Goal: Task Accomplishment & Management: Use online tool/utility

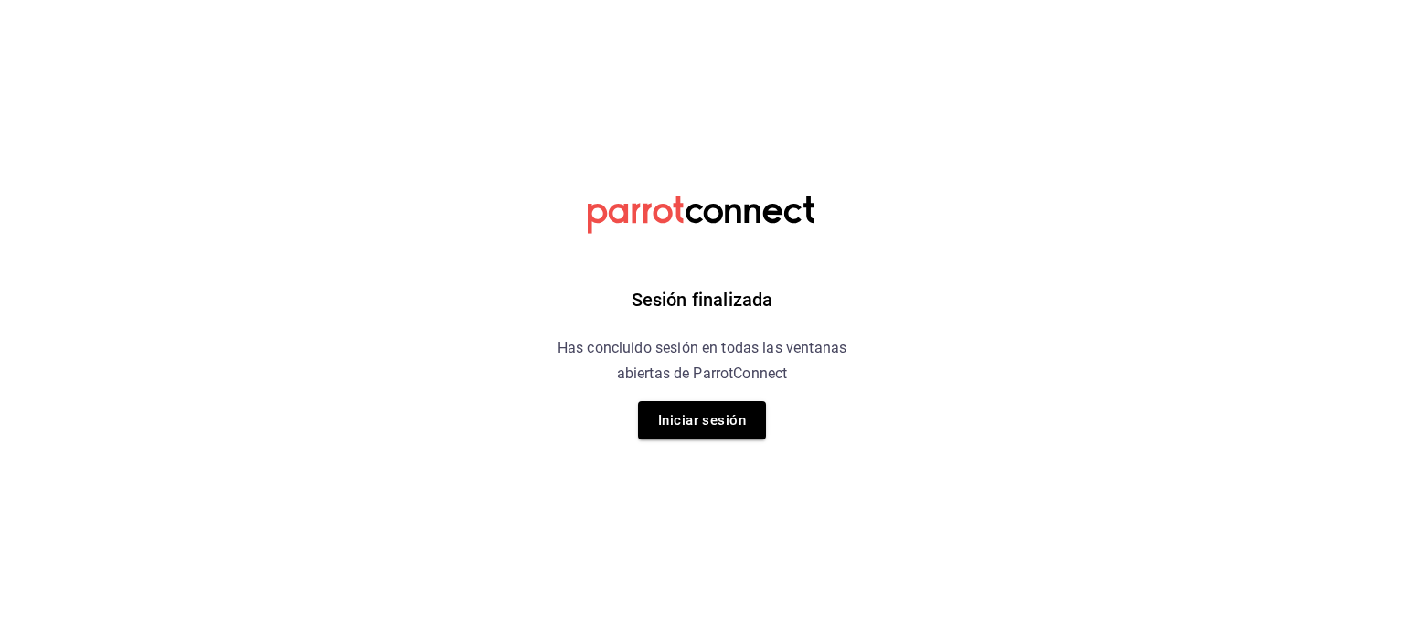
click at [698, 391] on div "Sesión finalizada Has concluido sesión en todas las ventanas abiertas de Parrot…" at bounding box center [703, 317] width 462 height 635
click at [698, 438] on button "Iniciar sesión" at bounding box center [702, 420] width 128 height 38
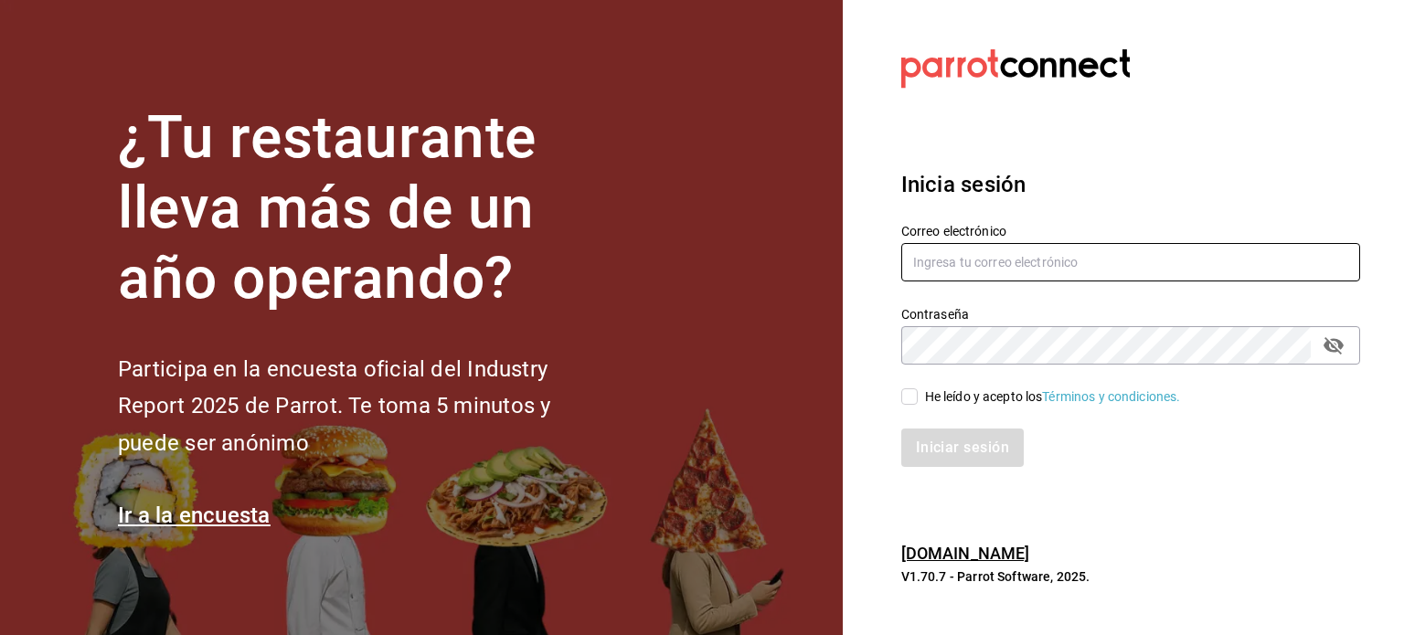
type input "cesiramd@gmail.com"
click at [697, 416] on section "¿Tu restaurante lleva más de un año operando? Participa en la encuesta oficial …" at bounding box center [421, 317] width 843 height 635
click at [931, 368] on div "He leído y acepto los Términos y condiciones." at bounding box center [1119, 386] width 481 height 42
click at [915, 396] on input "He leído y acepto los Términos y condiciones." at bounding box center [909, 396] width 16 height 16
checkbox input "true"
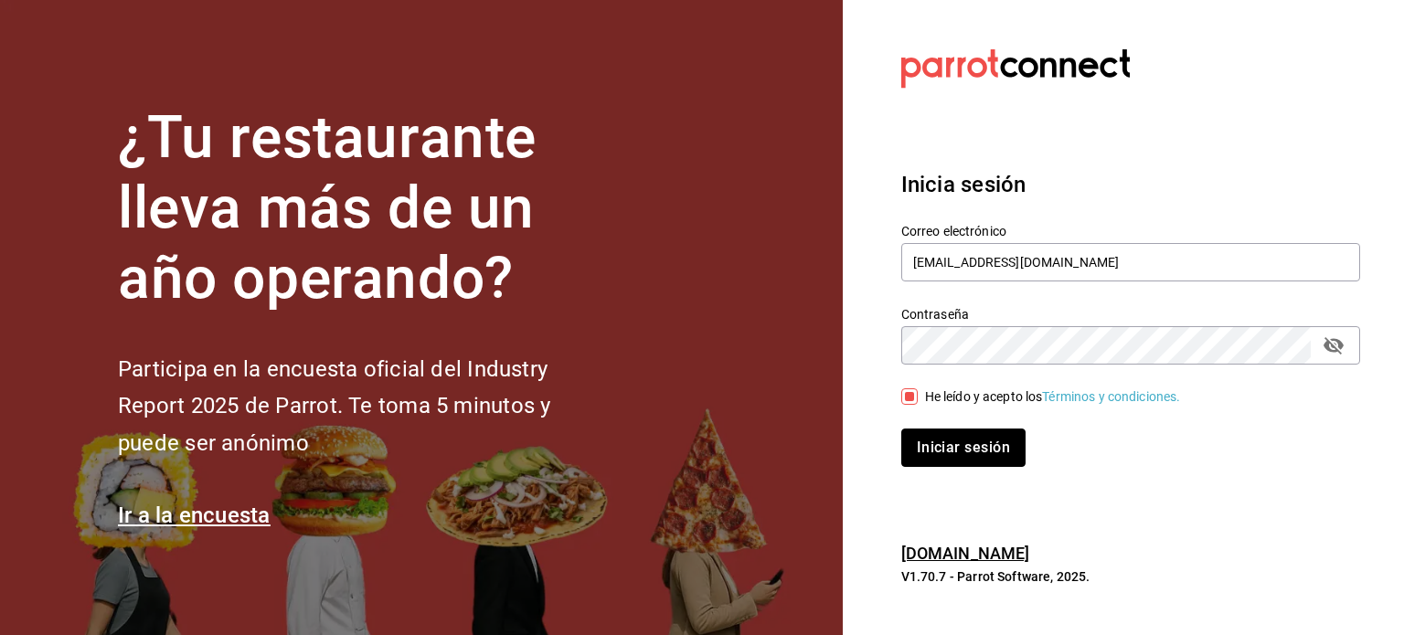
click at [935, 441] on button "Iniciar sesión" at bounding box center [963, 448] width 124 height 38
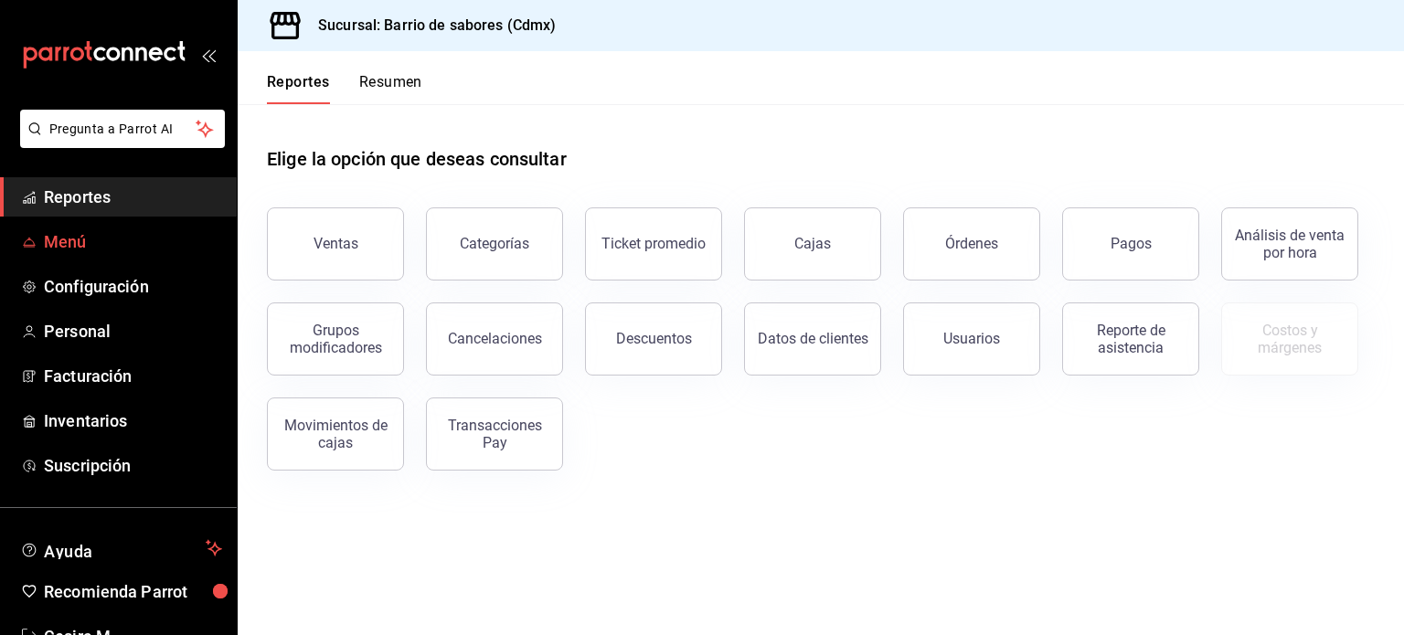
click at [106, 226] on link "Menú" at bounding box center [118, 241] width 237 height 39
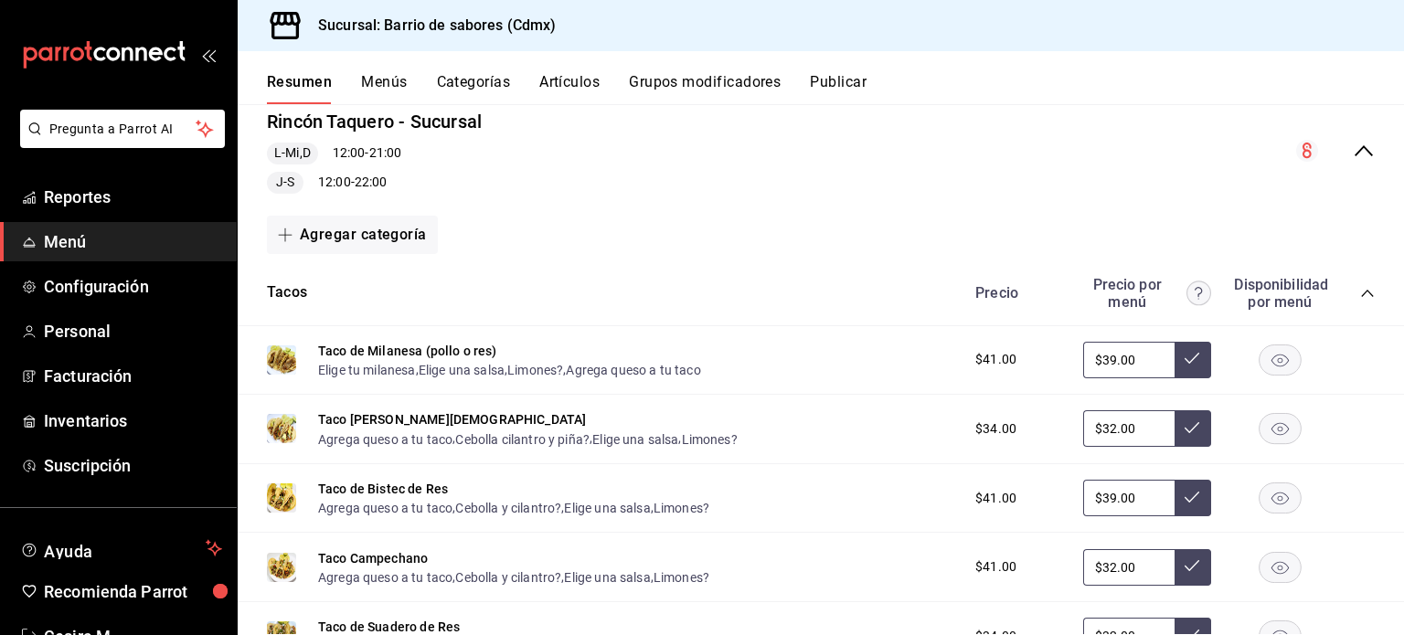
scroll to position [183, 0]
click at [1356, 302] on div "Precio Precio por menú Disponibilidad por menú" at bounding box center [1166, 293] width 418 height 35
click at [1360, 293] on icon "collapse-category-row" at bounding box center [1367, 293] width 15 height 15
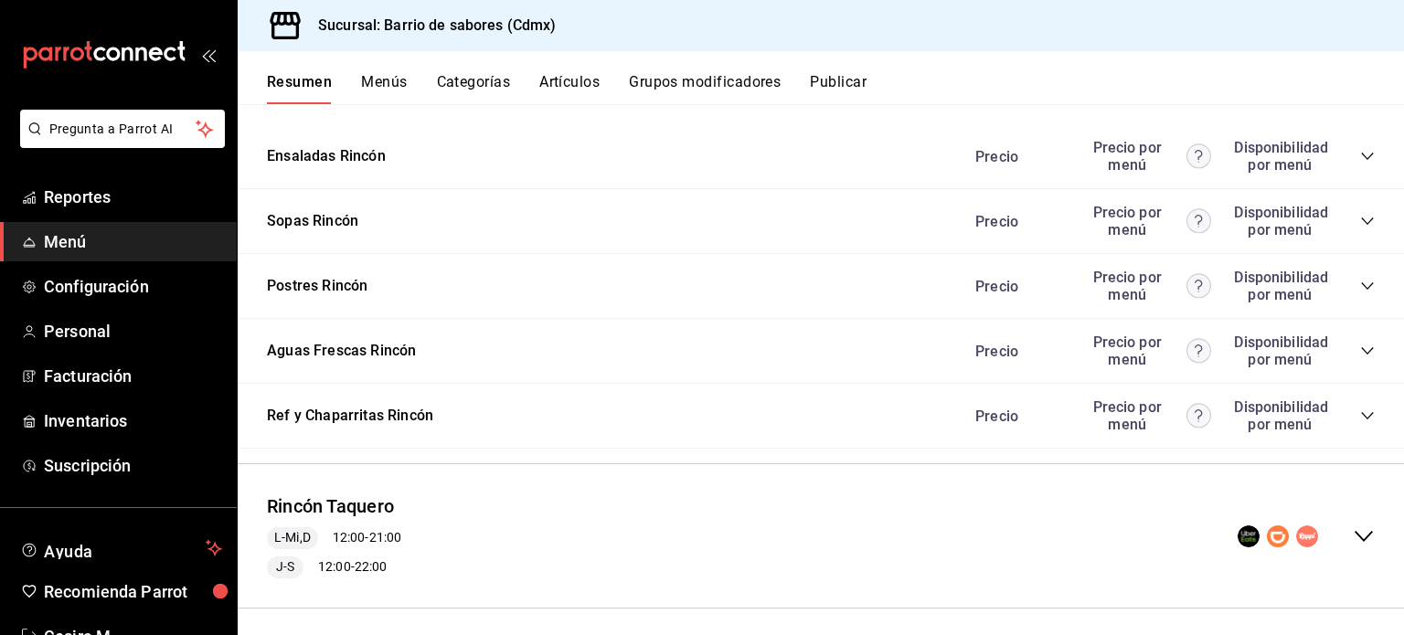
scroll to position [1097, 0]
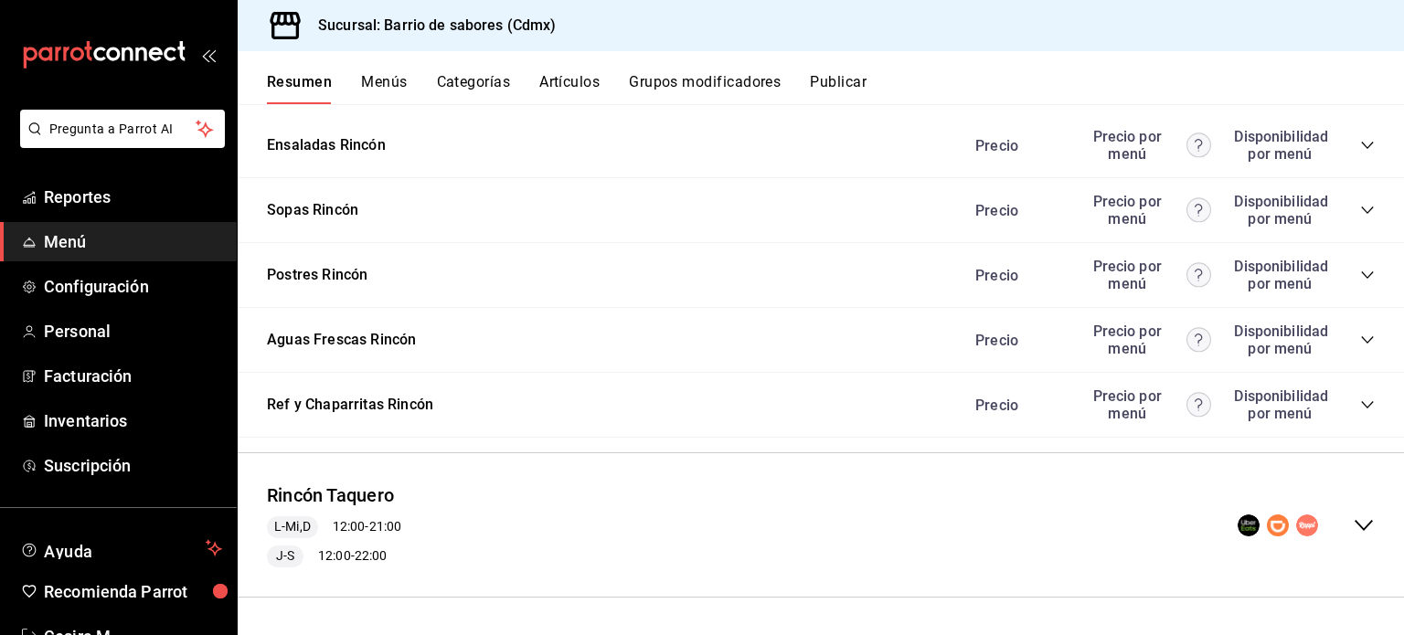
click at [812, 332] on div "Aguas Frescas Rincón Precio Precio por menú Disponibilidad por menú" at bounding box center [821, 340] width 1166 height 65
click at [1360, 337] on icon "collapse-category-row" at bounding box center [1367, 340] width 15 height 15
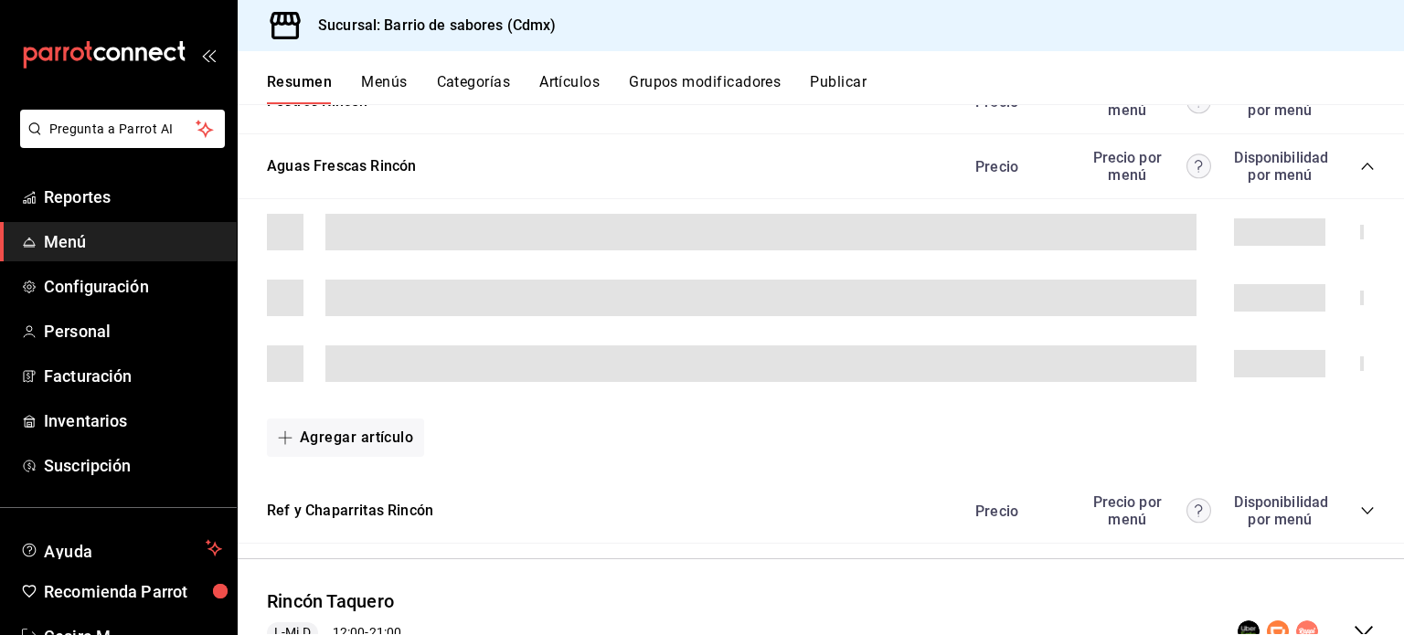
scroll to position [1280, 0]
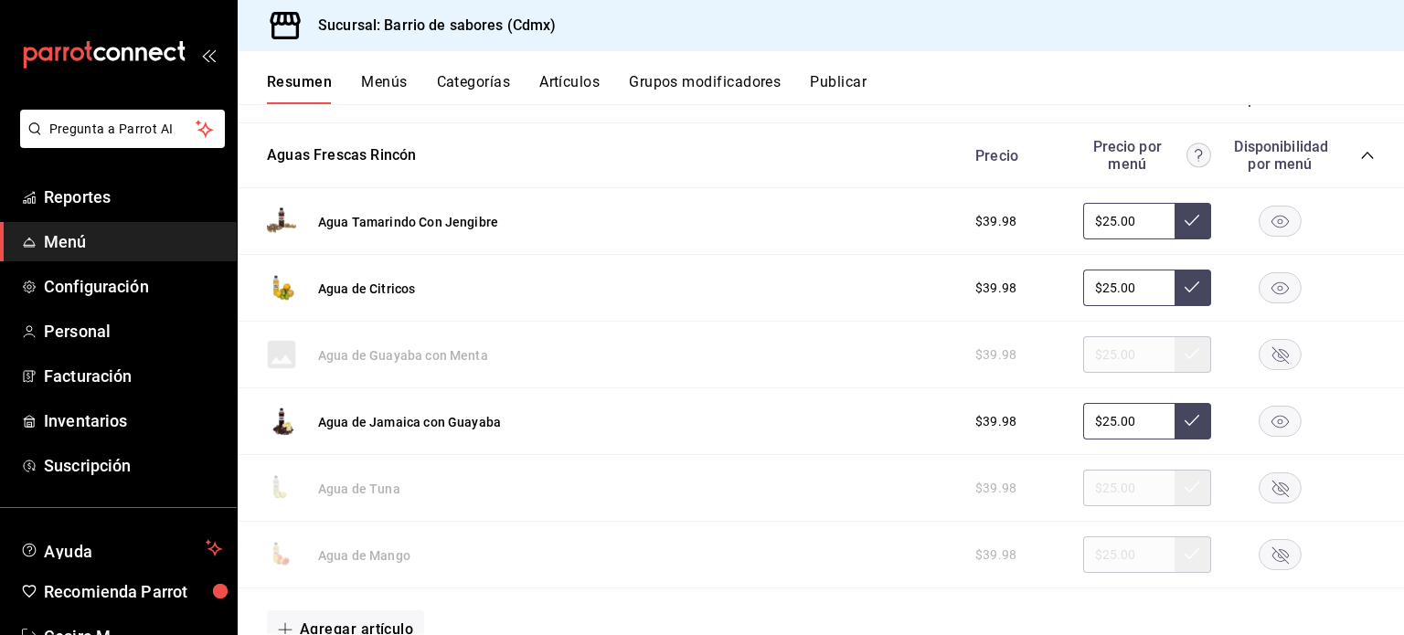
click at [1280, 234] on rect "button" at bounding box center [1280, 222] width 42 height 30
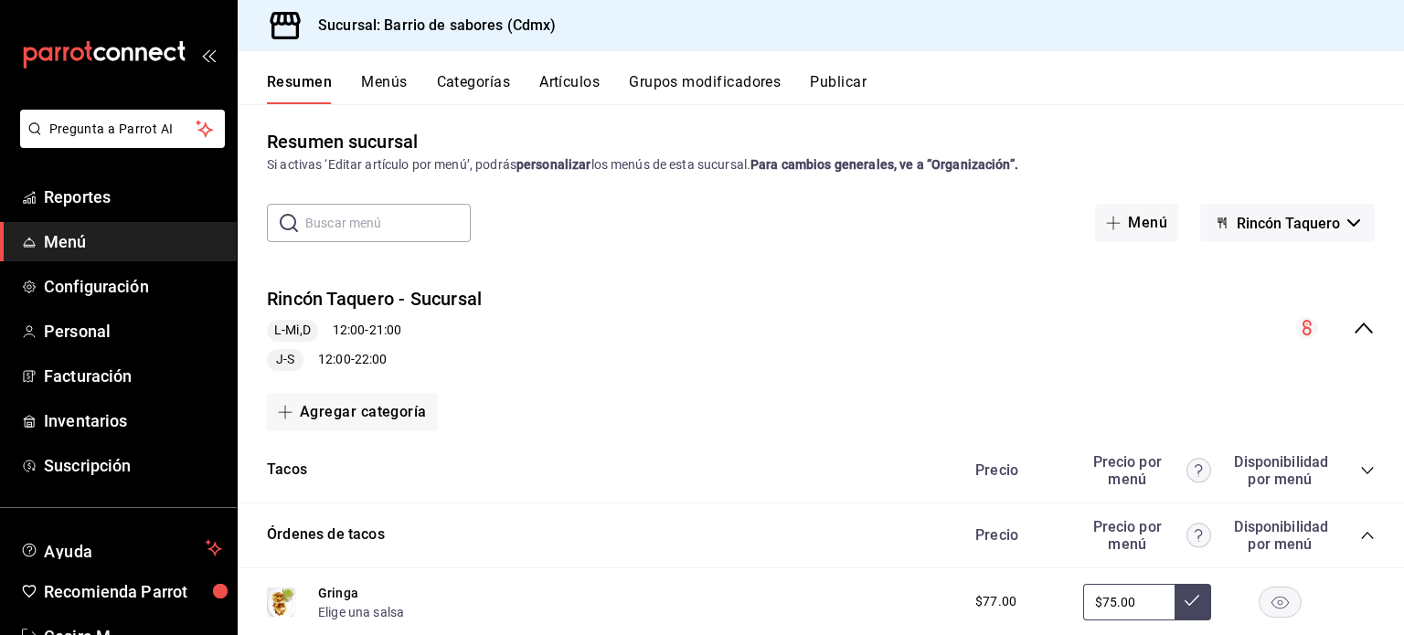
scroll to position [0, 0]
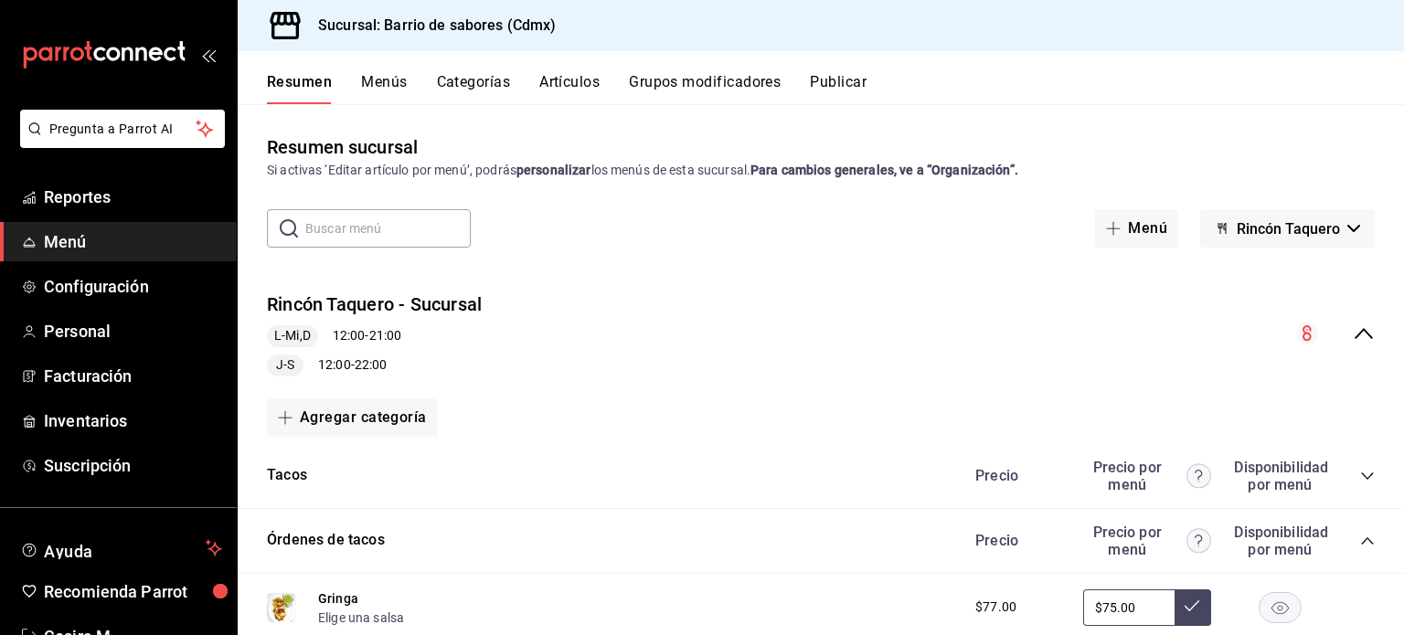
click at [1365, 328] on div "Rincón Taquero - Sucursal L-Mi,D 12:00 - 21:00 J-S 12:00 - 22:00" at bounding box center [821, 334] width 1166 height 114
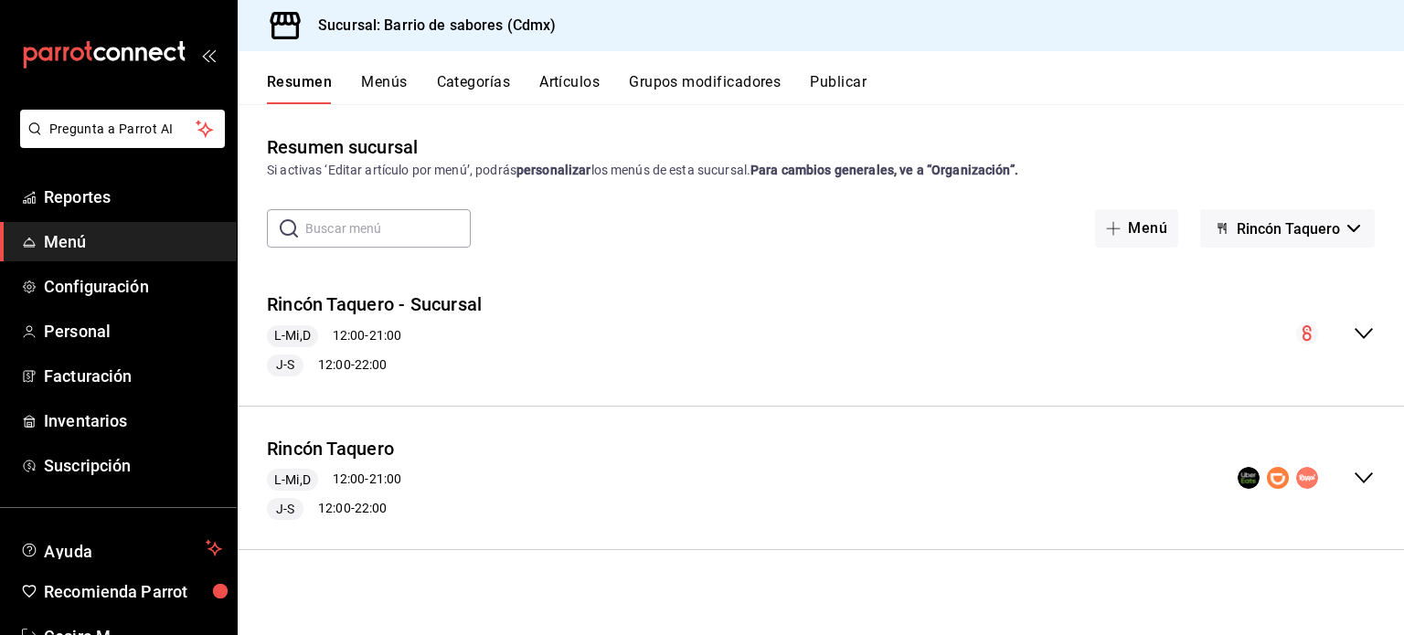
click at [1365, 481] on icon "collapse-menu-row" at bounding box center [1364, 478] width 18 height 11
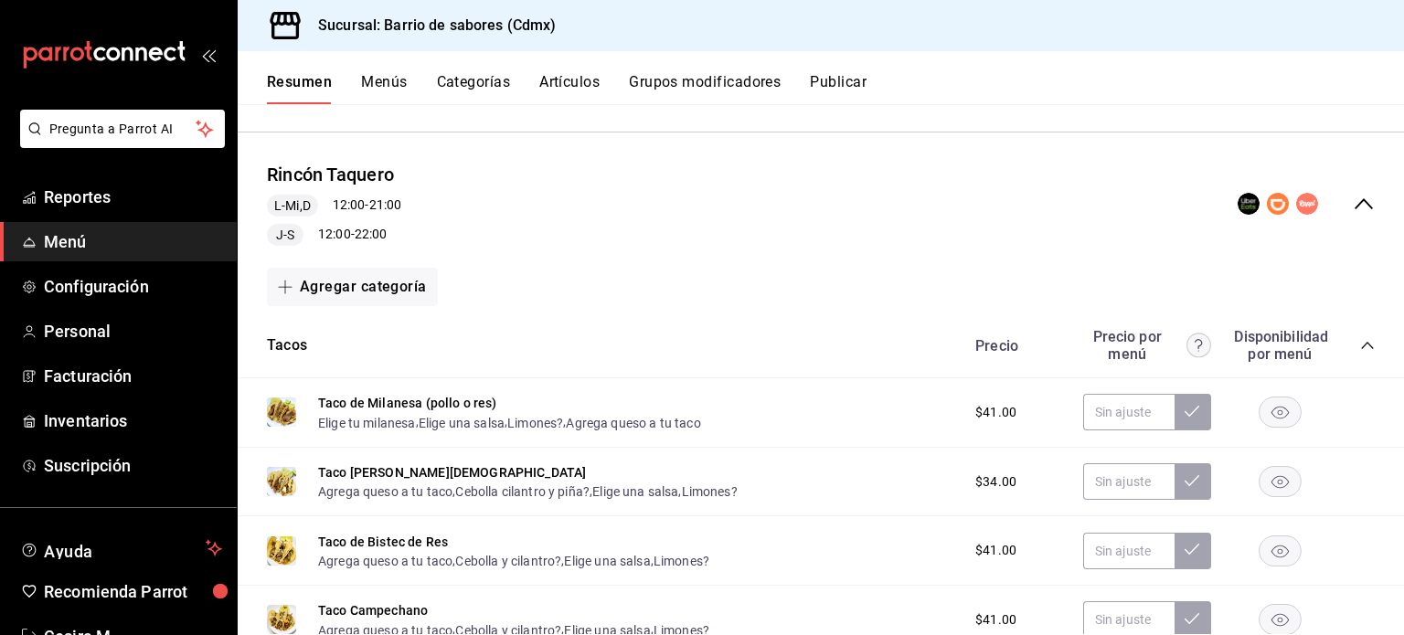
click at [1360, 350] on icon "collapse-category-row" at bounding box center [1367, 345] width 15 height 15
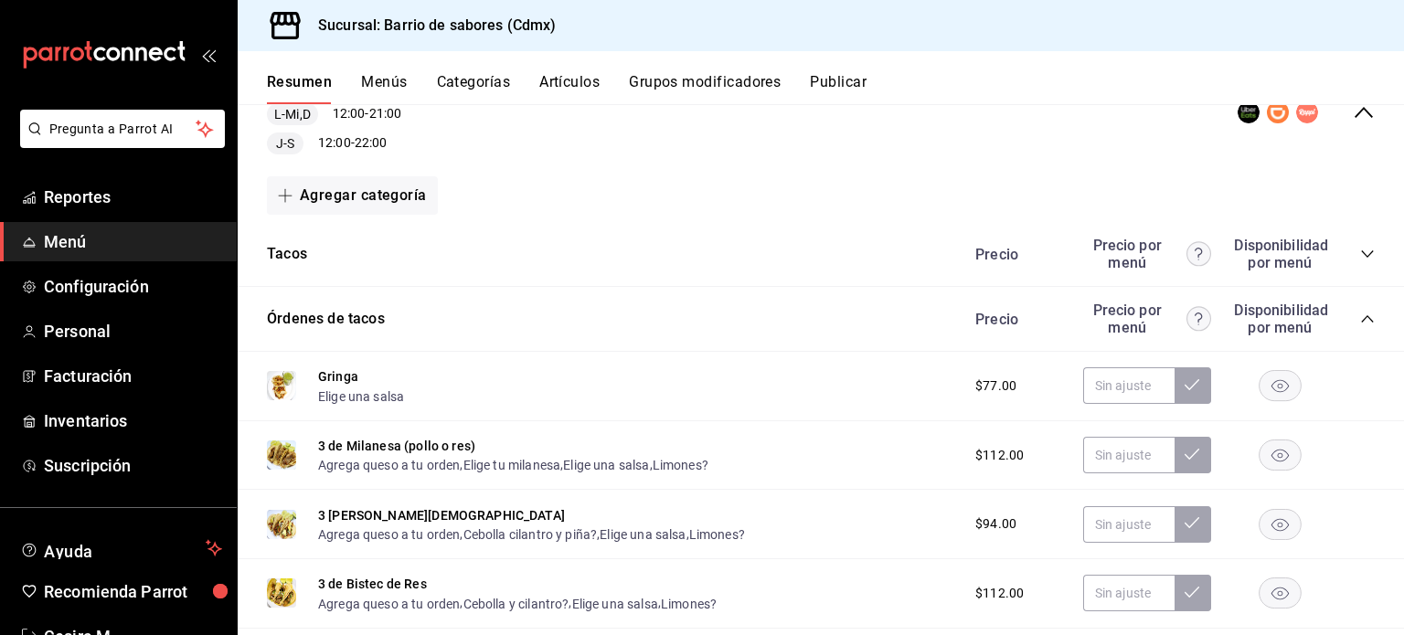
click at [1360, 313] on icon "collapse-category-row" at bounding box center [1367, 319] width 15 height 15
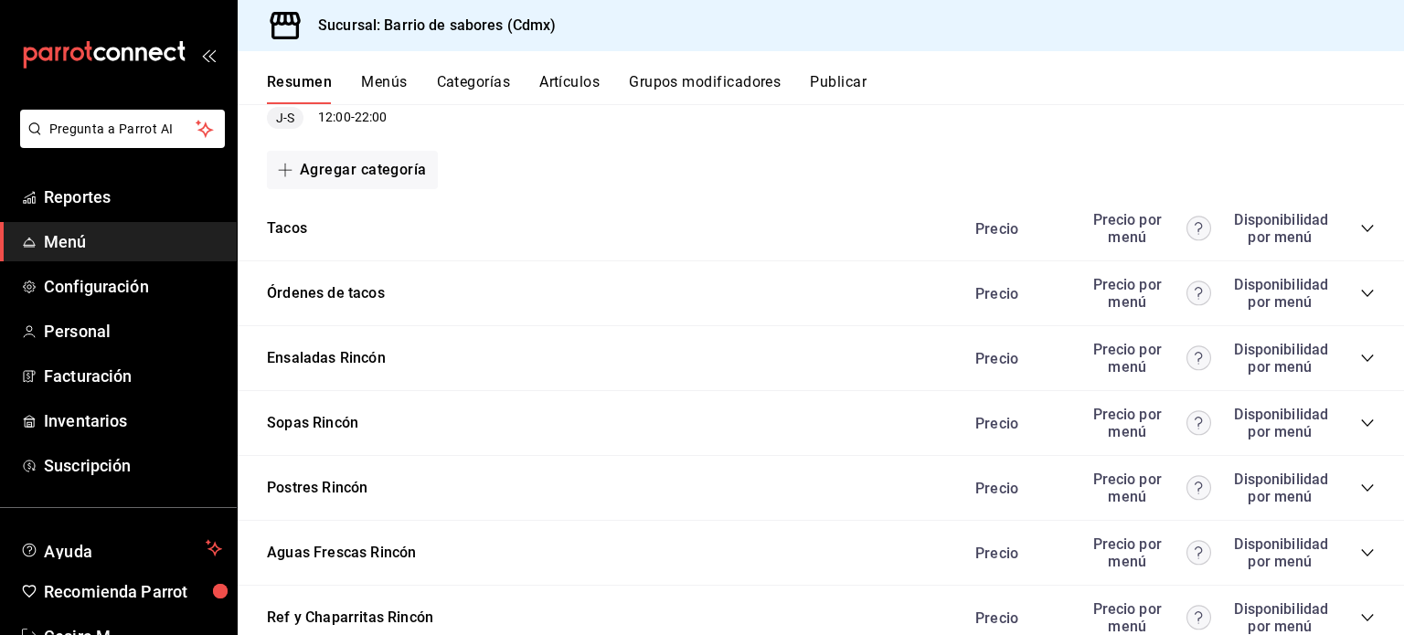
scroll to position [461, 0]
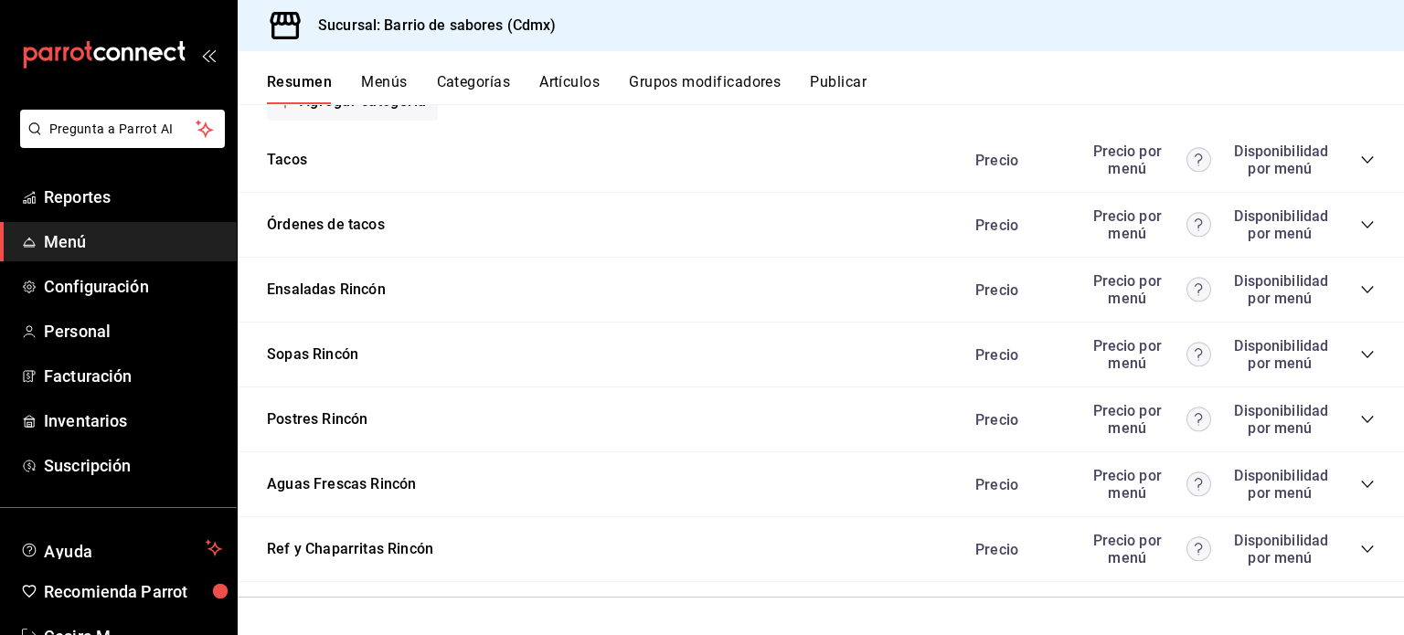
click at [1360, 477] on icon "collapse-category-row" at bounding box center [1367, 484] width 15 height 15
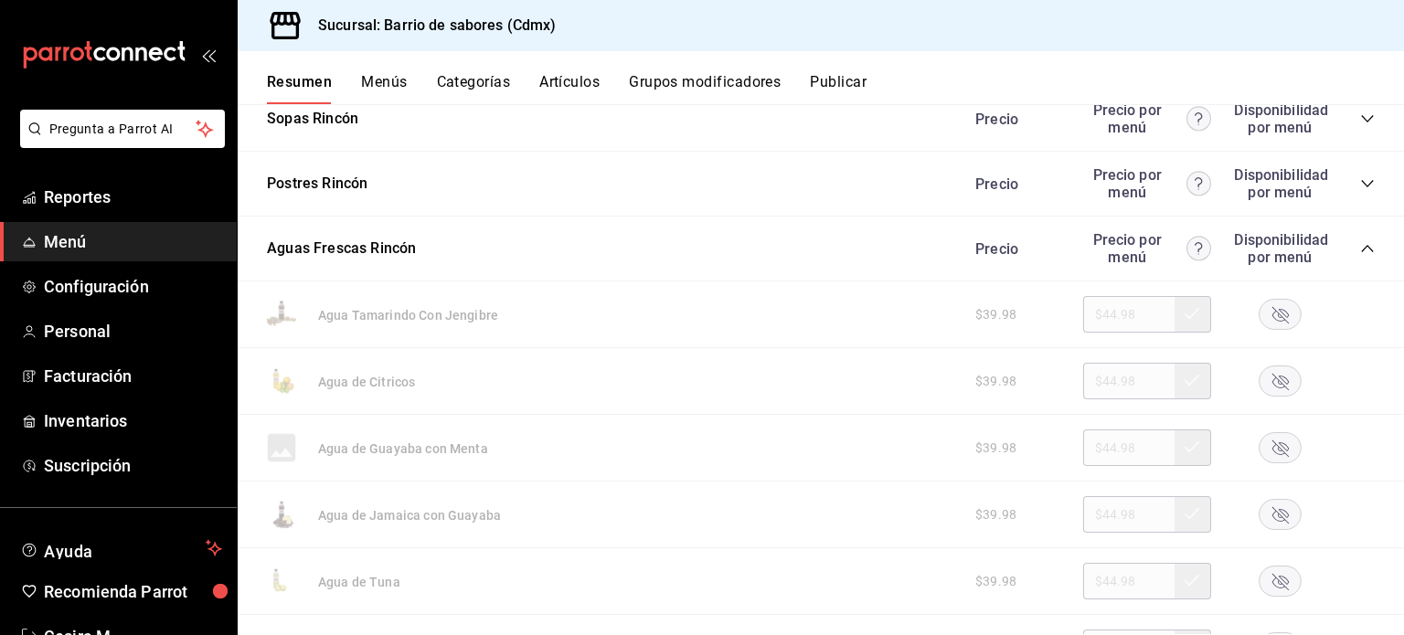
scroll to position [735, 0]
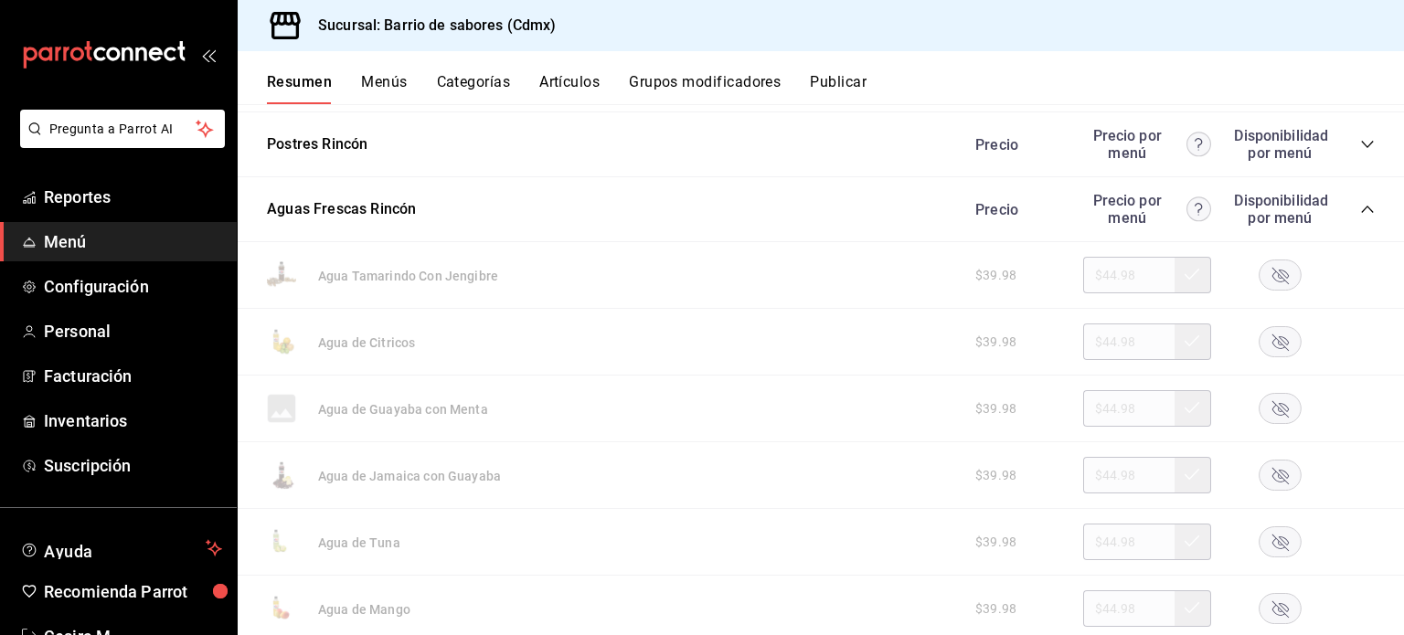
click at [1261, 335] on rect "button" at bounding box center [1280, 342] width 42 height 30
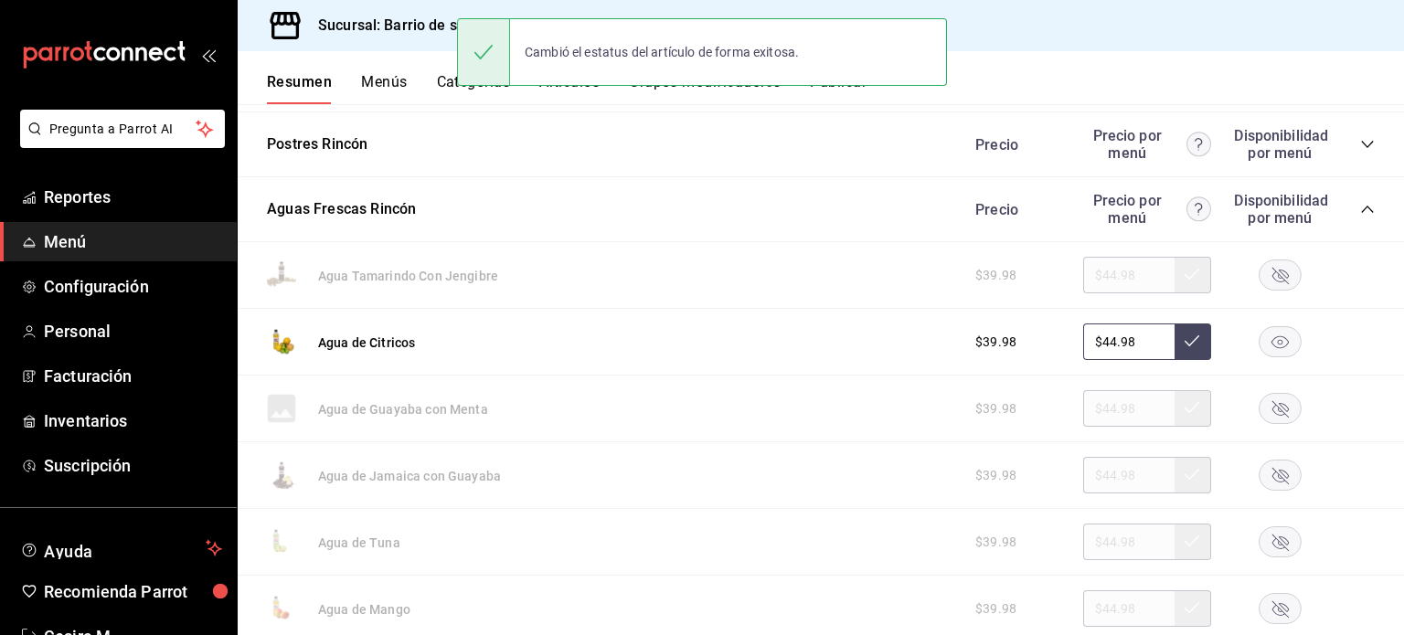
click at [1269, 484] on rect "button" at bounding box center [1280, 476] width 42 height 30
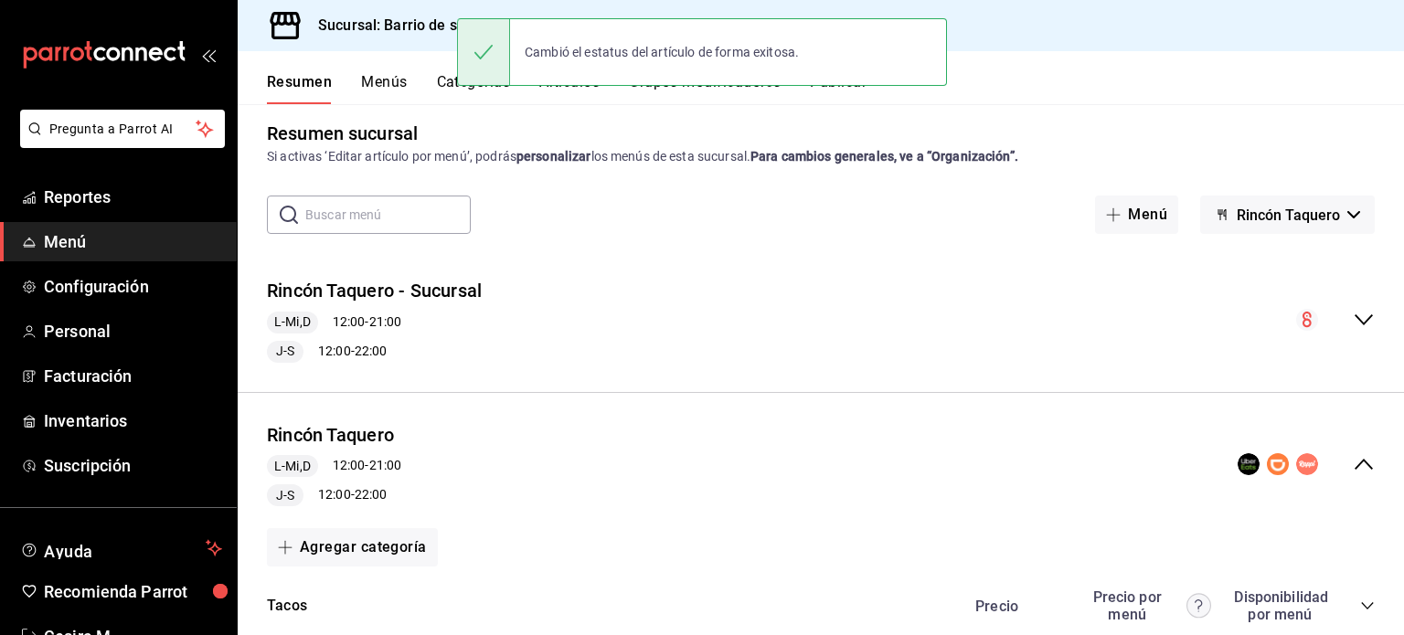
scroll to position [0, 0]
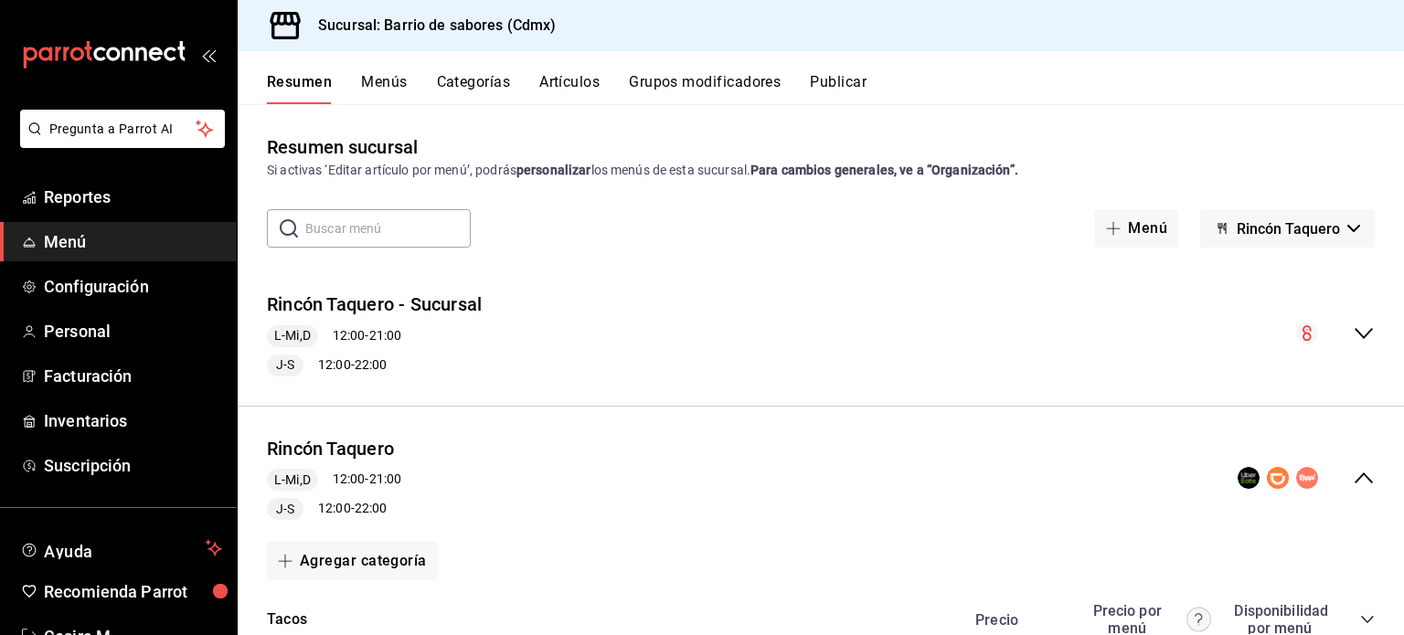
click at [1275, 220] on span "Rincón Taquero" at bounding box center [1288, 228] width 103 height 17
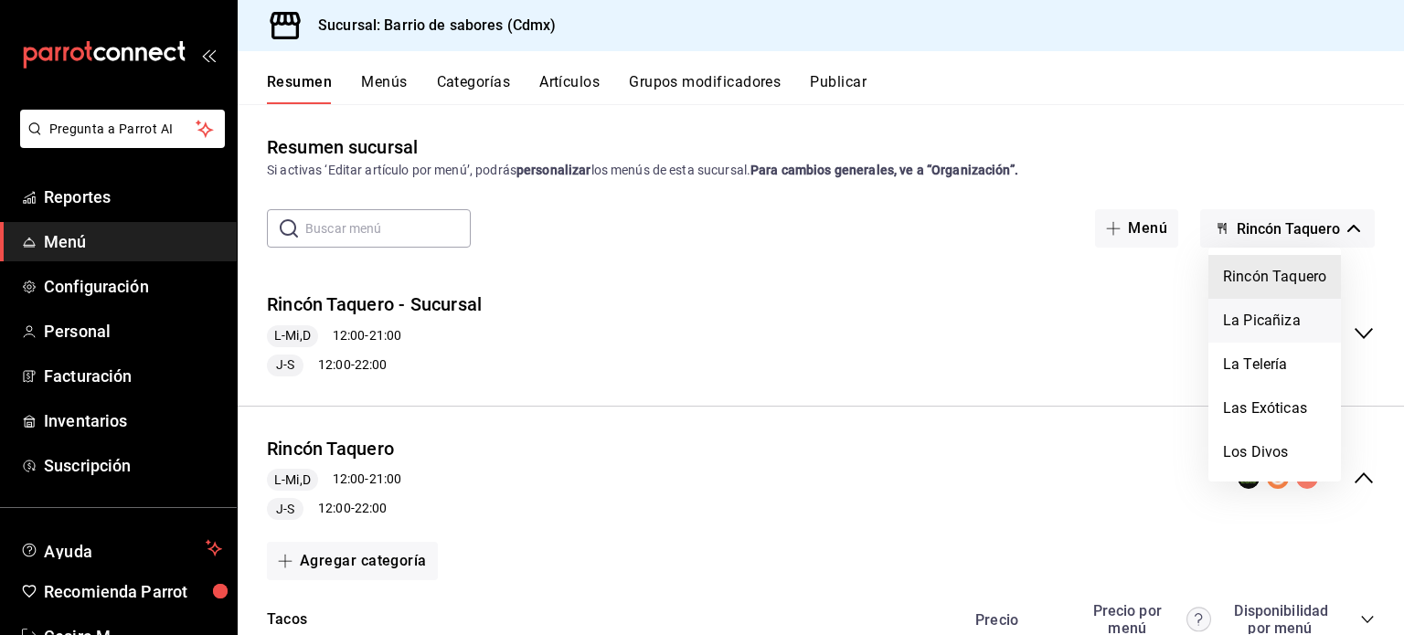
click at [1276, 313] on li "La Picañiza" at bounding box center [1274, 321] width 133 height 44
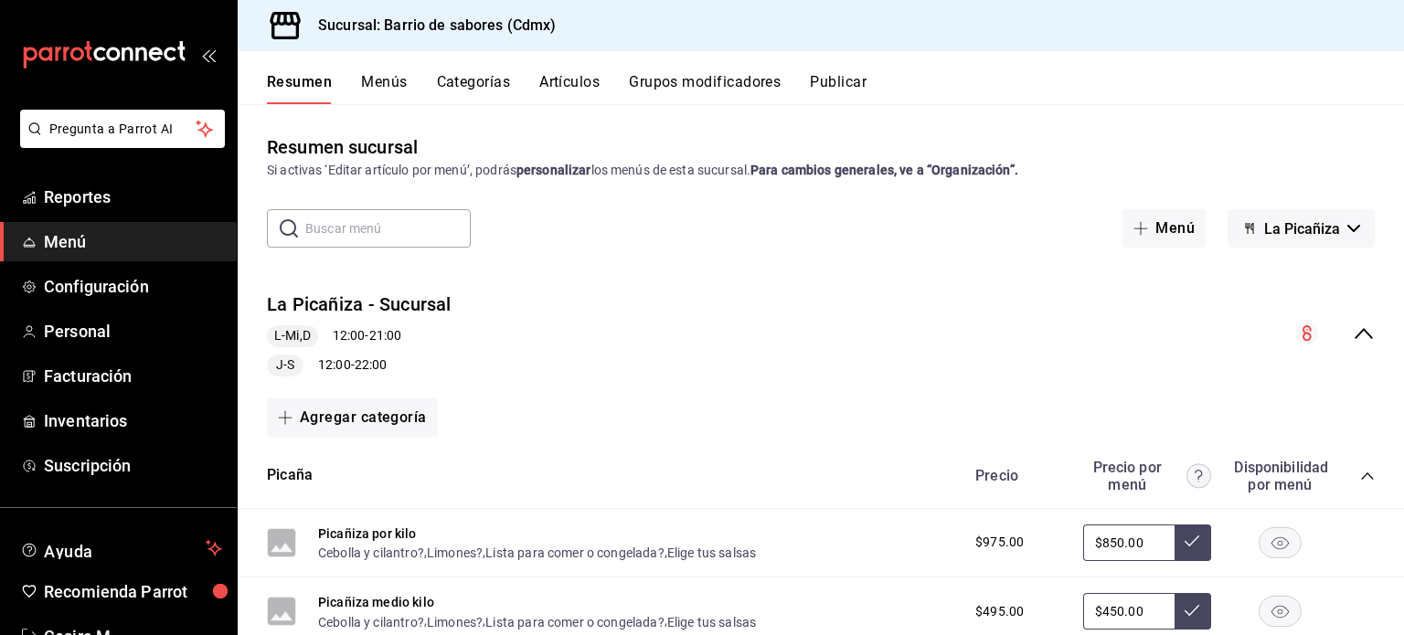
click at [1357, 325] on icon "collapse-menu-row" at bounding box center [1364, 334] width 22 height 22
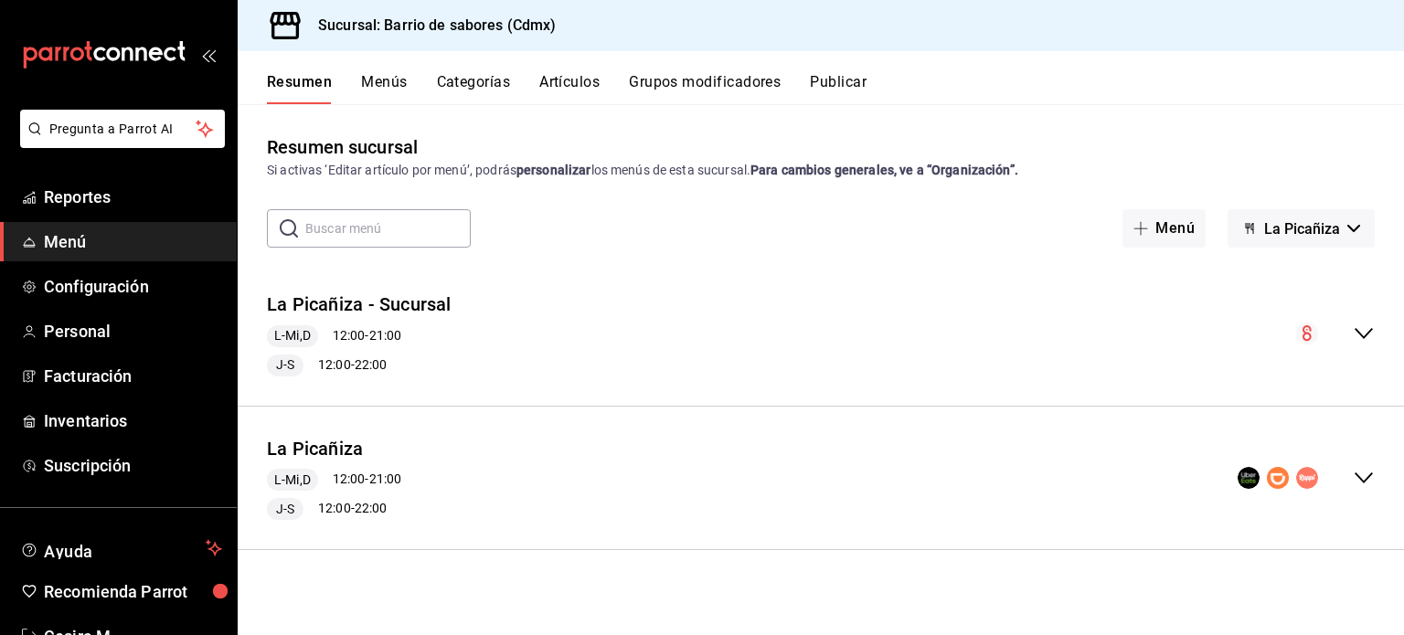
click at [1347, 475] on div "collapse-menu-row" at bounding box center [1306, 478] width 137 height 22
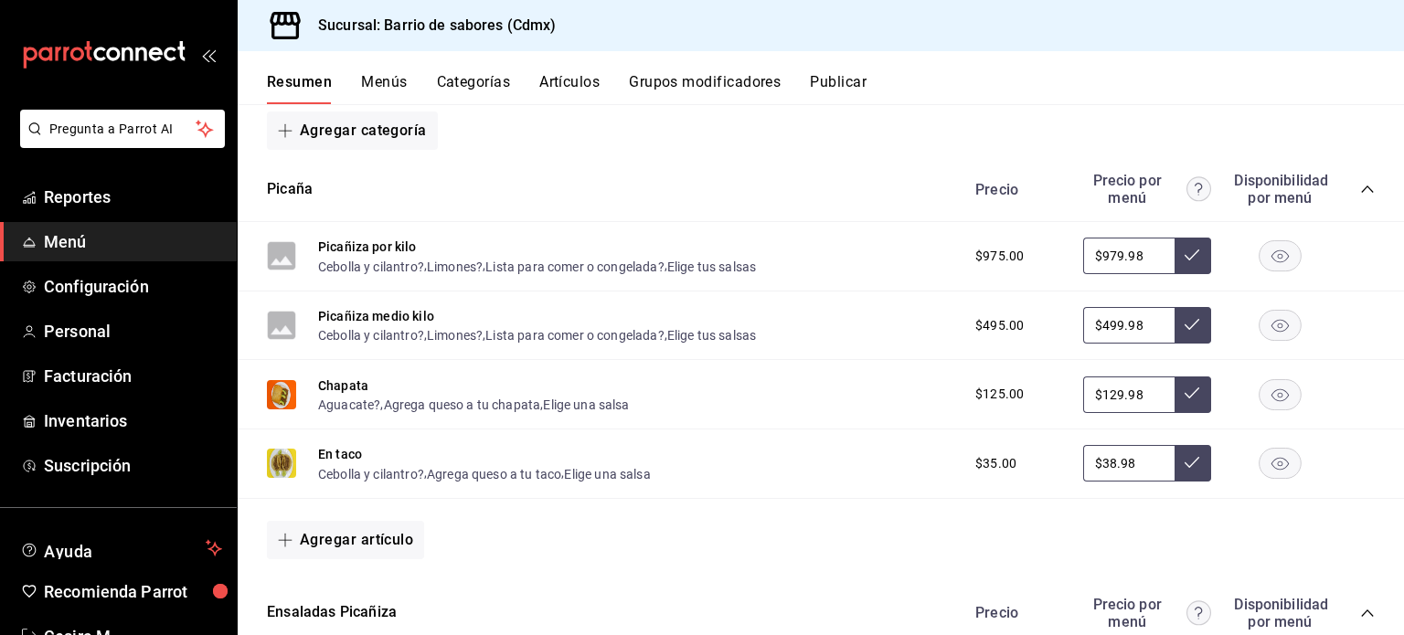
scroll to position [457, 0]
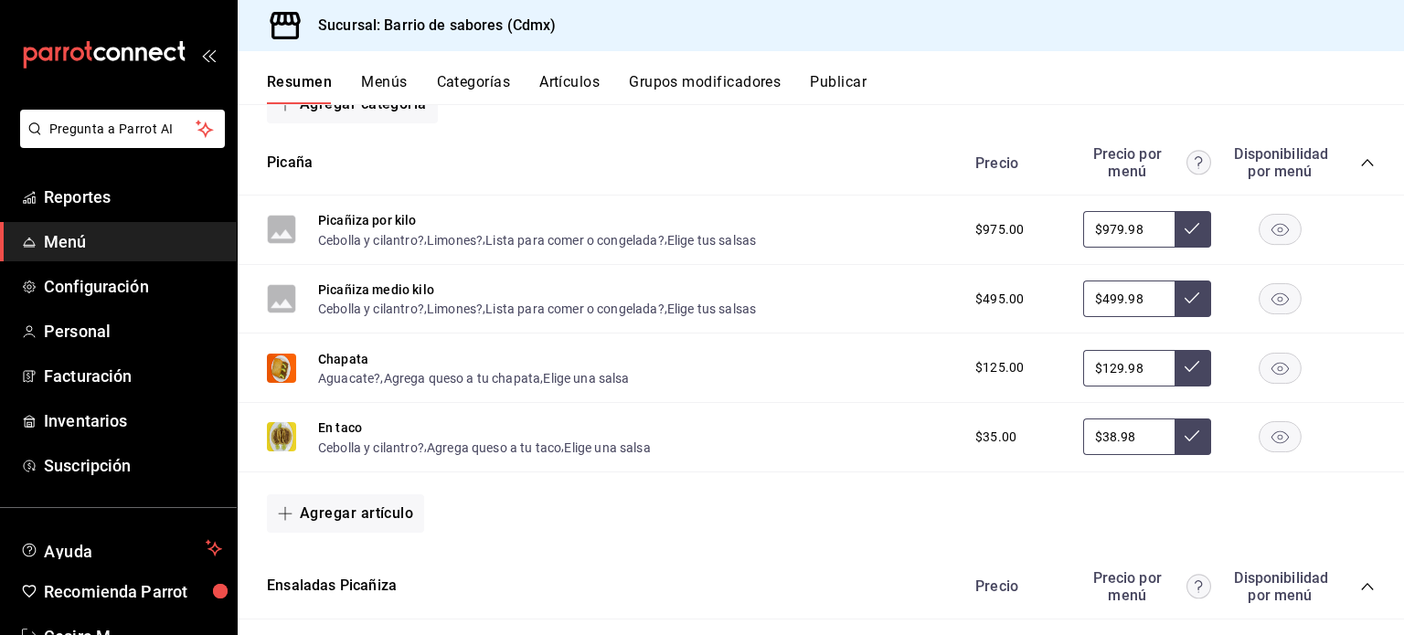
click at [1335, 181] on div "Picaña Precio Precio por menú Disponibilidad por menú" at bounding box center [821, 163] width 1166 height 65
click at [1342, 165] on div "Precio Precio por menú Disponibilidad por menú" at bounding box center [1166, 162] width 418 height 35
click at [1360, 169] on icon "collapse-category-row" at bounding box center [1367, 162] width 15 height 15
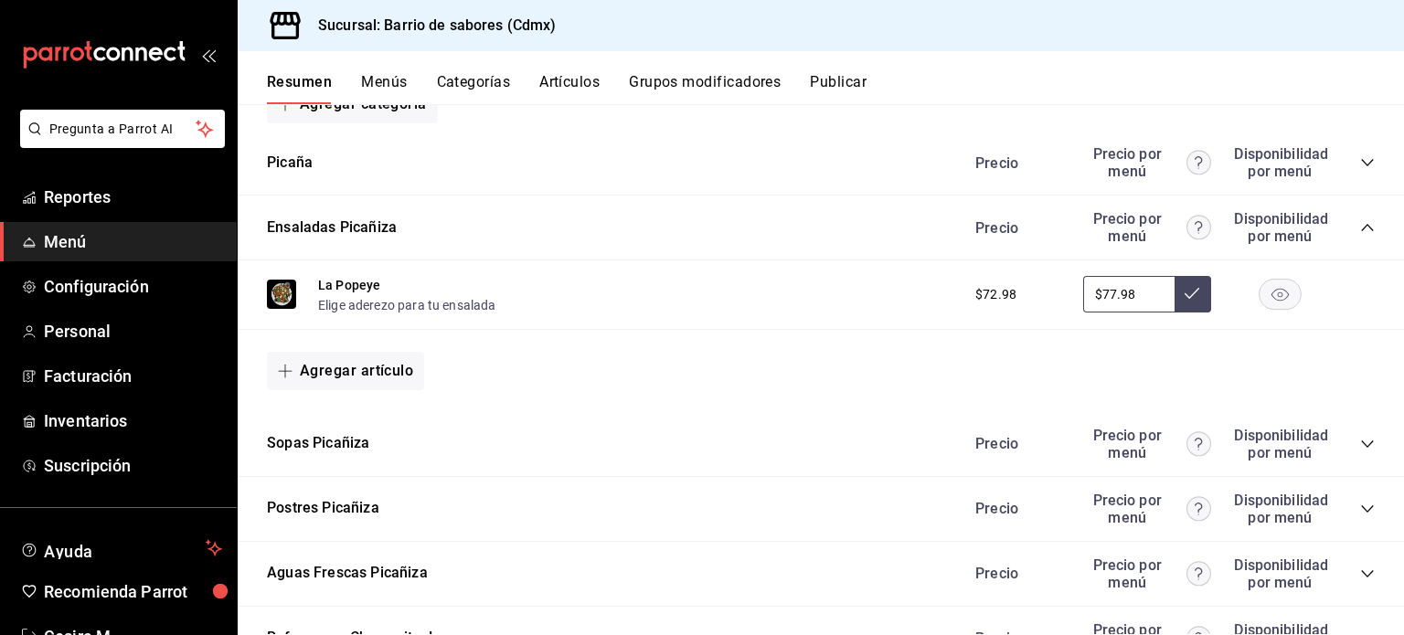
click at [1360, 228] on icon "collapse-category-row" at bounding box center [1367, 227] width 15 height 15
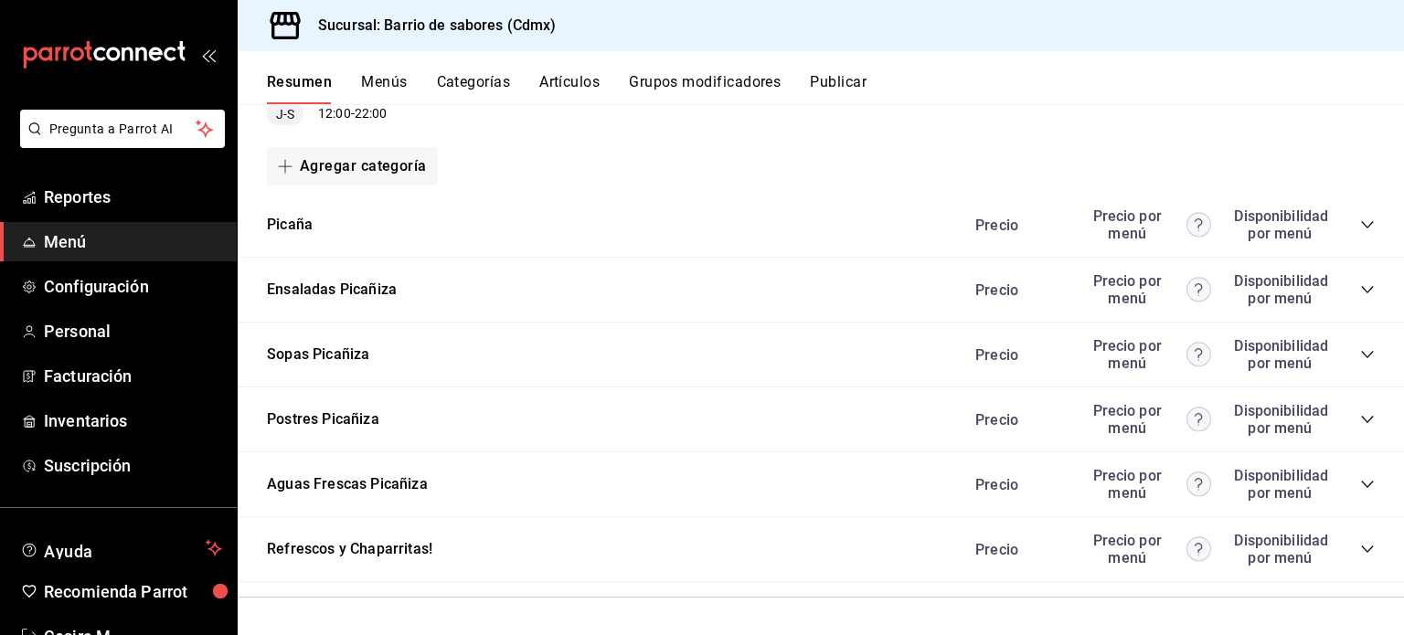
scroll to position [395, 0]
click at [1341, 488] on div "Precio Precio por menú Disponibilidad por menú" at bounding box center [1166, 484] width 418 height 35
click at [1360, 480] on icon "collapse-category-row" at bounding box center [1367, 484] width 15 height 15
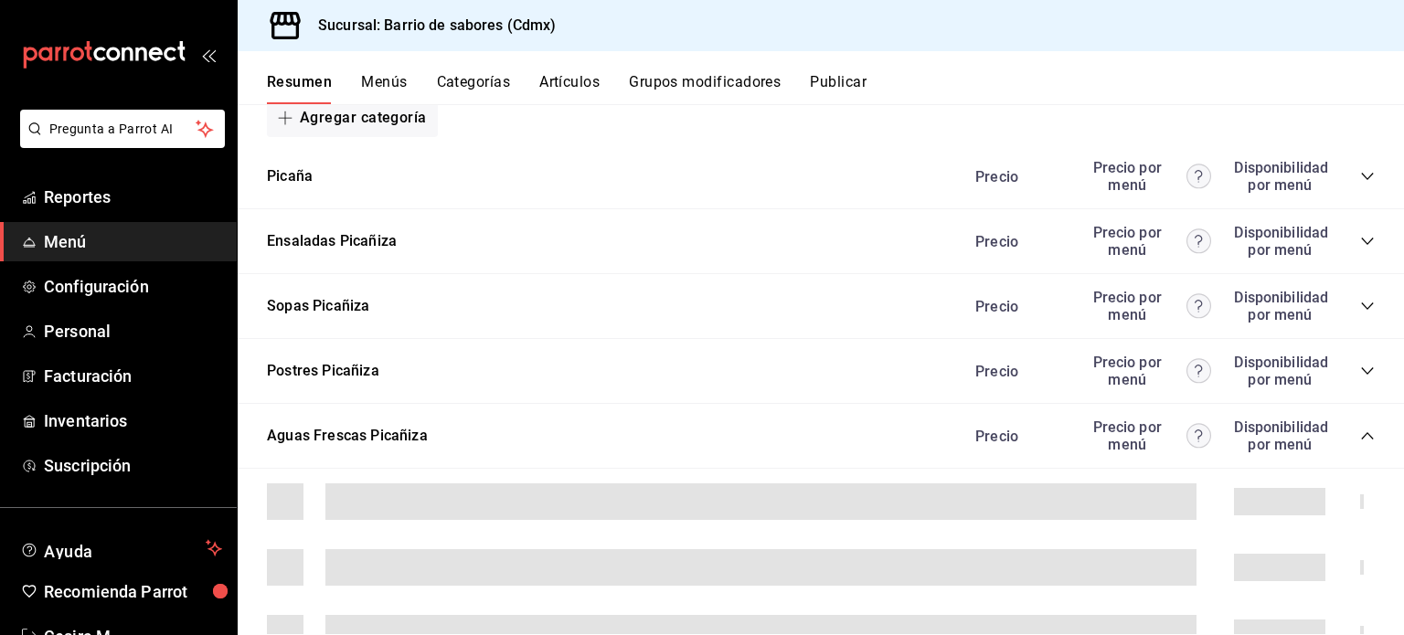
scroll to position [675, 0]
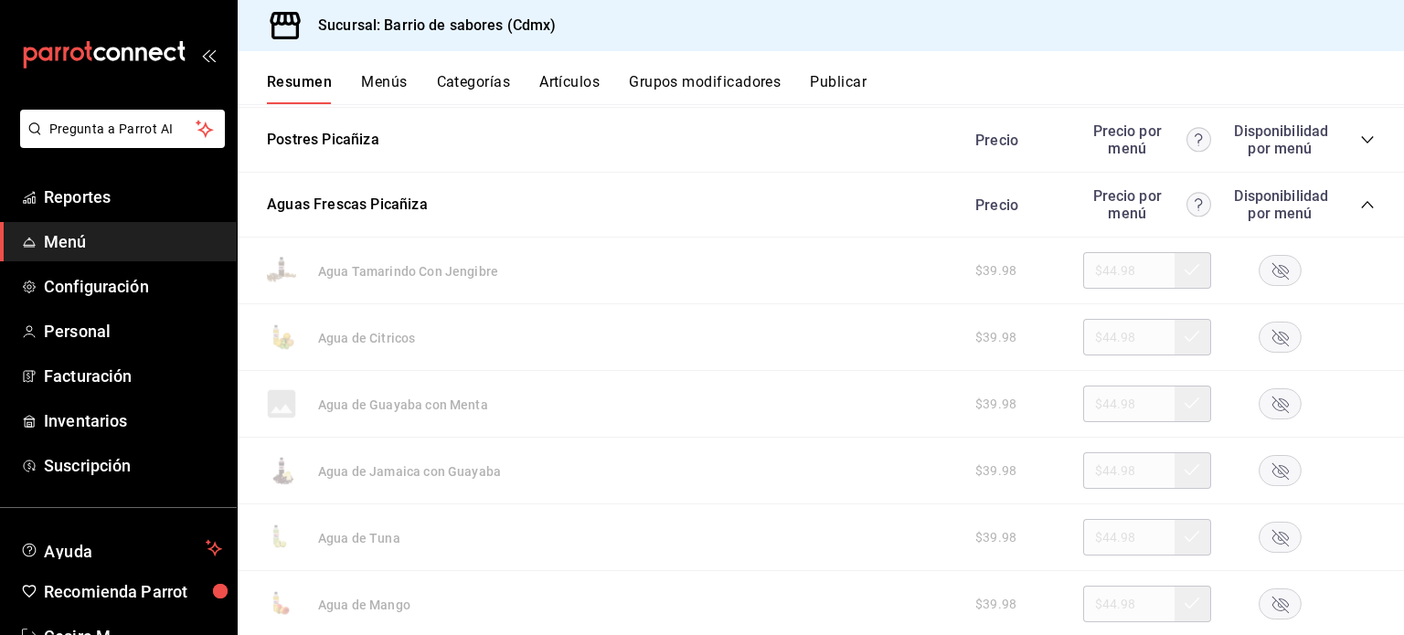
click at [1276, 331] on rect "button" at bounding box center [1280, 338] width 42 height 30
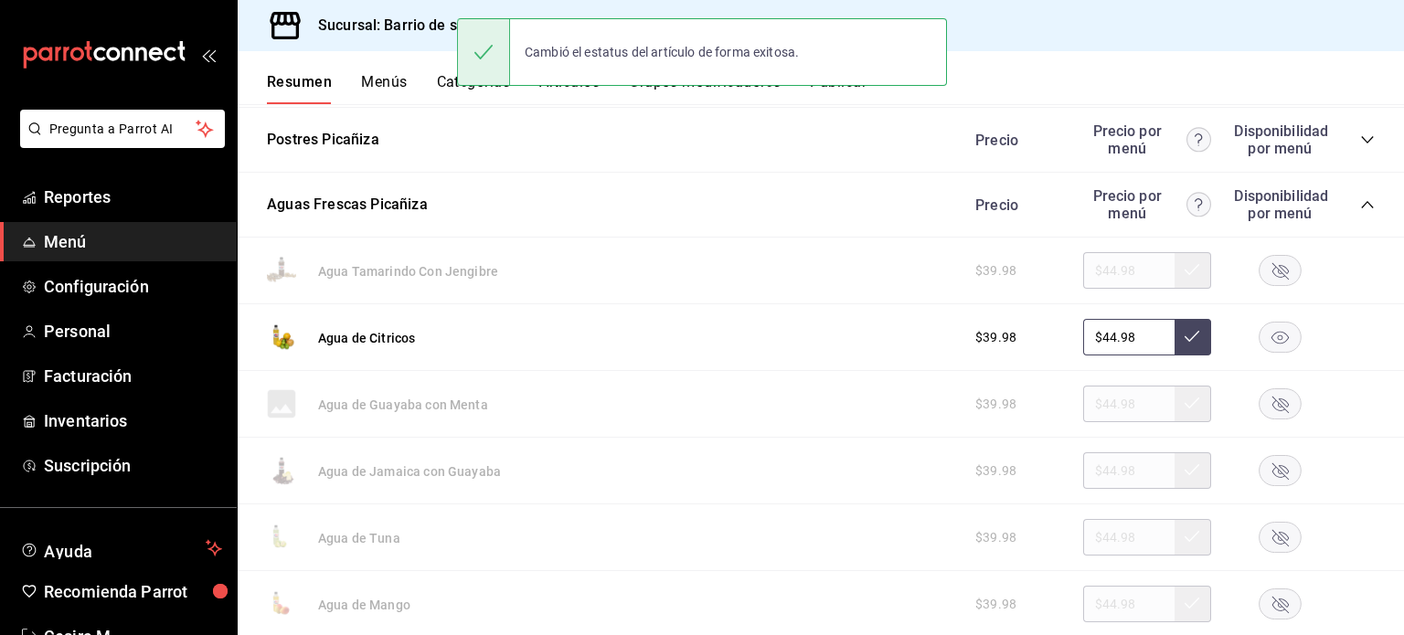
click at [1259, 476] on rect "button" at bounding box center [1280, 471] width 42 height 30
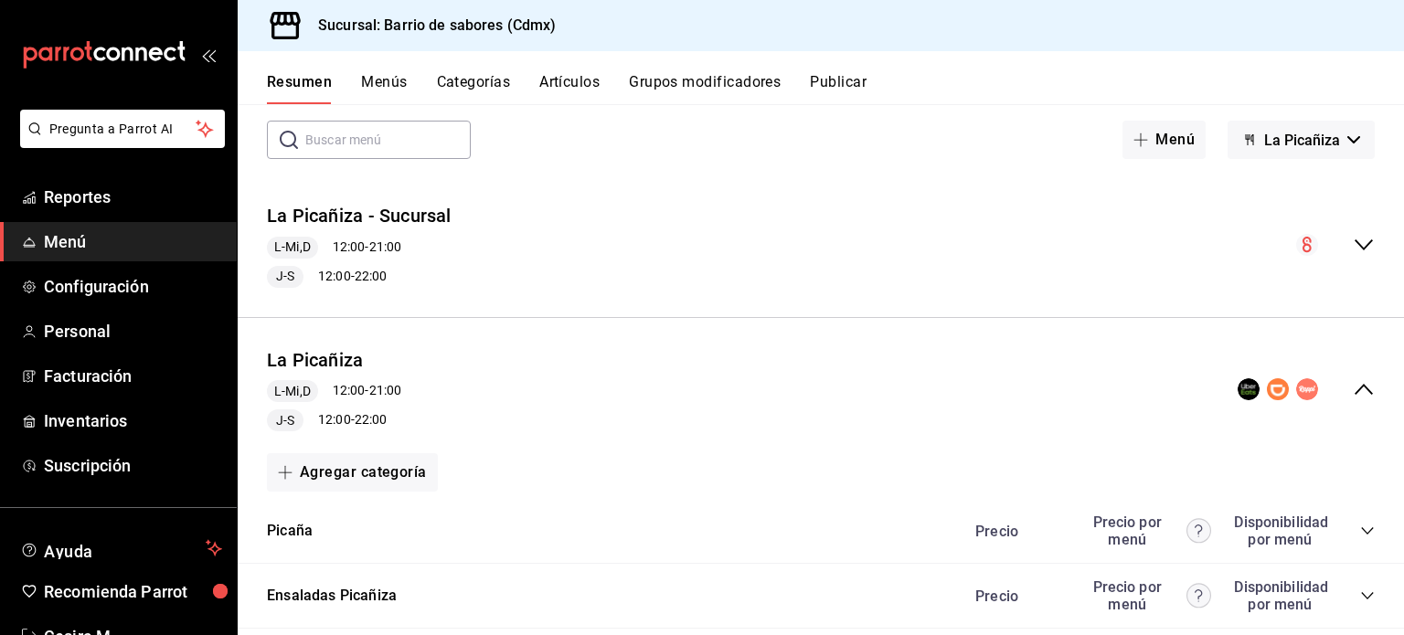
scroll to position [0, 0]
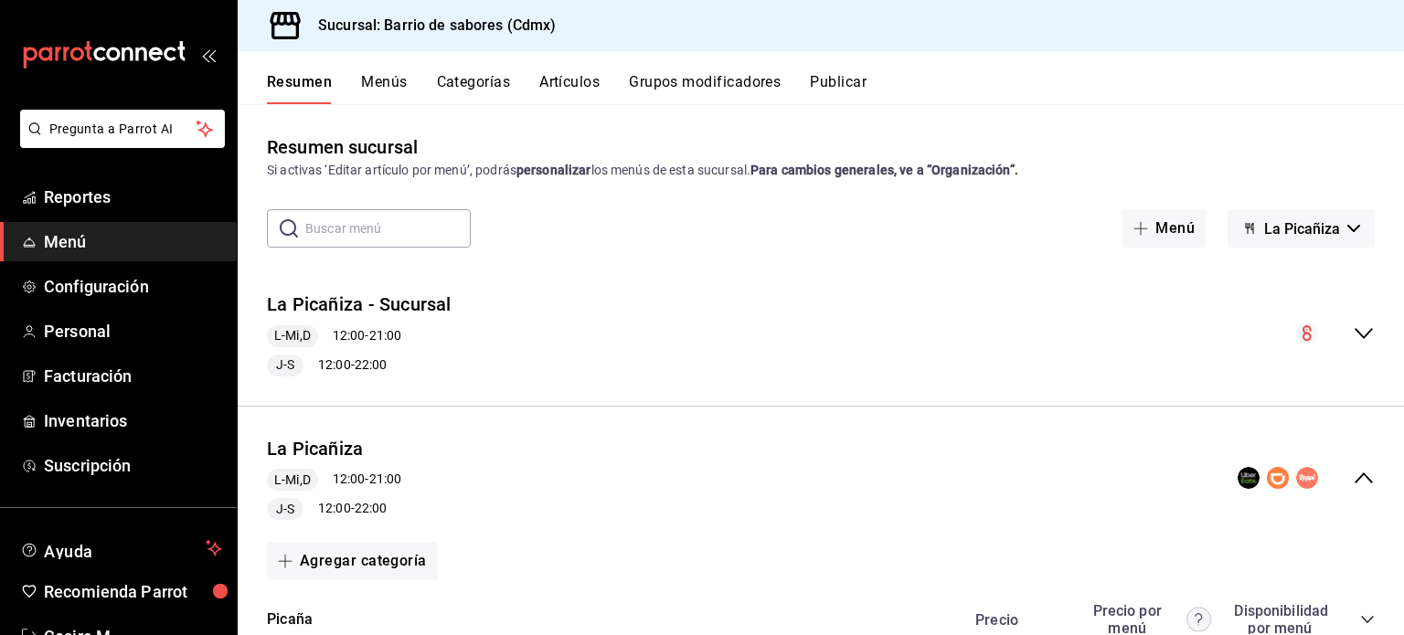
click at [1283, 220] on span "La Picañiza" at bounding box center [1302, 228] width 76 height 17
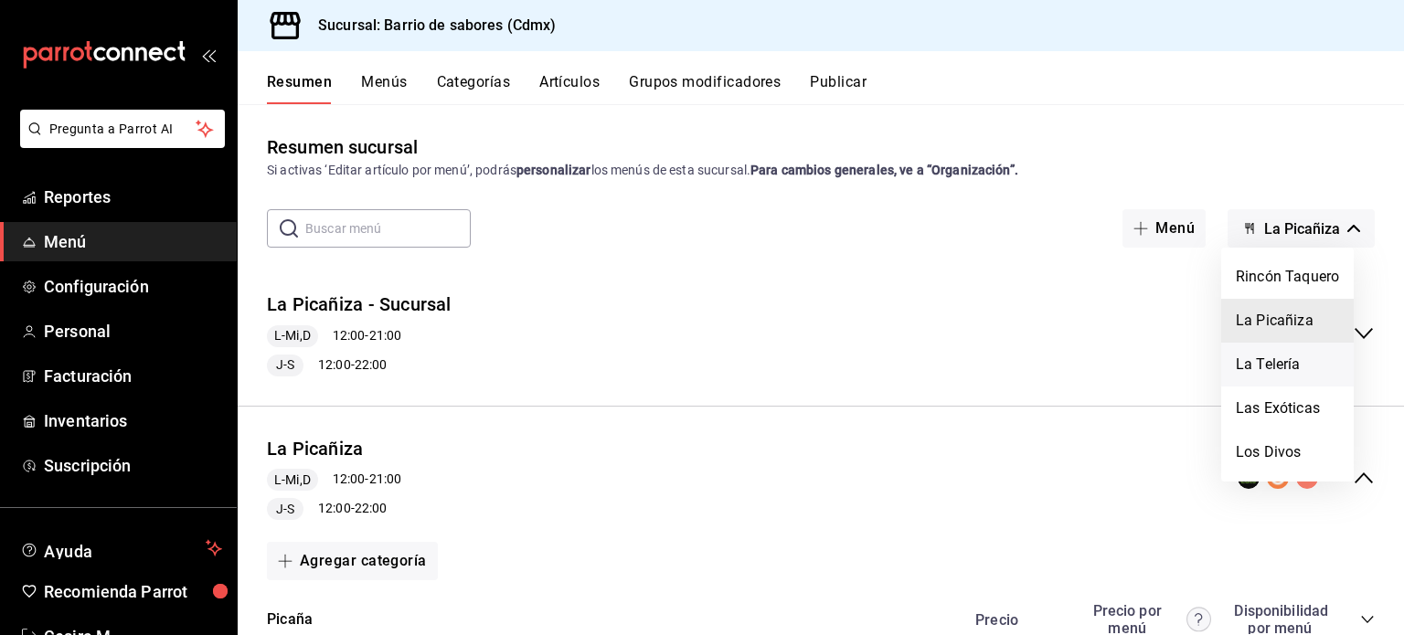
click at [1283, 375] on li "La Telería" at bounding box center [1287, 365] width 133 height 44
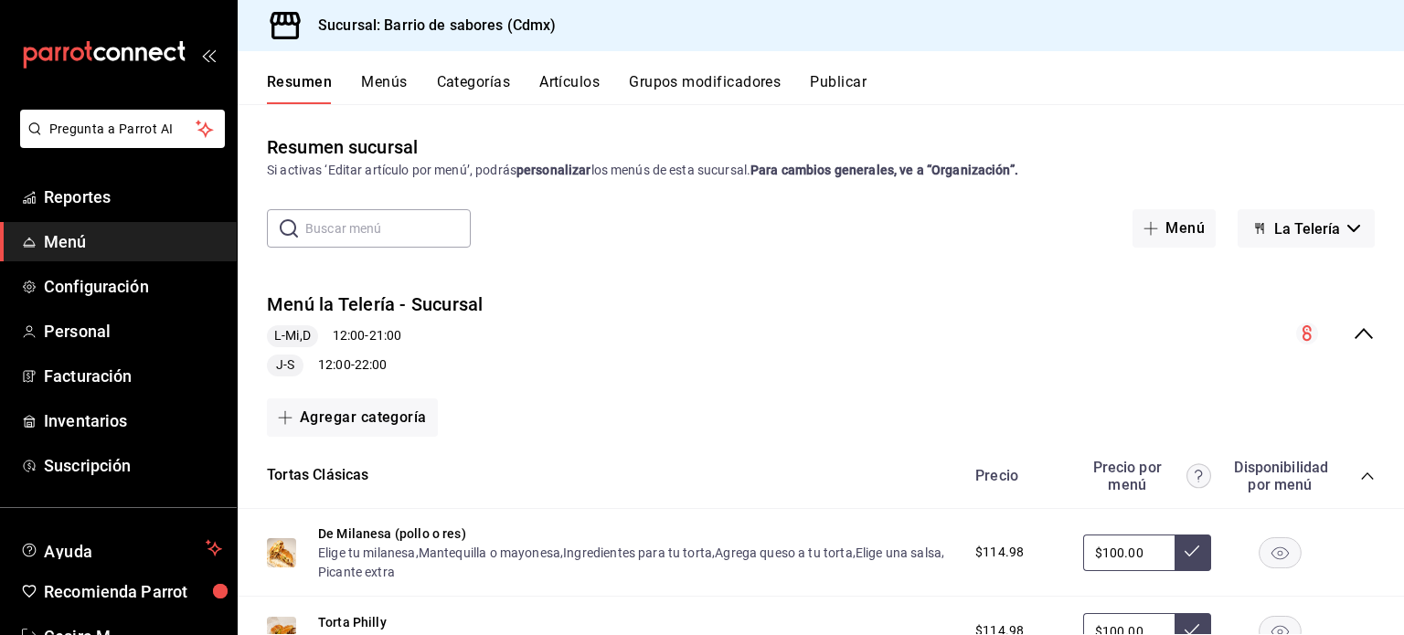
click at [1353, 338] on icon "collapse-menu-row" at bounding box center [1364, 334] width 22 height 22
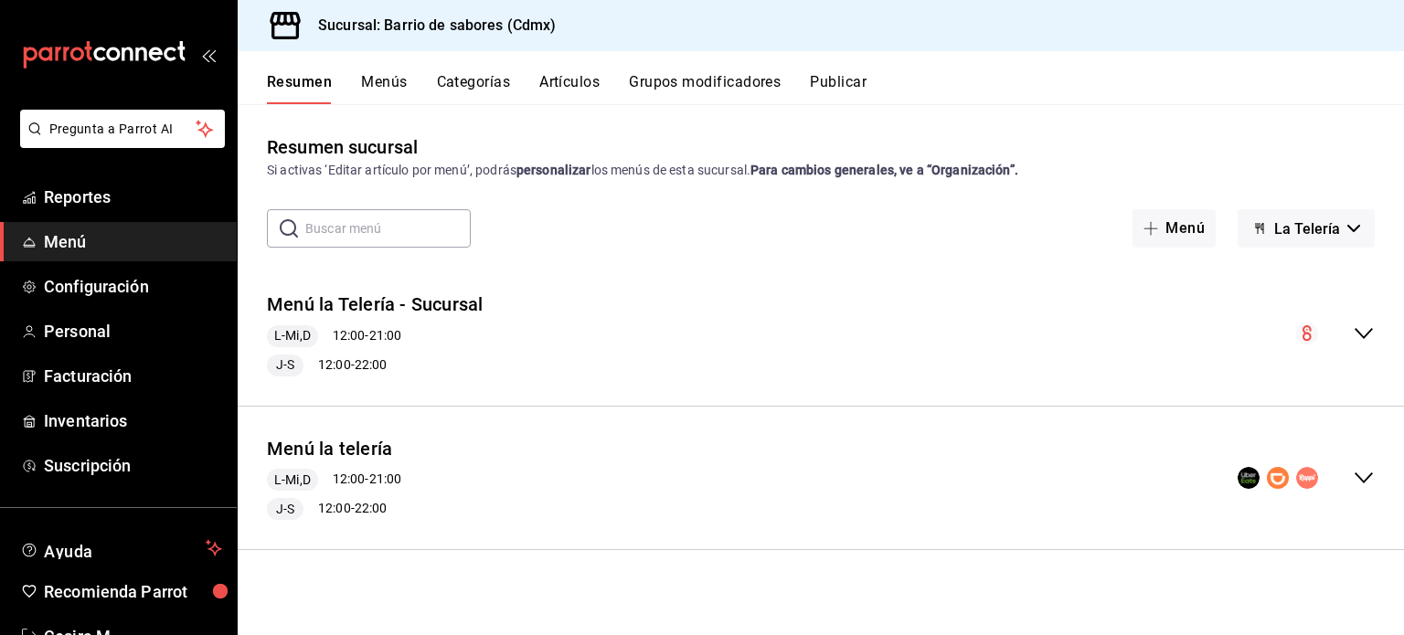
click at [1360, 481] on icon "collapse-menu-row" at bounding box center [1364, 478] width 22 height 22
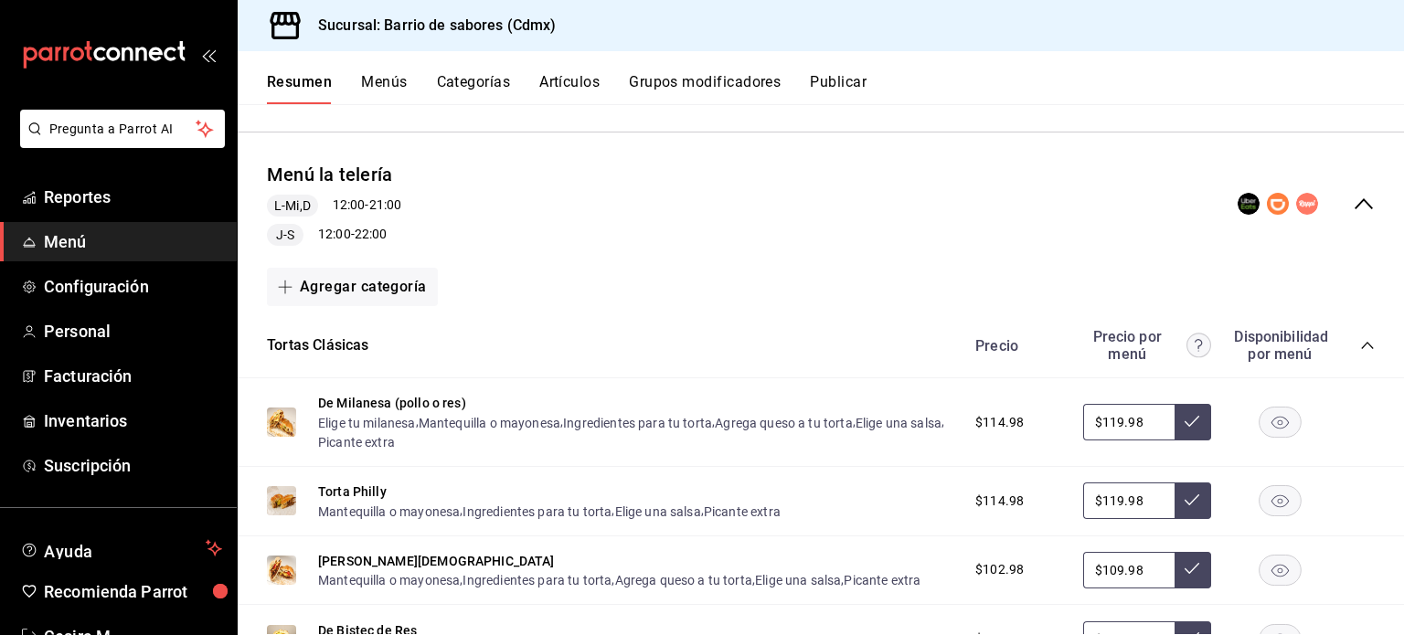
scroll to position [366, 0]
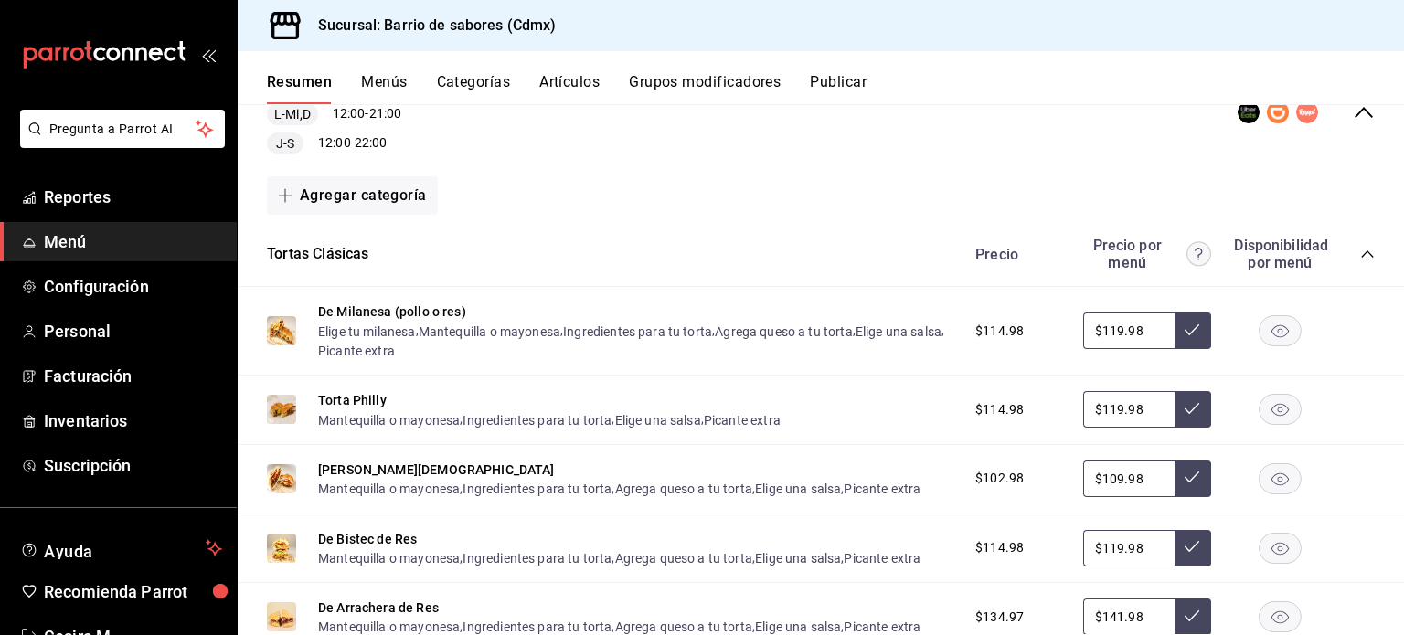
click at [1360, 259] on icon "collapse-category-row" at bounding box center [1367, 254] width 15 height 15
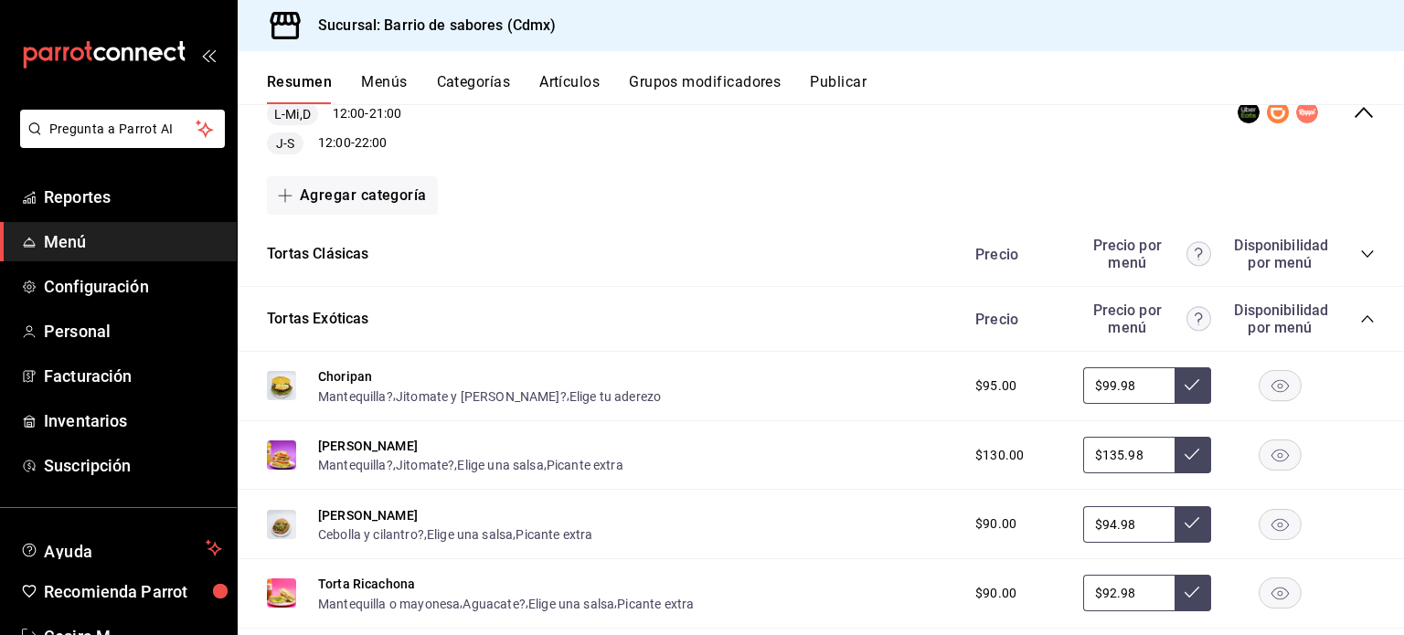
click at [1360, 328] on div "Tortas Exóticas Precio Precio por menú Disponibilidad por menú" at bounding box center [821, 319] width 1166 height 65
click at [1360, 321] on icon "collapse-category-row" at bounding box center [1367, 319] width 15 height 15
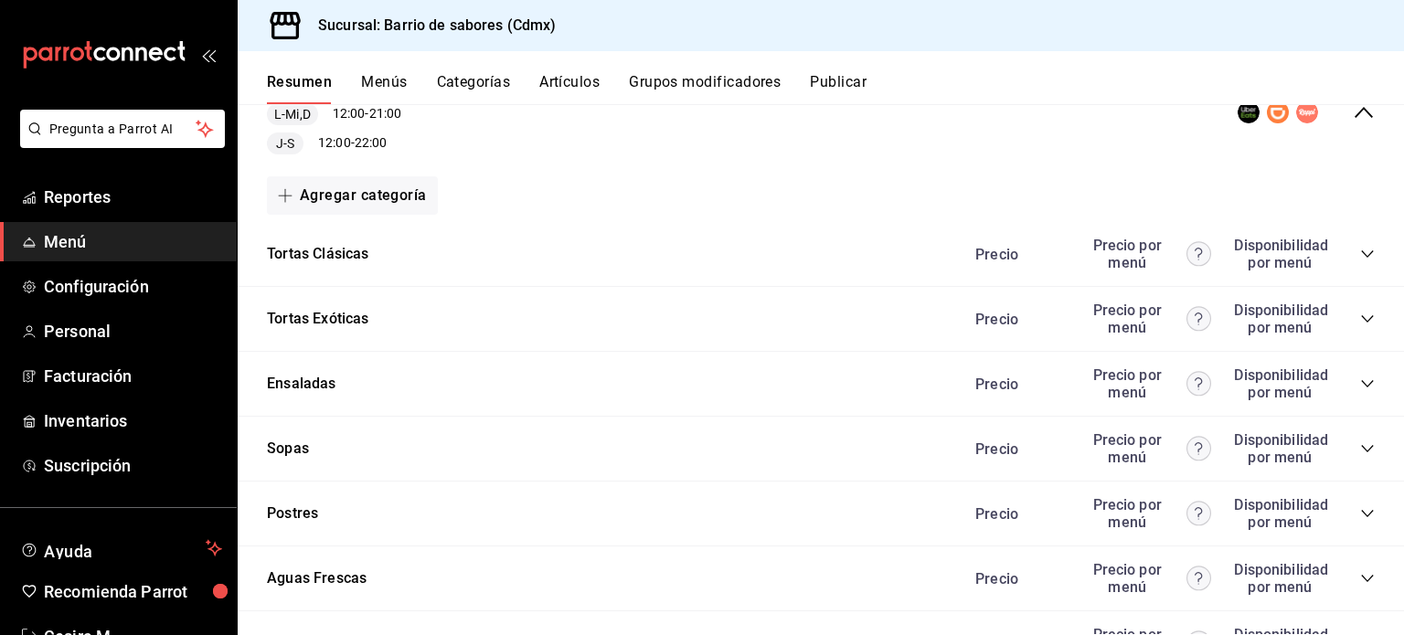
click at [1360, 577] on icon "collapse-category-row" at bounding box center [1367, 578] width 15 height 15
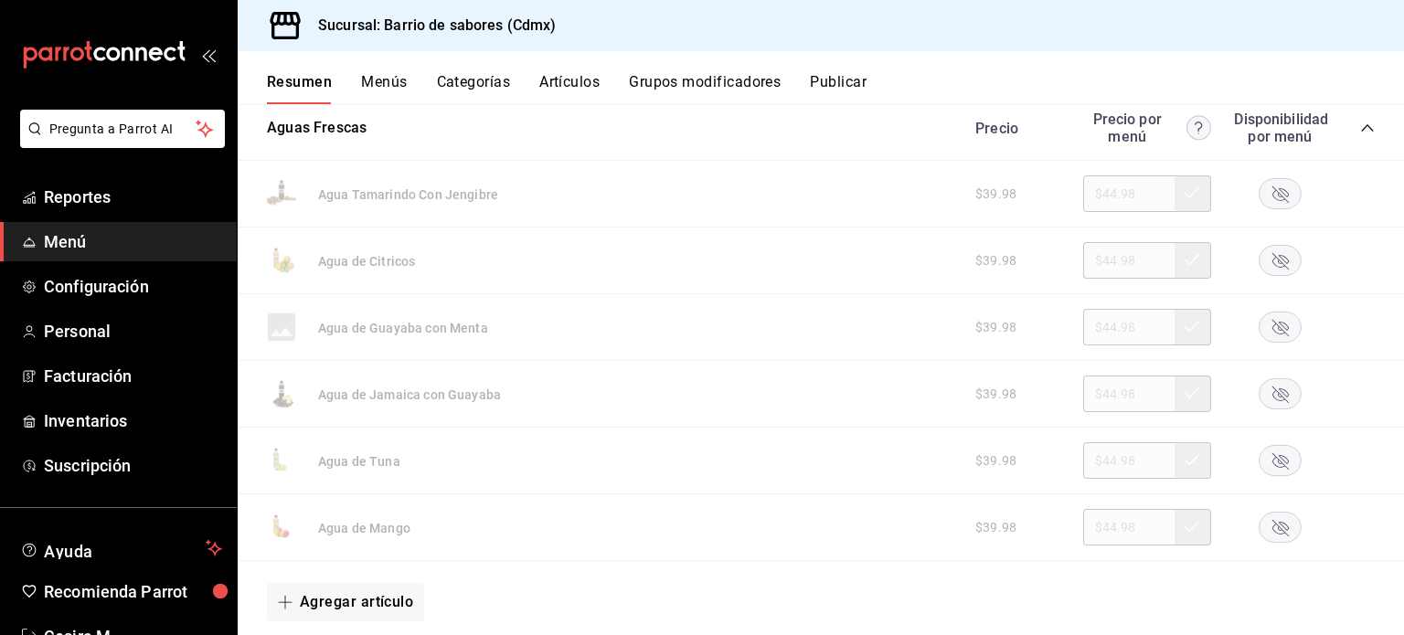
scroll to position [823, 0]
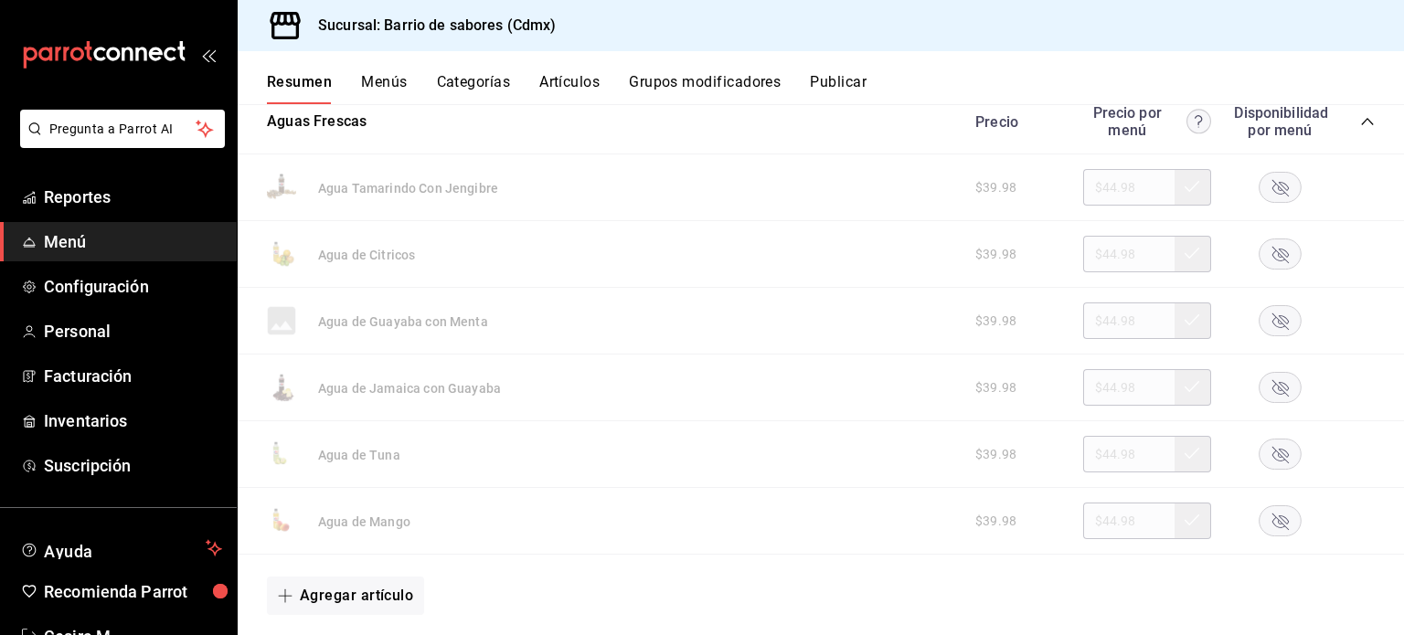
click at [1265, 249] on rect "button" at bounding box center [1280, 254] width 42 height 30
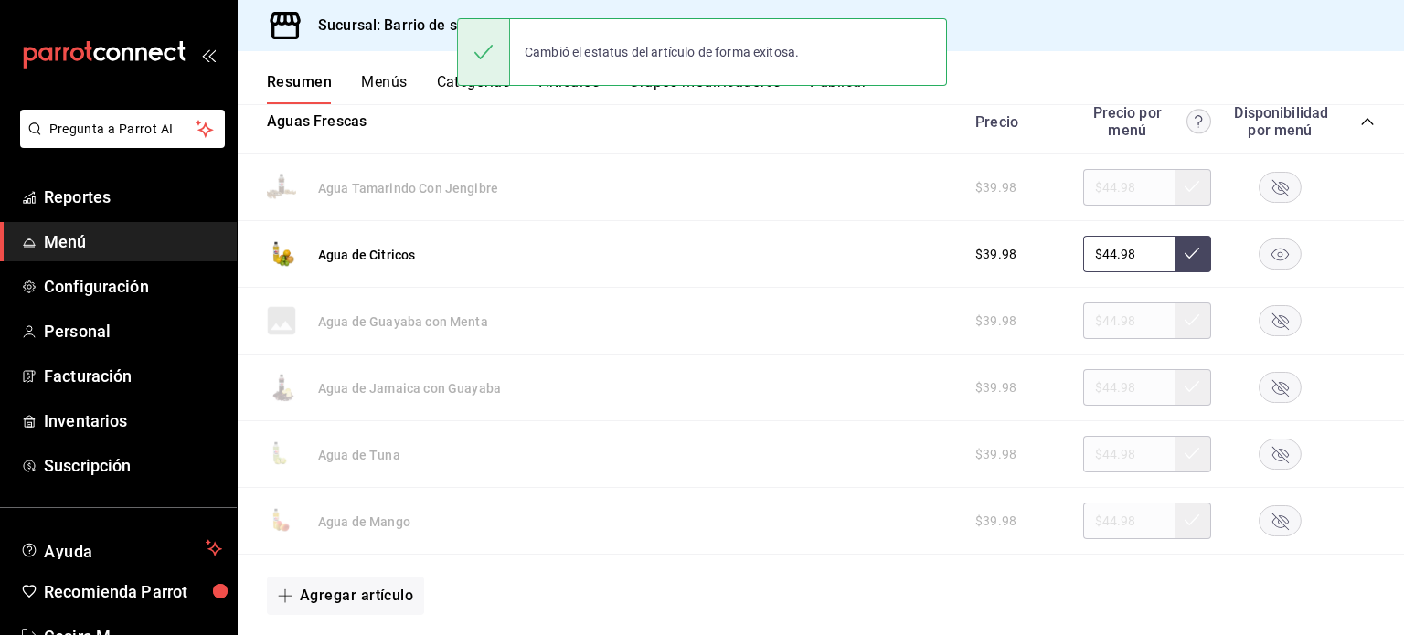
click at [1259, 387] on rect "button" at bounding box center [1280, 388] width 42 height 30
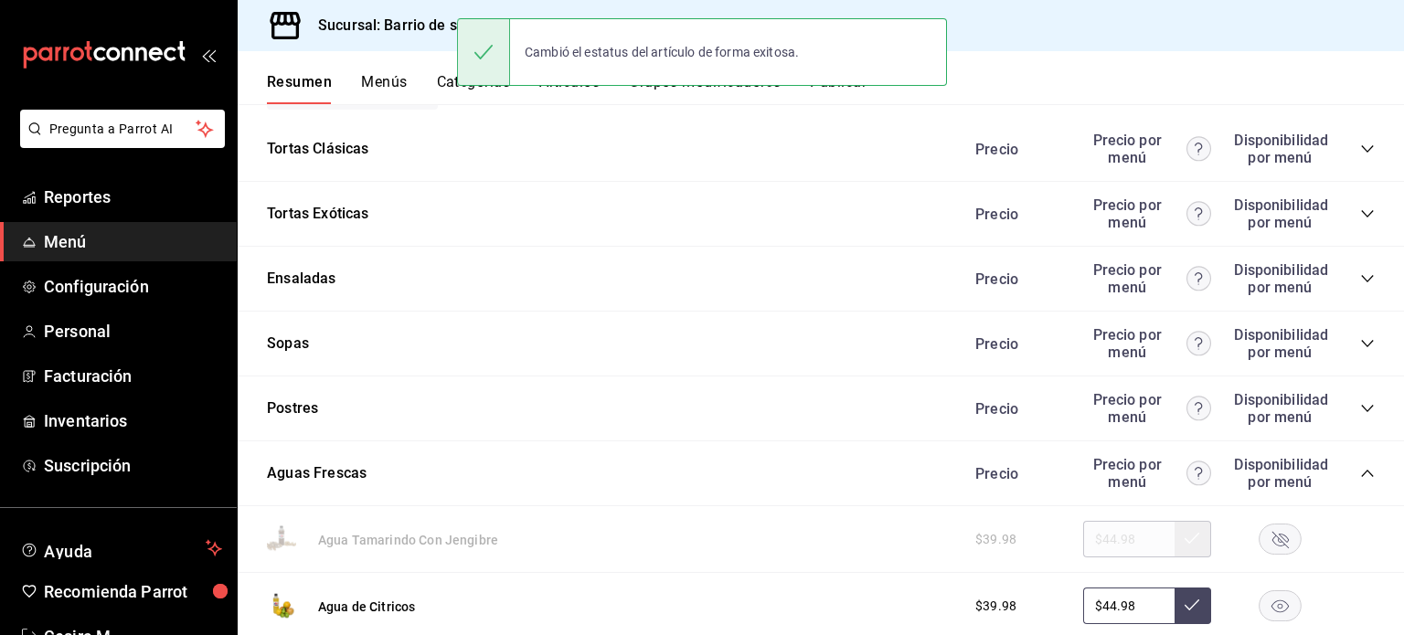
scroll to position [457, 0]
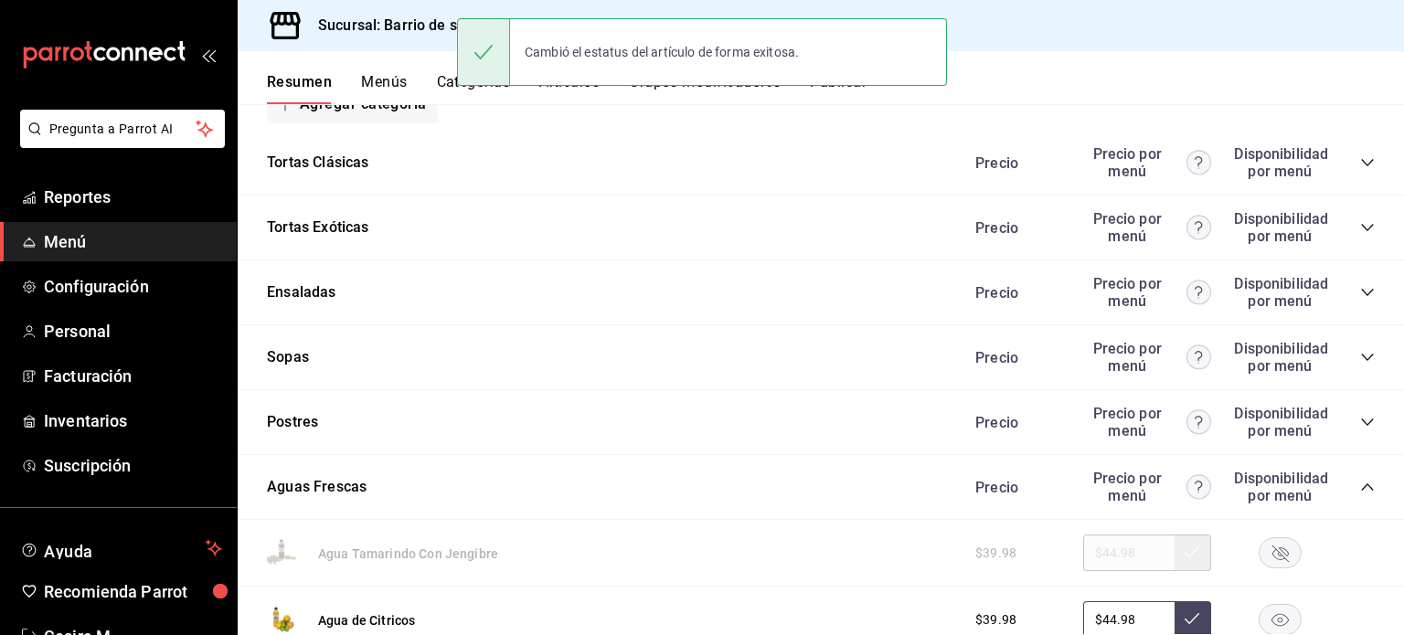
click at [1360, 297] on icon "collapse-category-row" at bounding box center [1367, 292] width 15 height 15
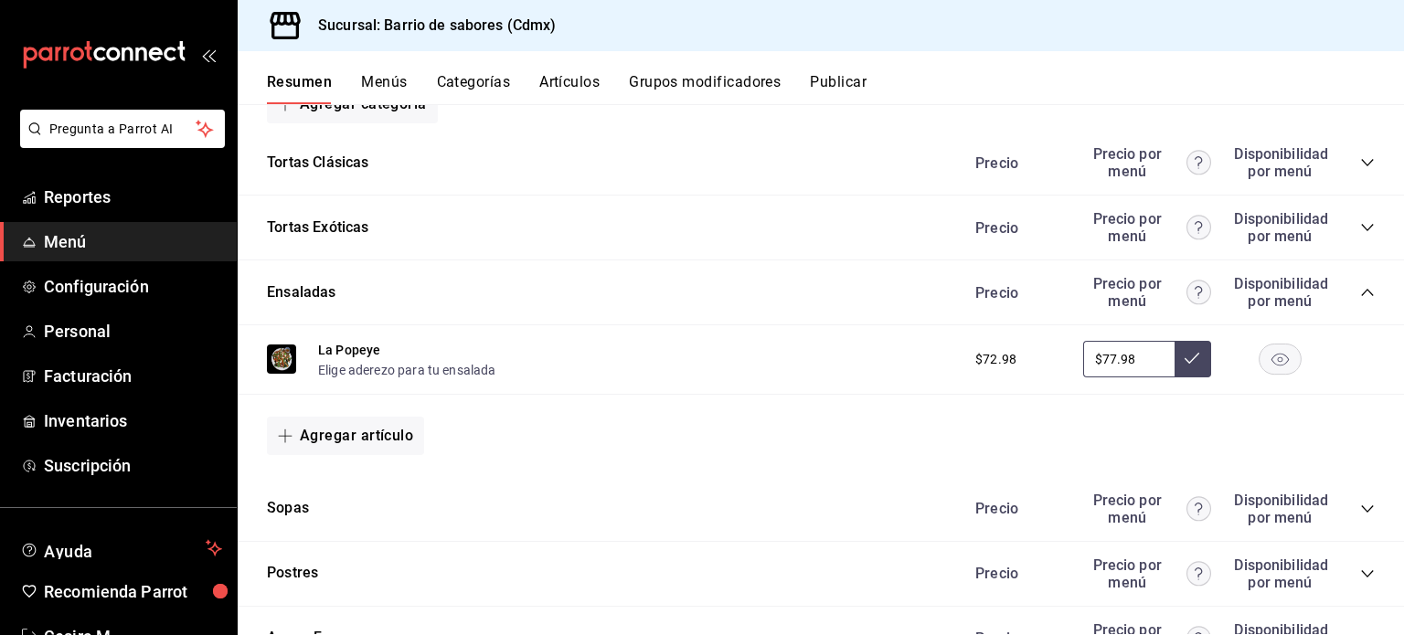
click at [1360, 297] on icon "collapse-category-row" at bounding box center [1367, 292] width 15 height 15
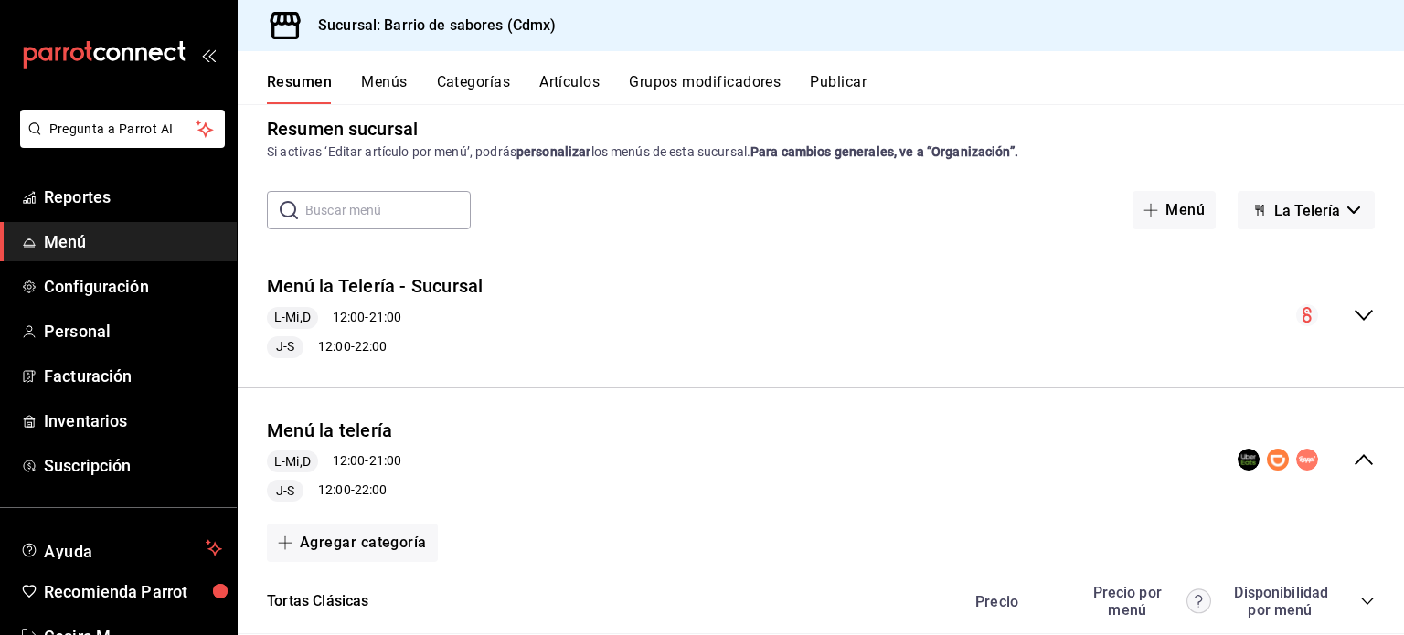
scroll to position [0, 0]
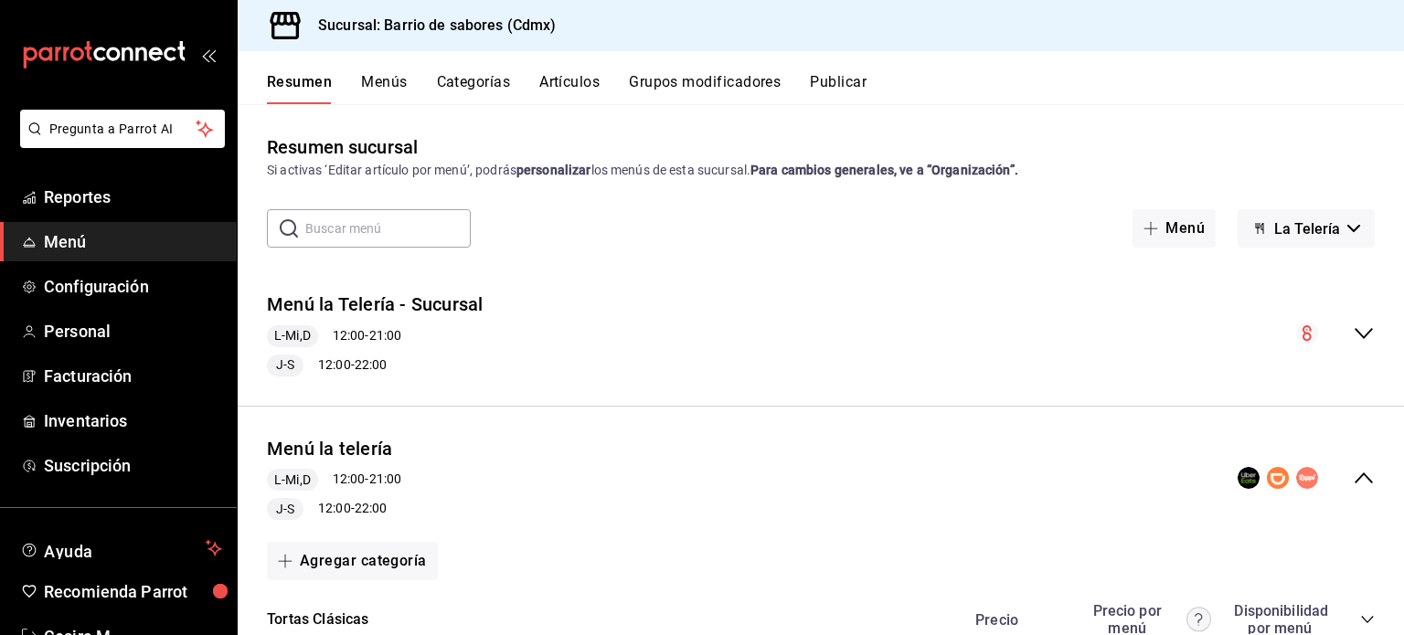
click at [1283, 224] on span "La Telería" at bounding box center [1307, 228] width 66 height 17
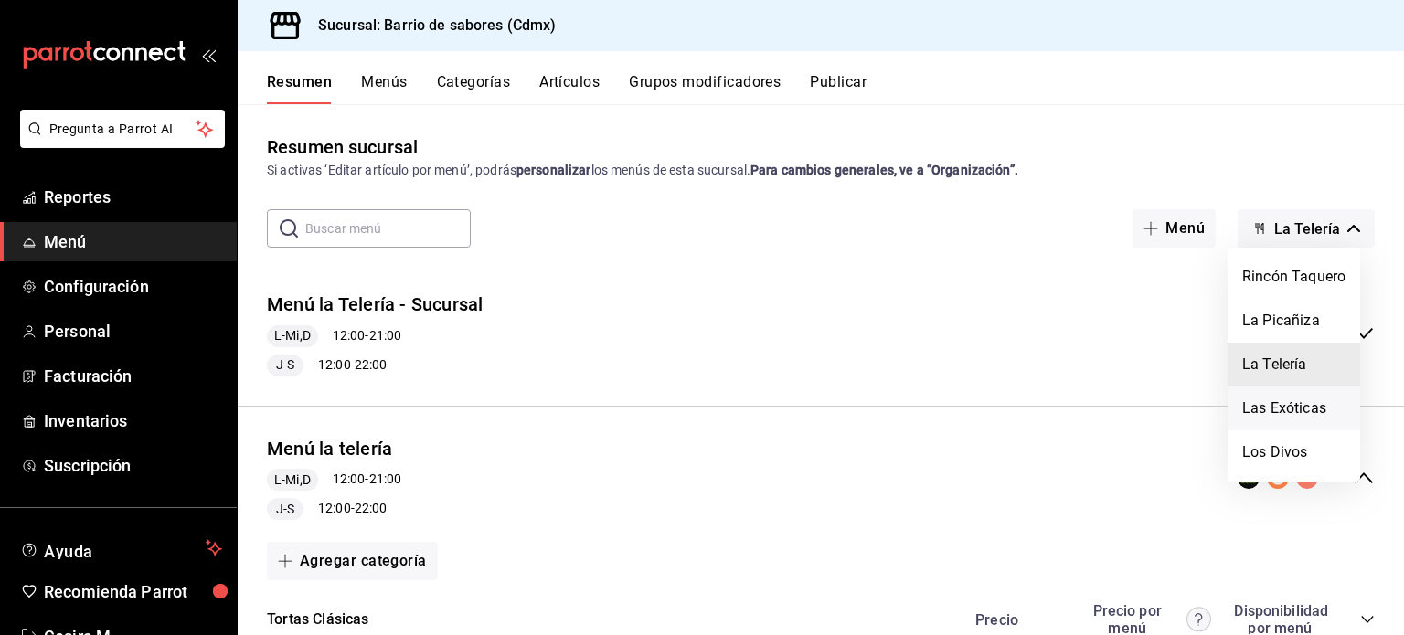
click at [1281, 409] on li "Las Exóticas" at bounding box center [1293, 409] width 133 height 44
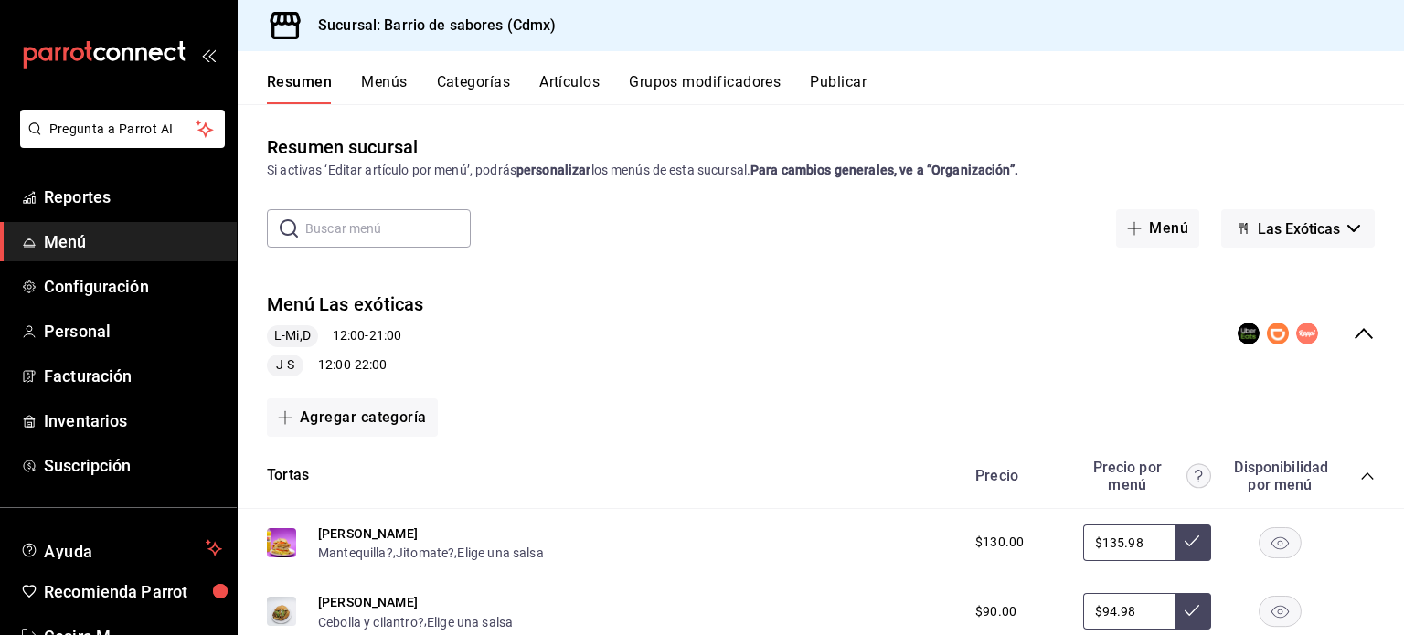
click at [1360, 478] on icon "collapse-category-row" at bounding box center [1367, 476] width 15 height 15
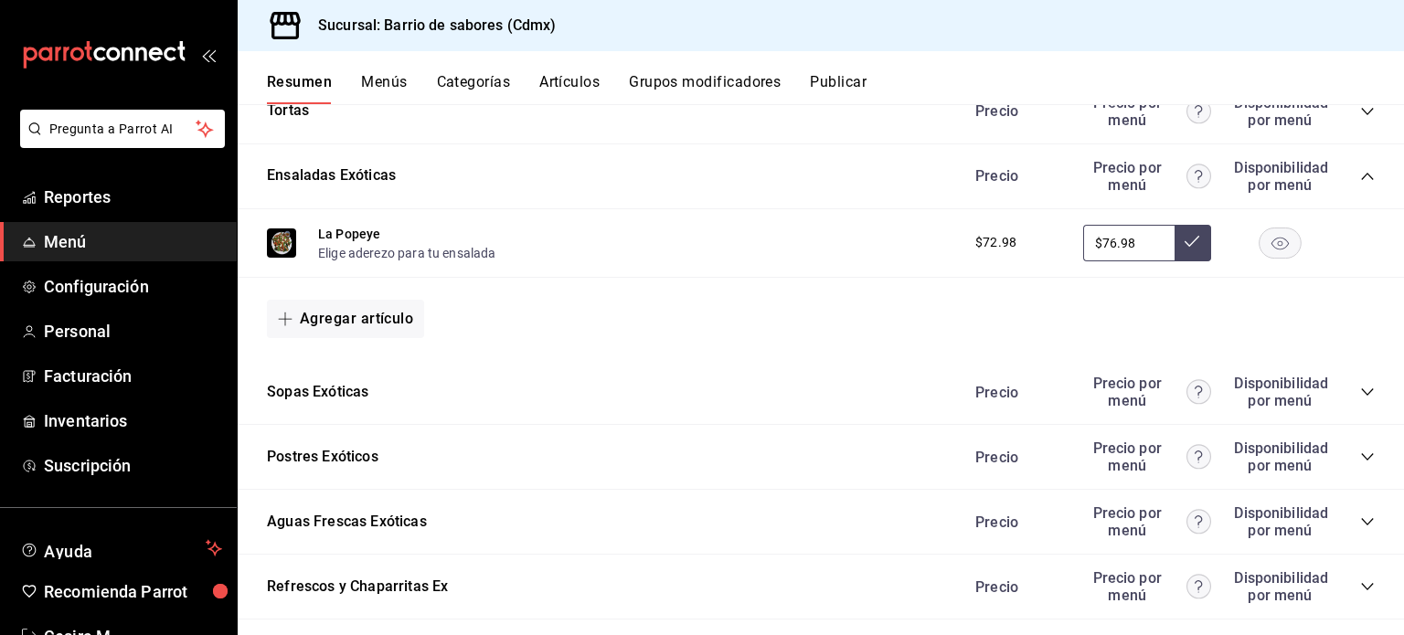
scroll to position [366, 0]
click at [1360, 523] on icon "collapse-category-row" at bounding box center [1367, 521] width 15 height 15
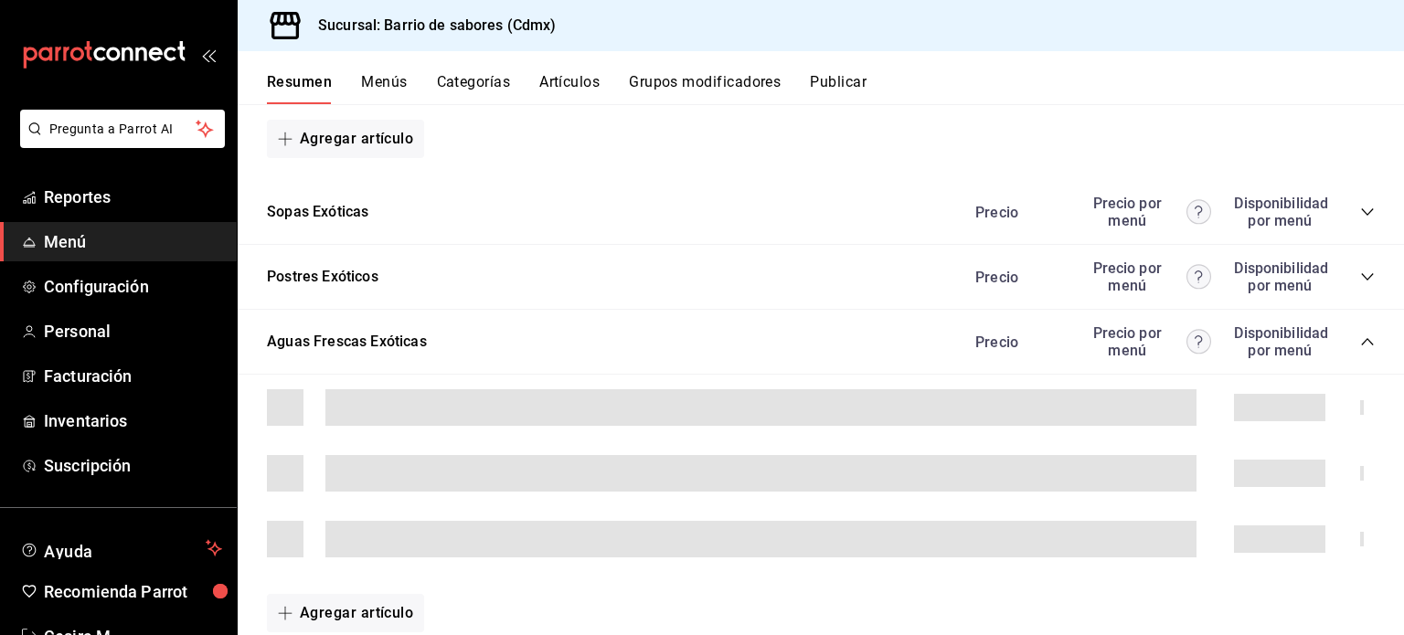
scroll to position [640, 0]
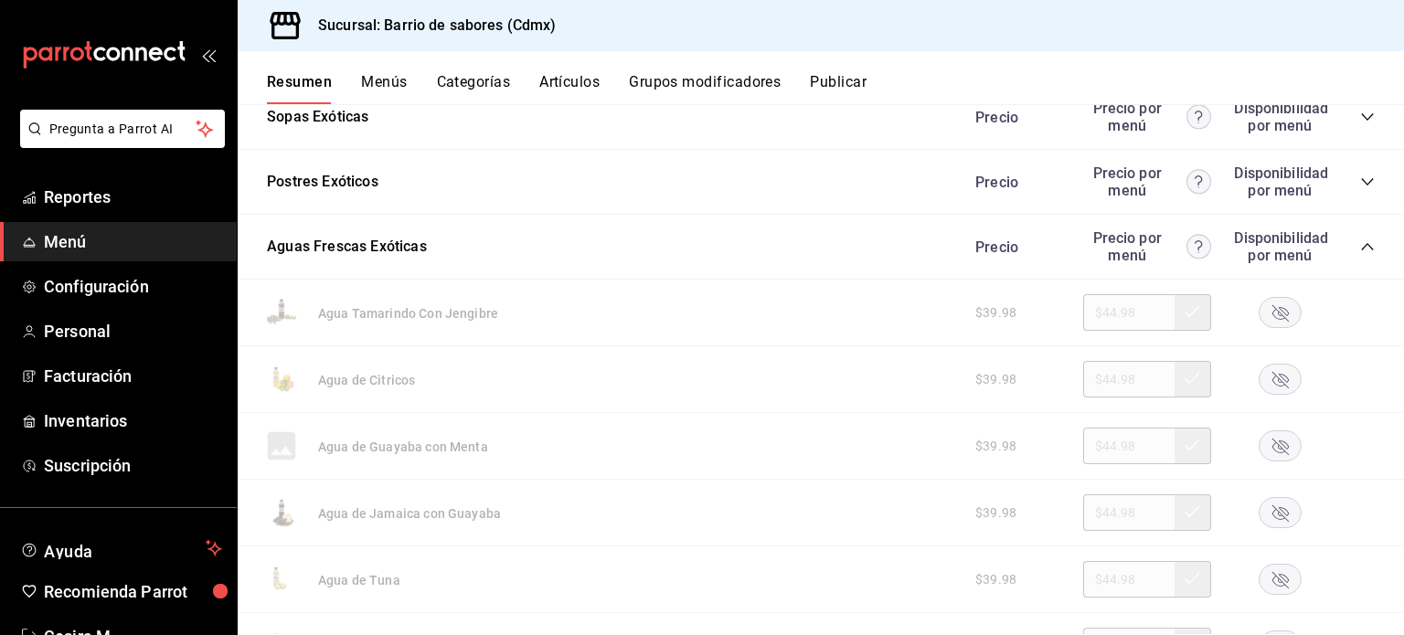
click at [1258, 329] on div "$39.98 $44.98" at bounding box center [1166, 312] width 418 height 37
click at [1269, 388] on rect "button" at bounding box center [1280, 380] width 42 height 30
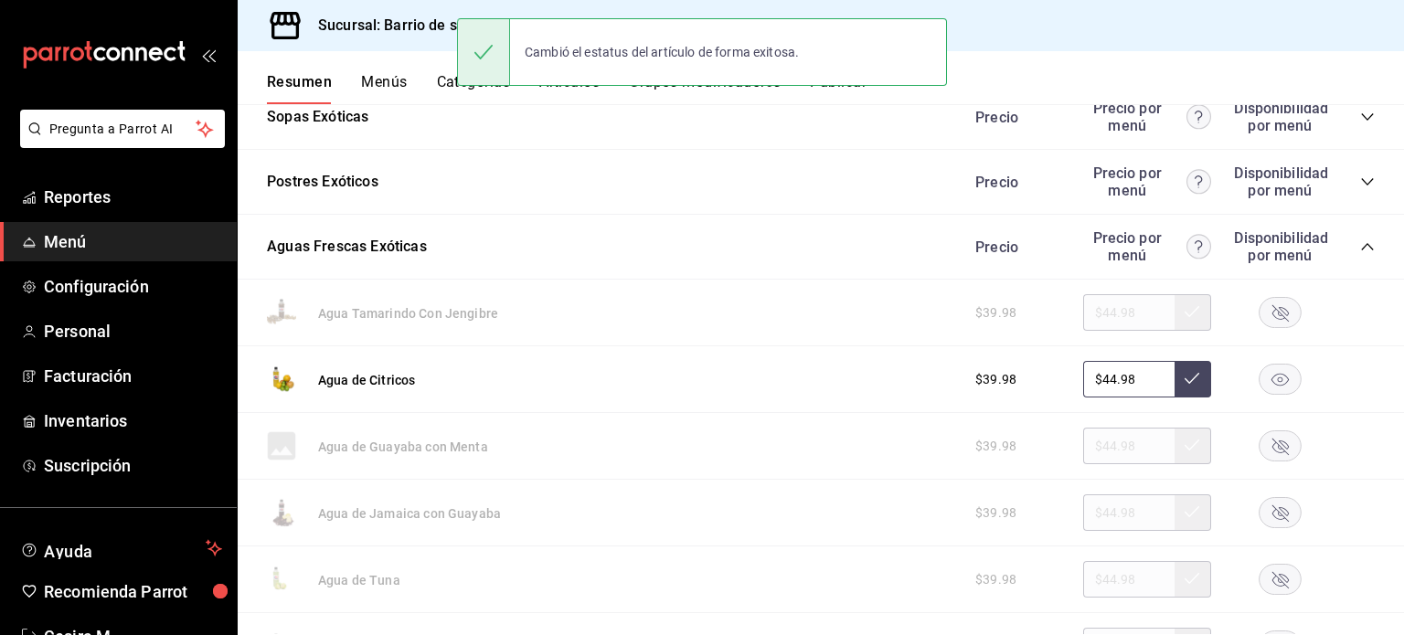
click at [1272, 517] on icon "button" at bounding box center [1280, 513] width 16 height 16
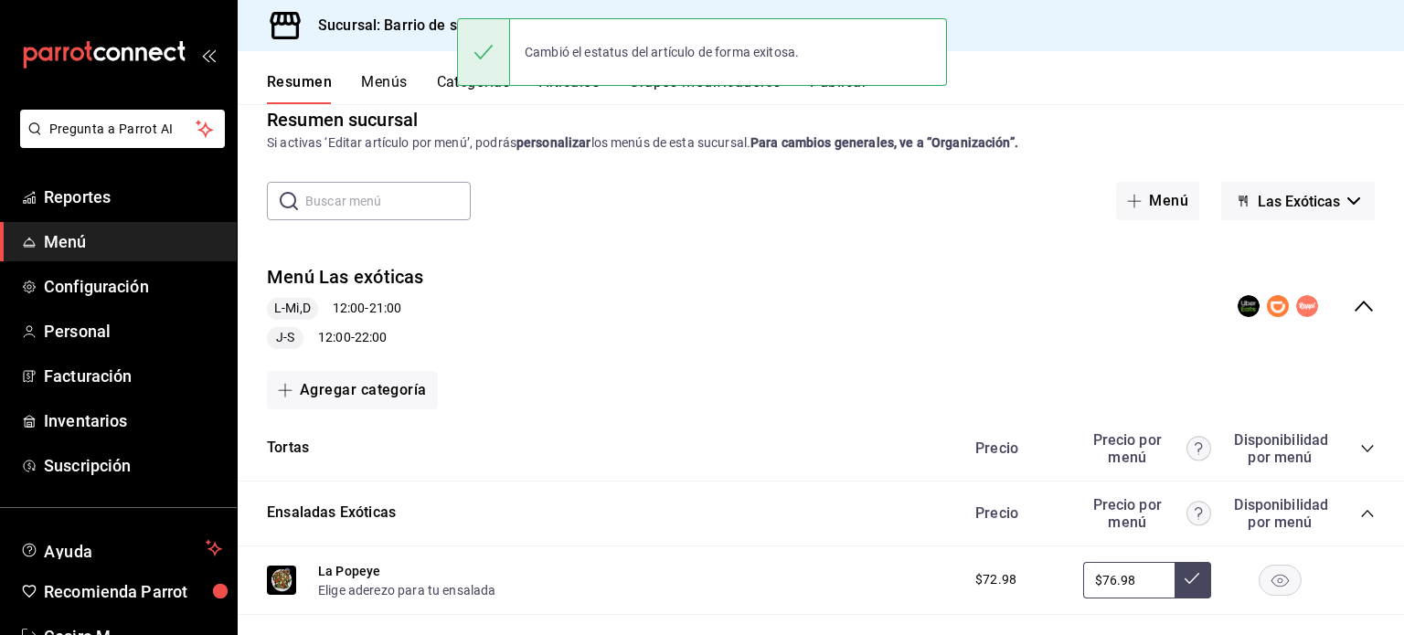
scroll to position [0, 0]
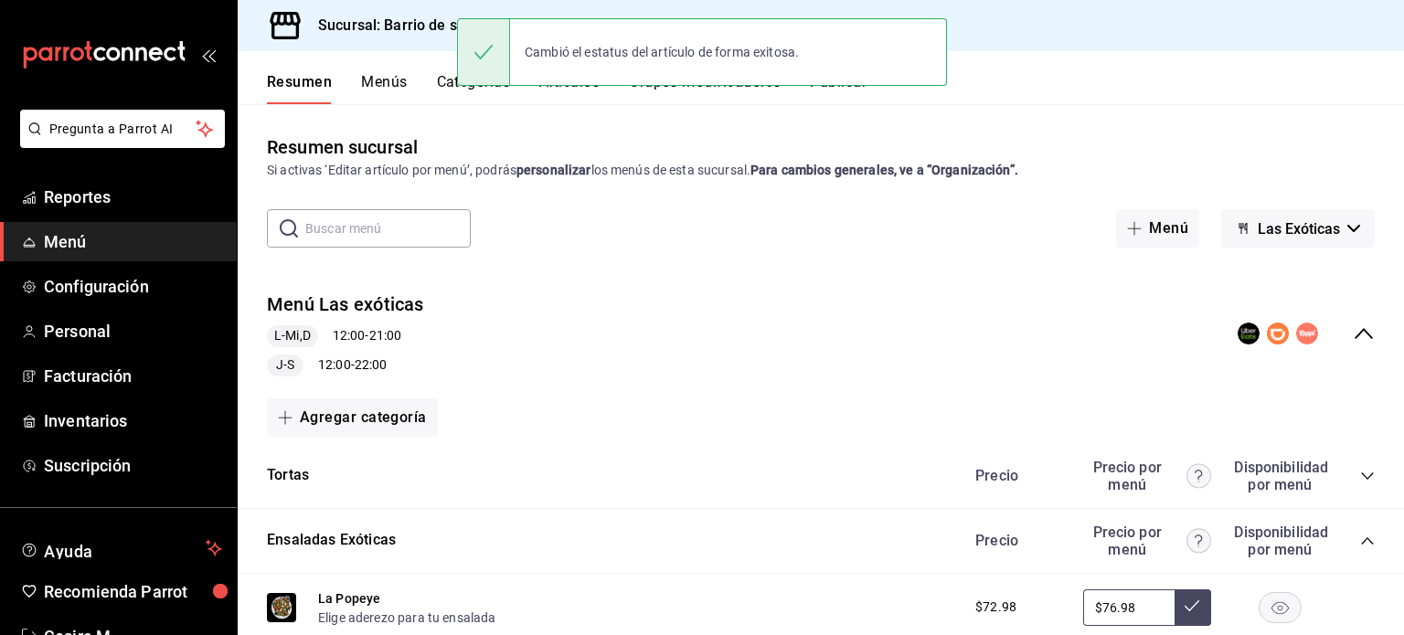
click at [1324, 239] on button "Las Exóticas" at bounding box center [1298, 228] width 154 height 38
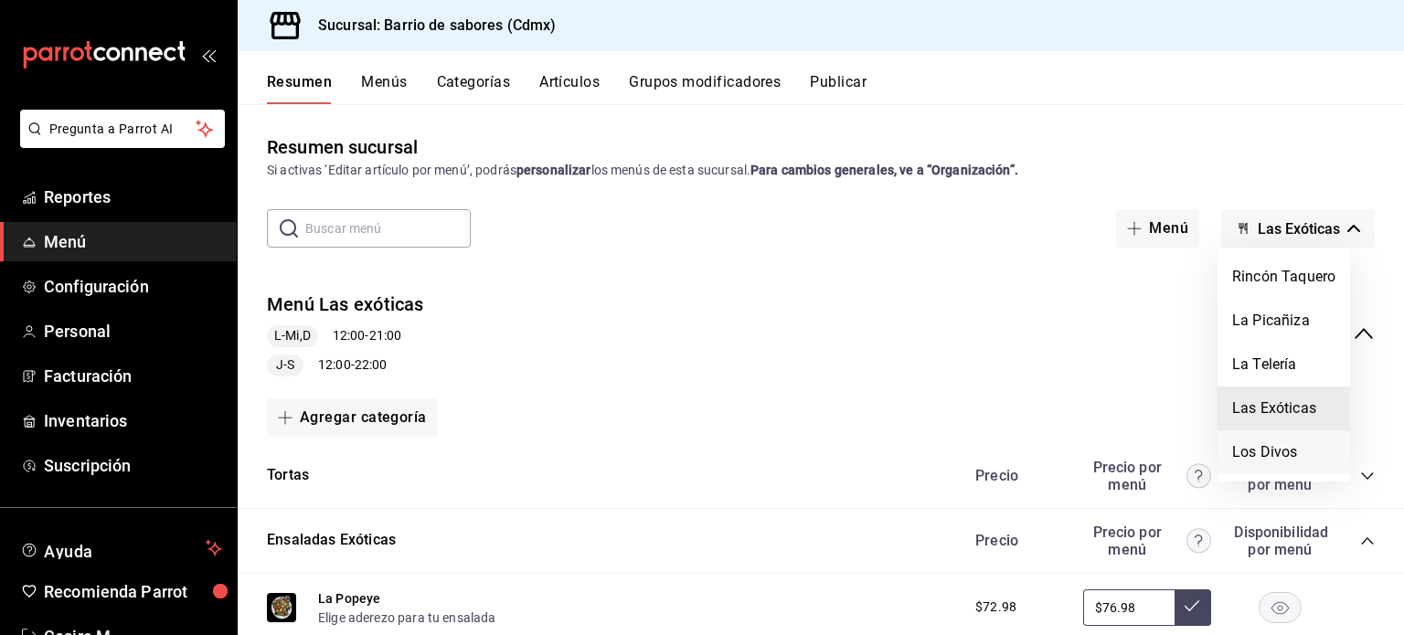
click at [1284, 454] on li "Los Divos" at bounding box center [1283, 452] width 133 height 44
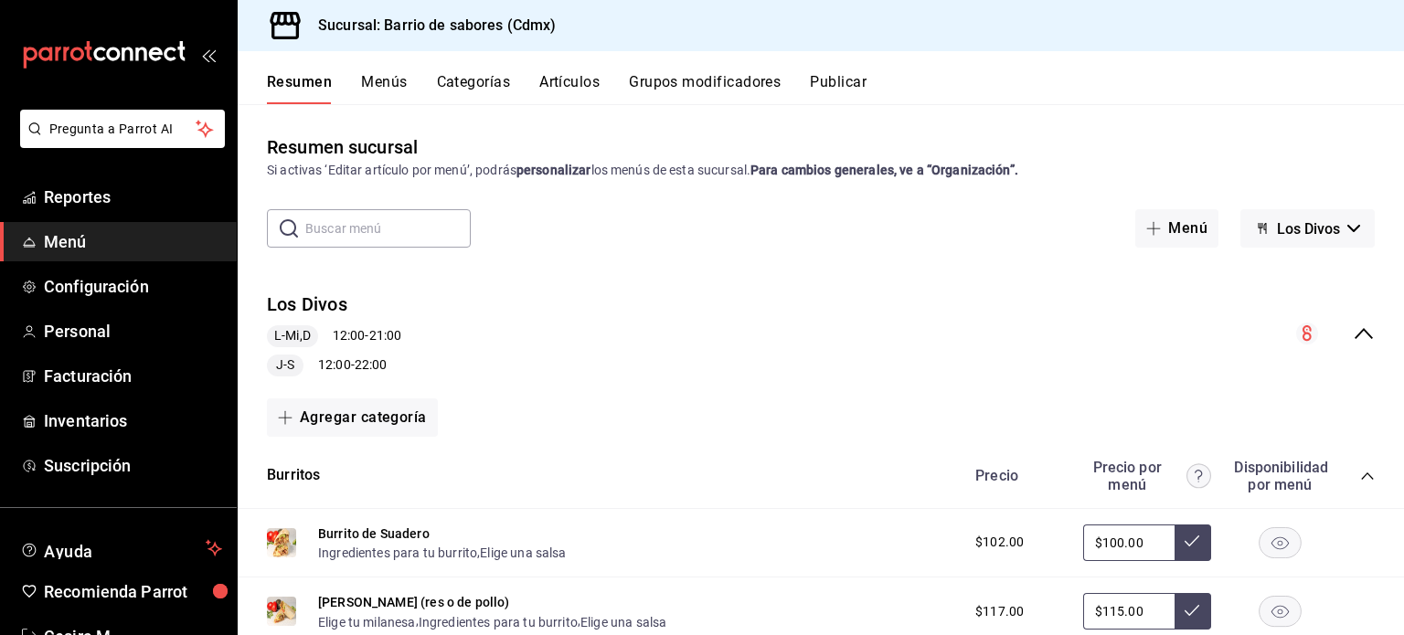
click at [1353, 343] on icon "collapse-menu-row" at bounding box center [1364, 334] width 22 height 22
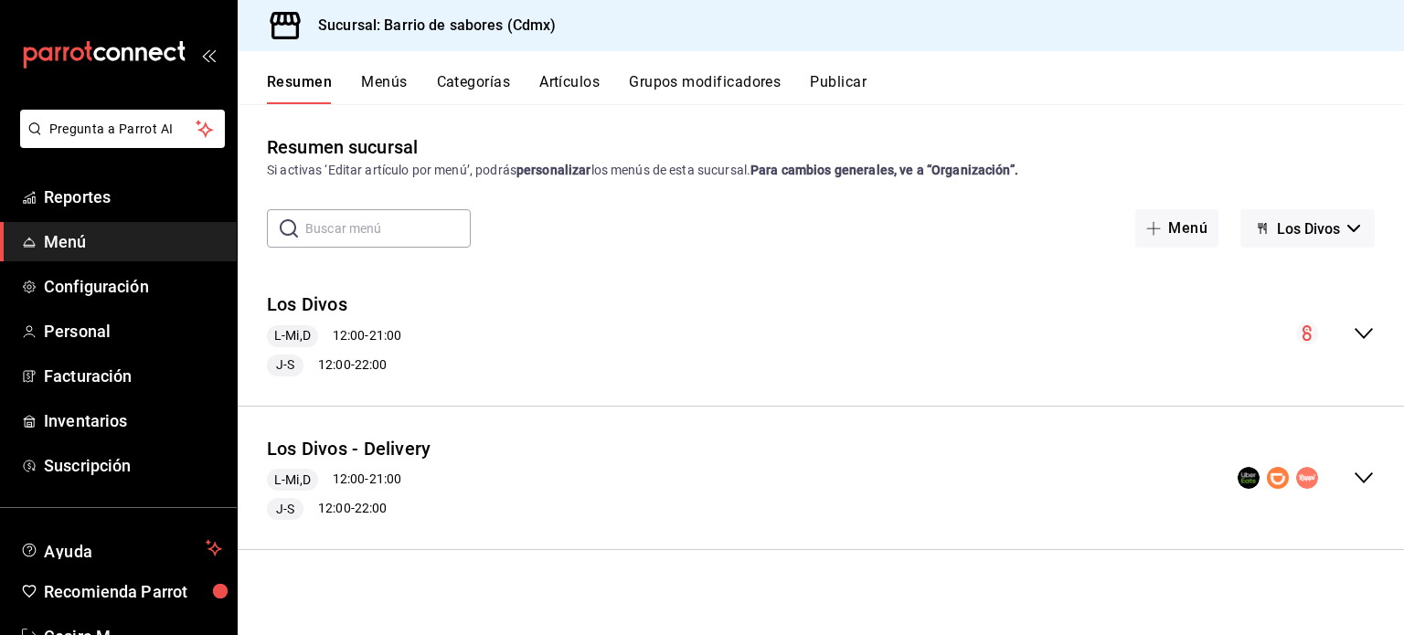
click at [1353, 463] on div "Los Divos - Delivery L-Mi,D 12:00 - 21:00 J-S 12:00 - 22:00" at bounding box center [821, 478] width 1166 height 114
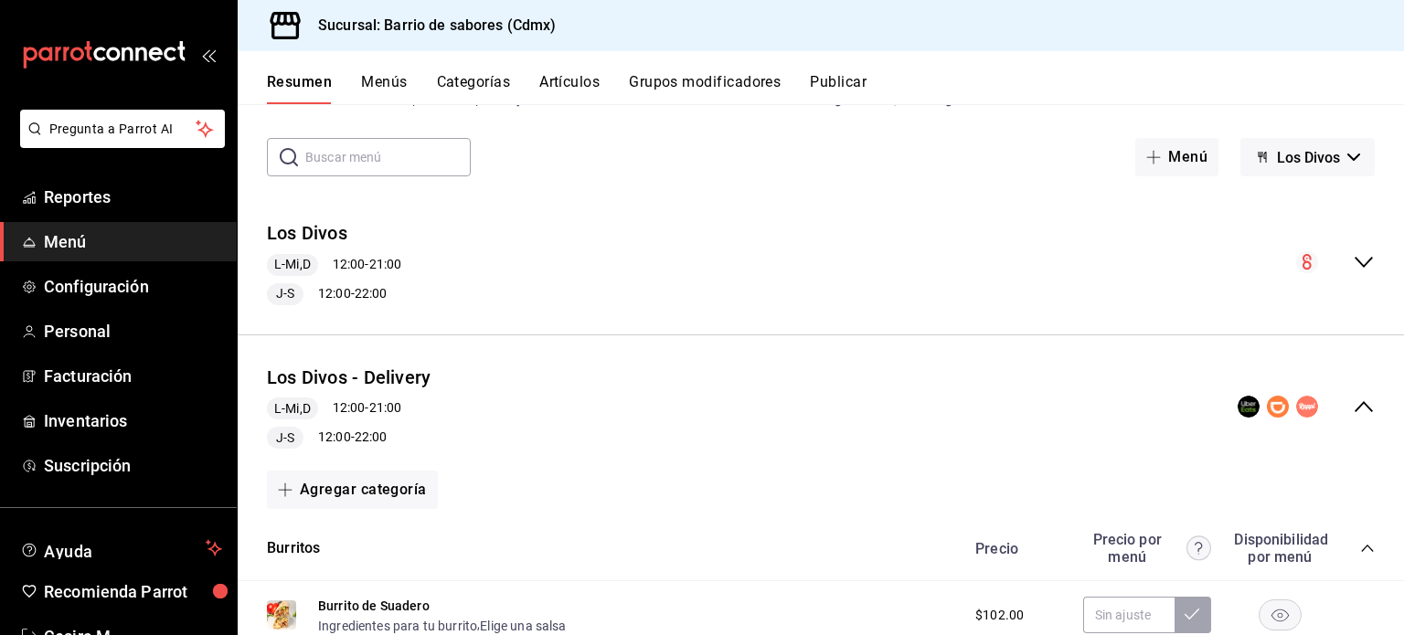
scroll to position [457, 0]
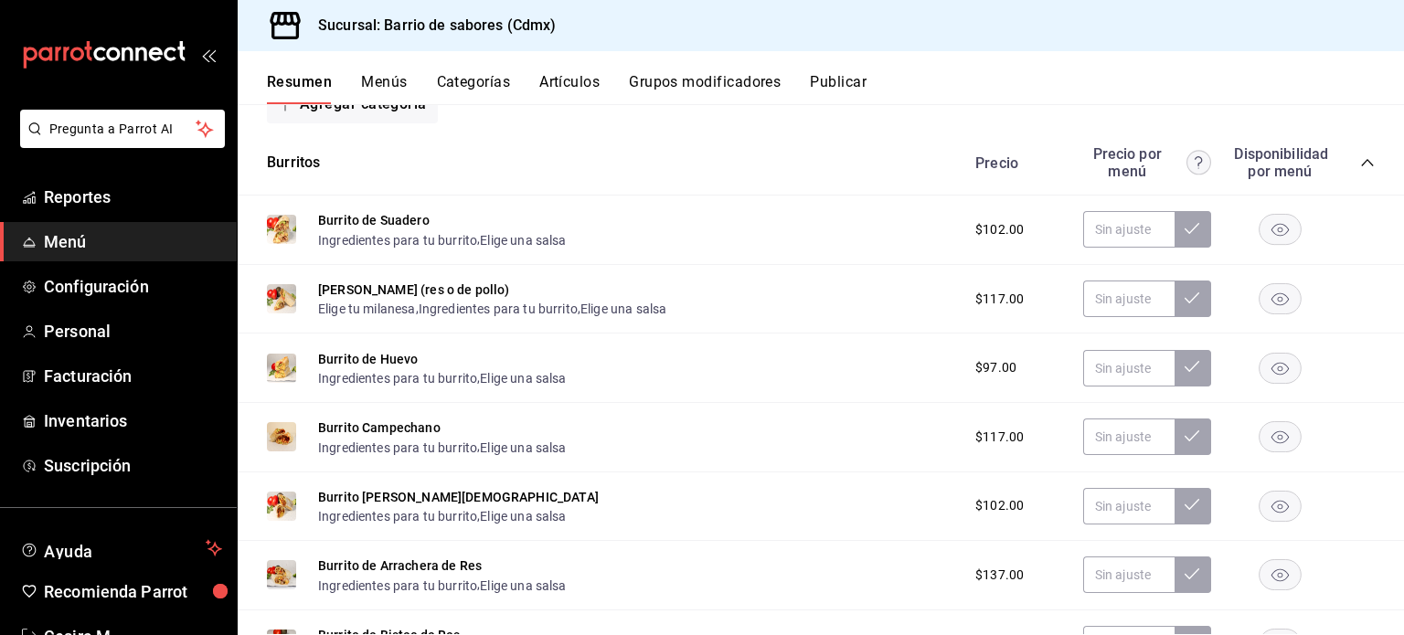
click at [1354, 148] on div "Precio Precio por menú Disponibilidad por menú" at bounding box center [1166, 162] width 418 height 35
click at [1356, 171] on div "Precio Precio por menú Disponibilidad por menú" at bounding box center [1166, 162] width 418 height 35
click at [1360, 164] on icon "collapse-category-row" at bounding box center [1367, 162] width 15 height 15
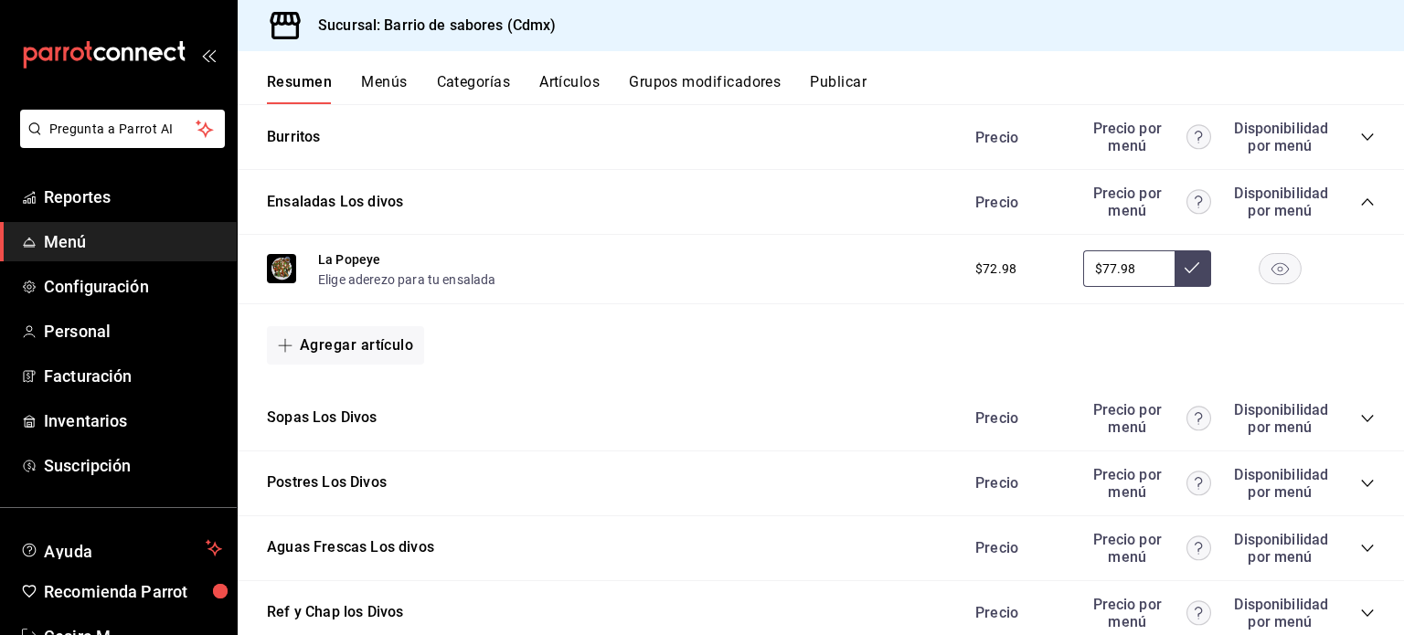
scroll to position [547, 0]
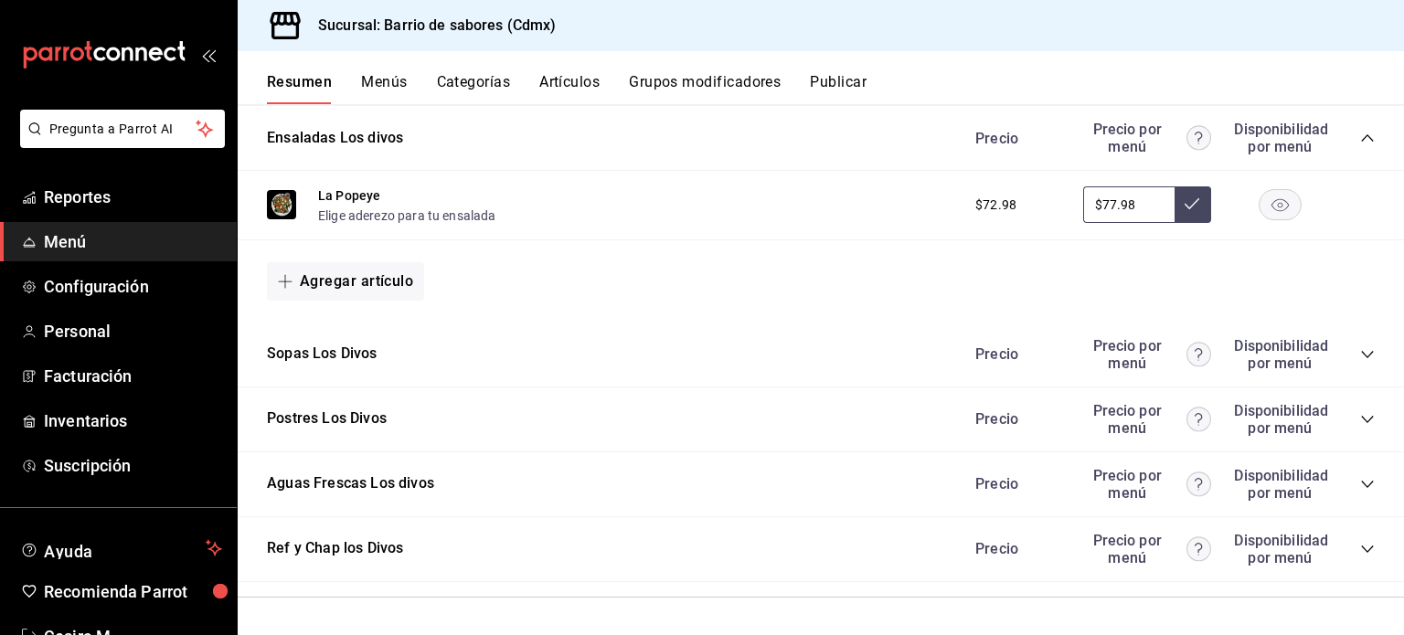
click at [1360, 480] on icon "collapse-category-row" at bounding box center [1367, 484] width 15 height 15
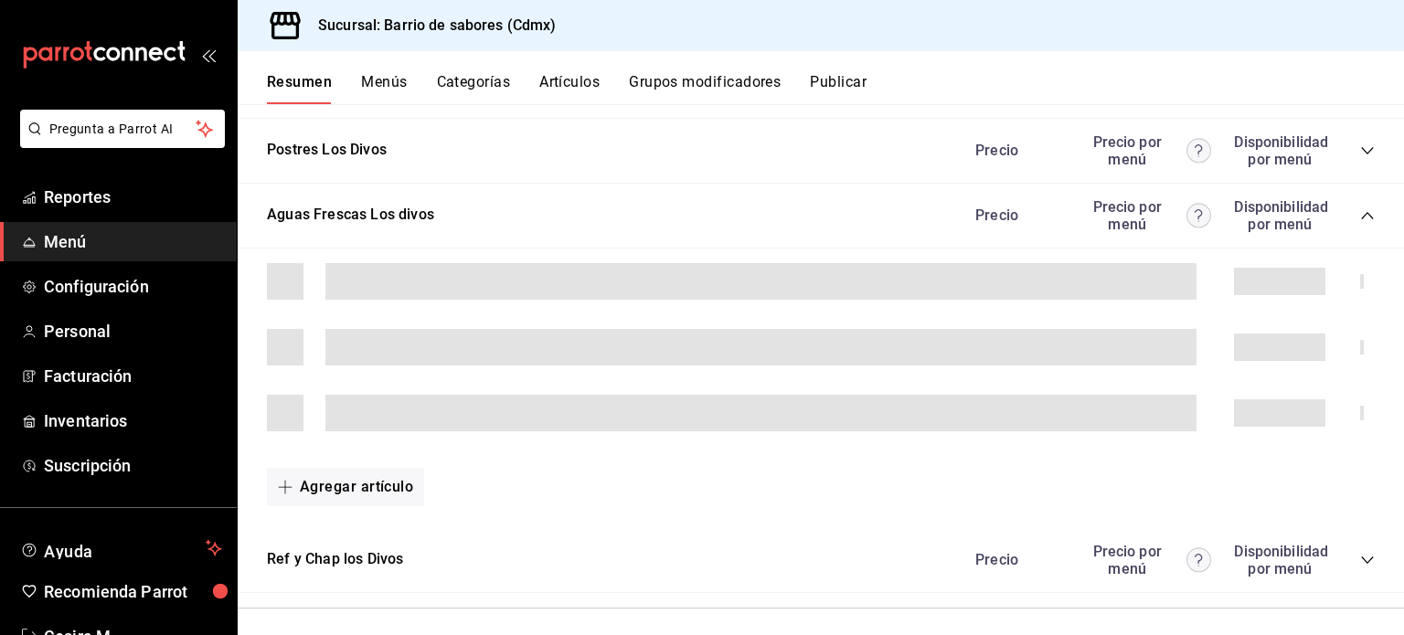
scroll to position [826, 0]
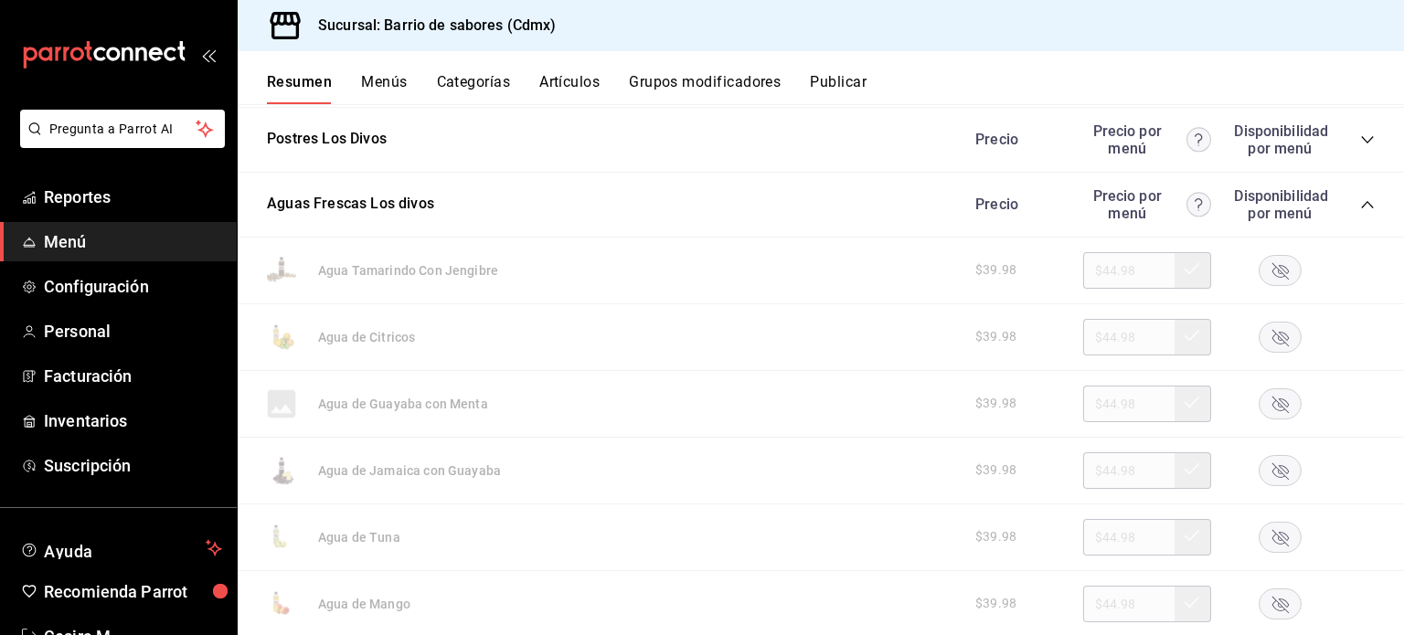
click at [1239, 355] on div "$39.98 $44.98" at bounding box center [1166, 337] width 418 height 37
click at [1273, 337] on rect "button" at bounding box center [1280, 337] width 42 height 30
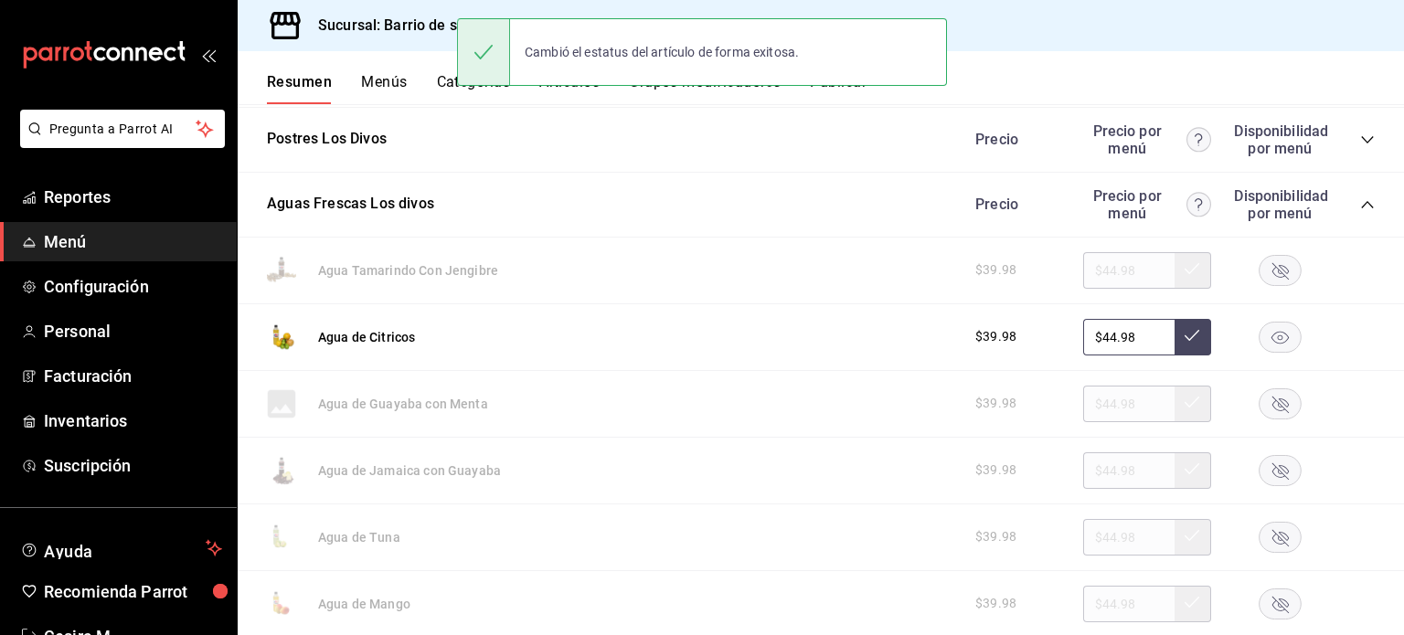
click at [1270, 464] on rect "button" at bounding box center [1280, 470] width 42 height 30
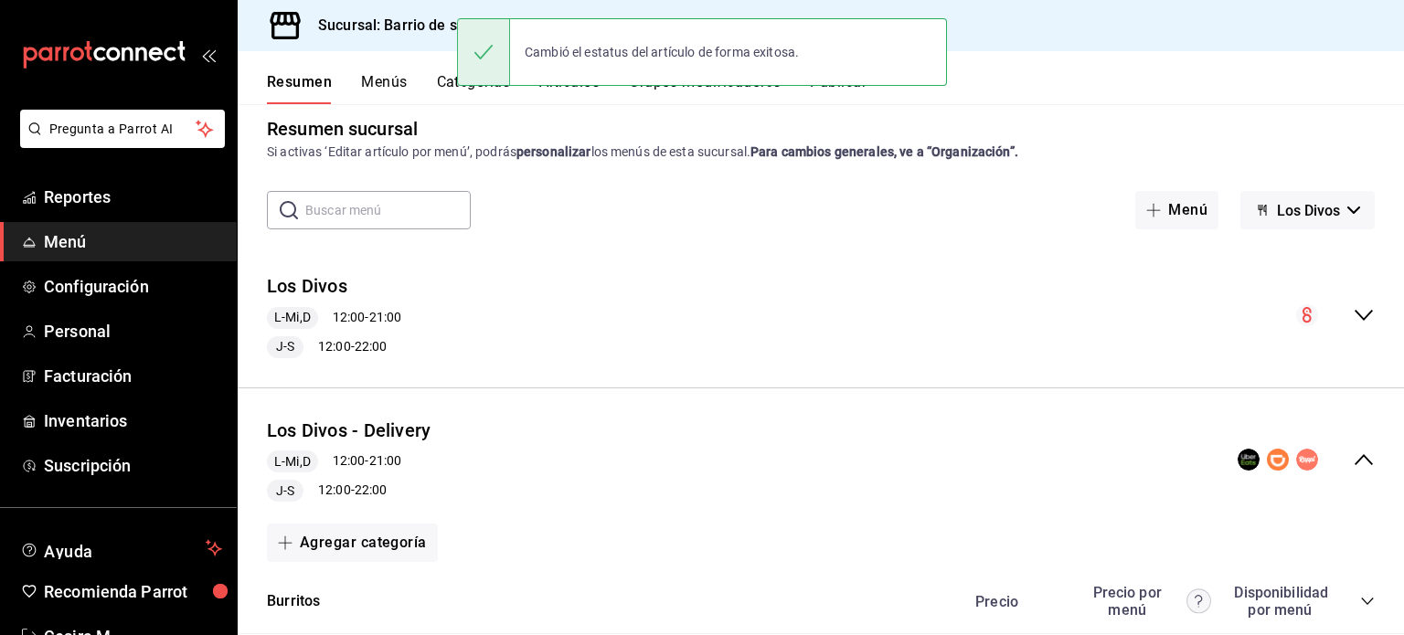
scroll to position [0, 0]
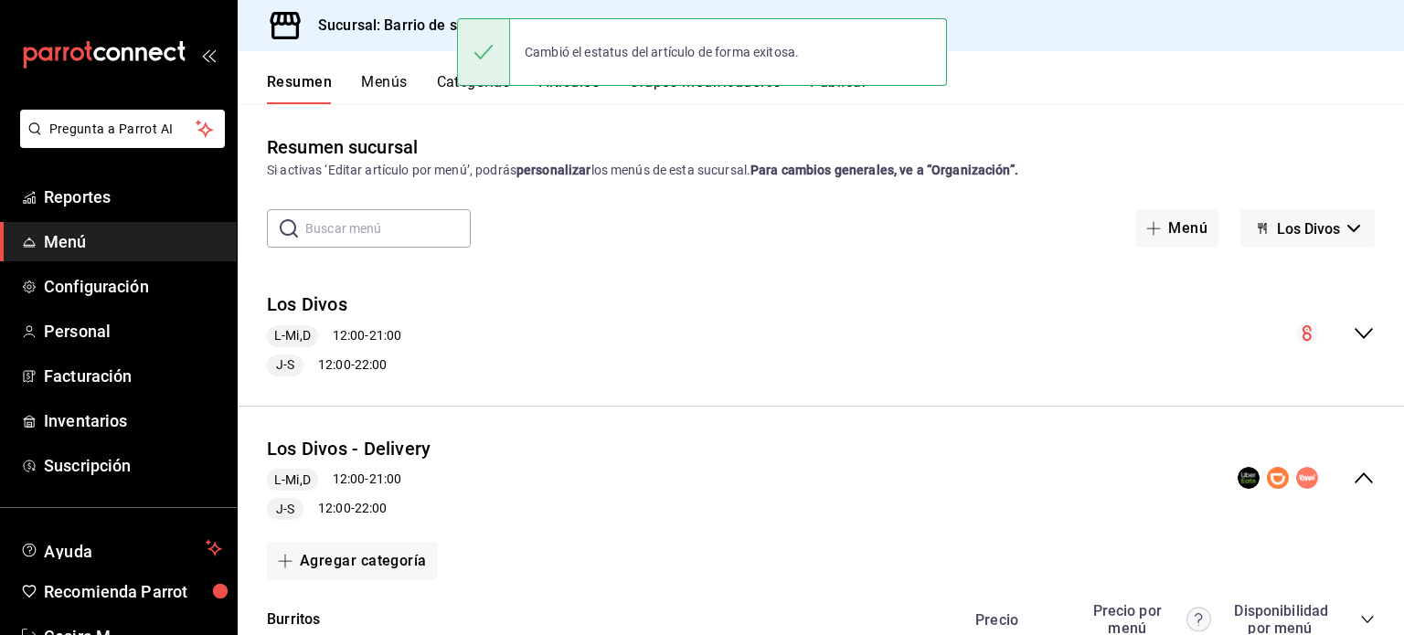
click at [823, 88] on div "Cambió el estatus del artículo de forma exitosa." at bounding box center [702, 52] width 490 height 79
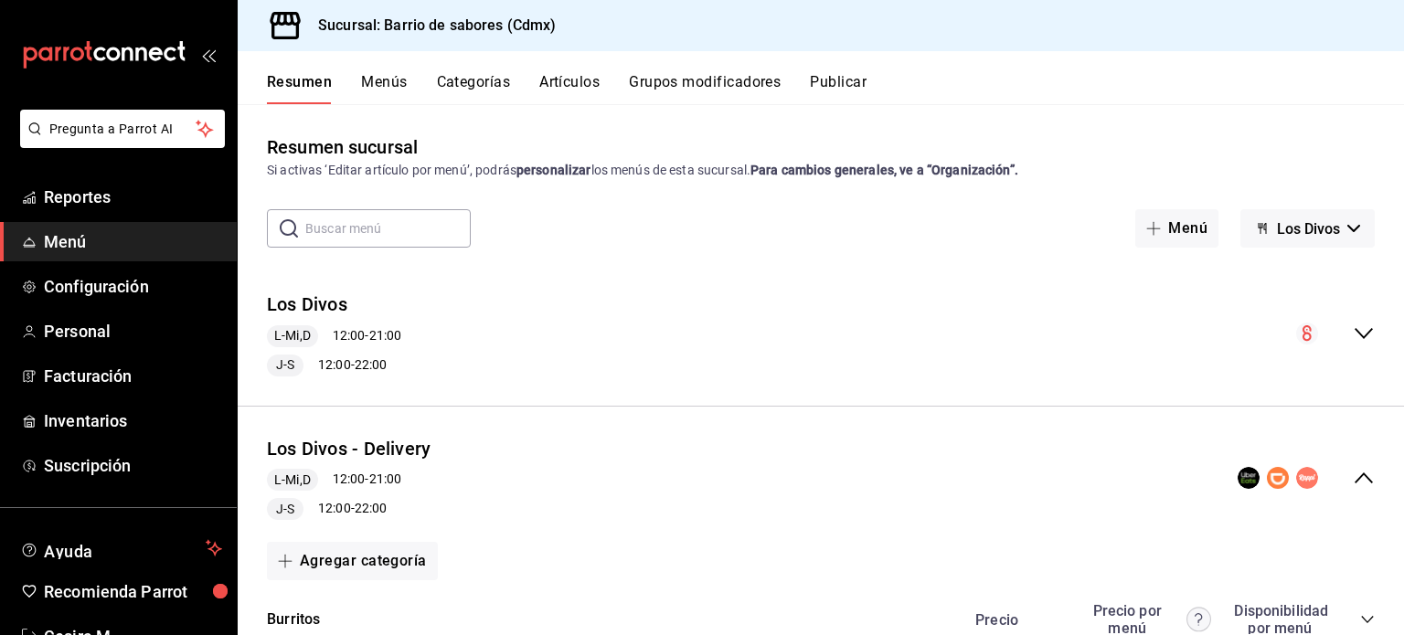
click at [825, 87] on button "Publicar" at bounding box center [838, 88] width 57 height 31
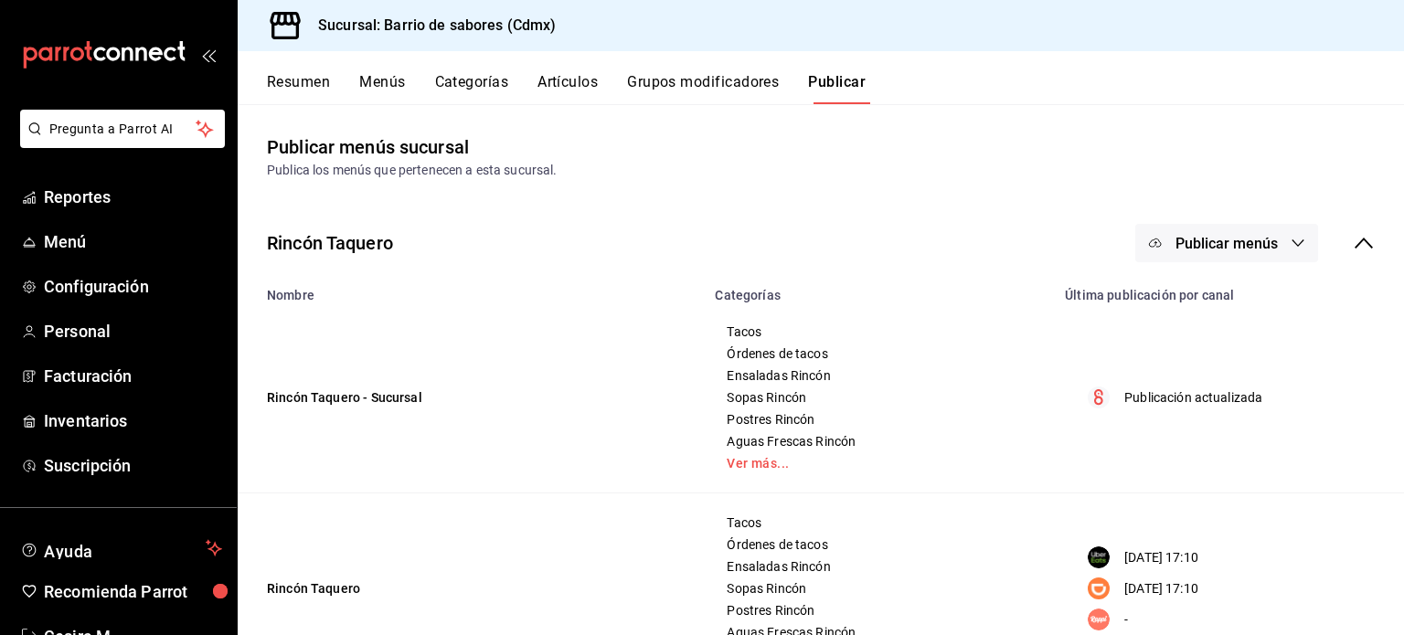
click at [1270, 231] on button "Publicar menús" at bounding box center [1226, 243] width 183 height 38
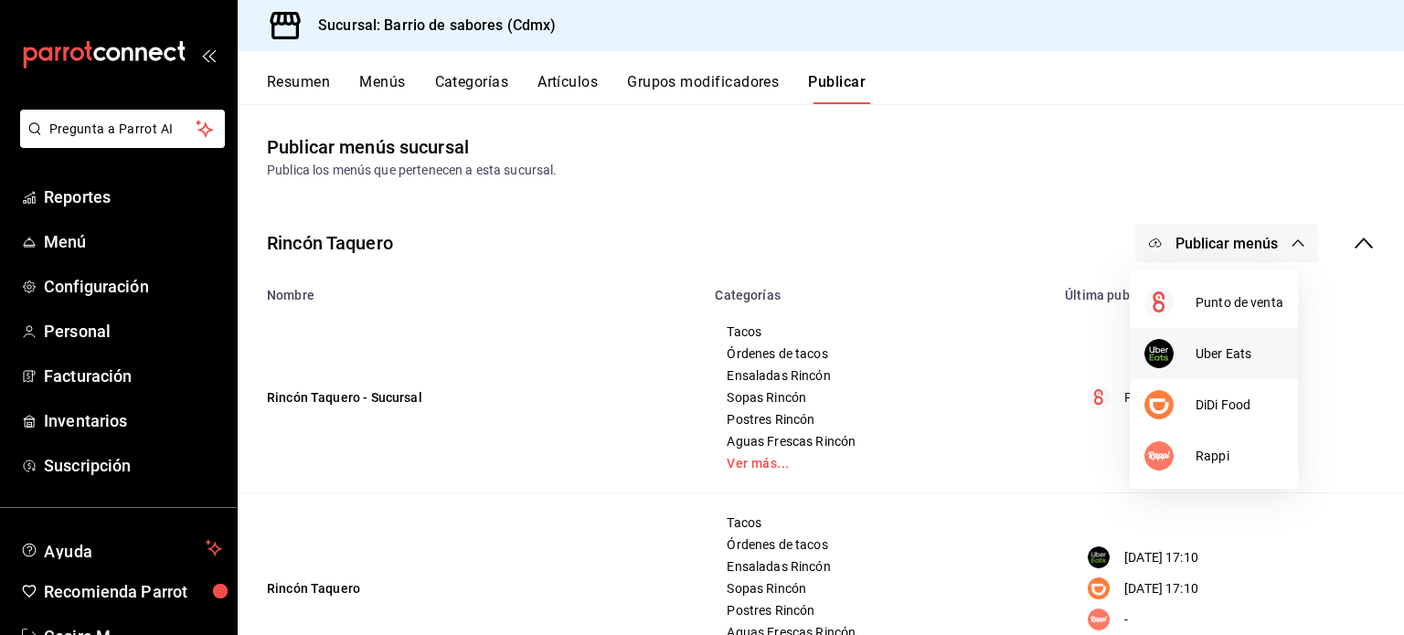
click at [1243, 356] on span "Uber Eats" at bounding box center [1240, 354] width 88 height 19
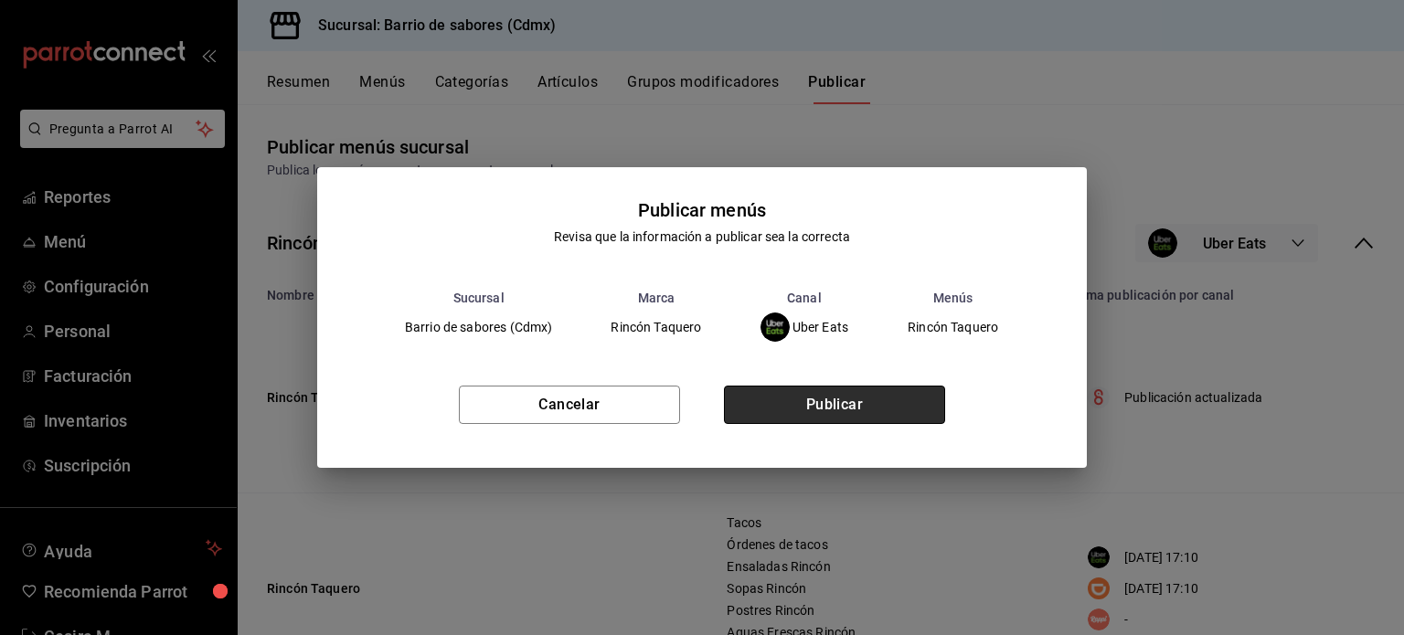
click at [936, 407] on button "Publicar" at bounding box center [834, 405] width 221 height 38
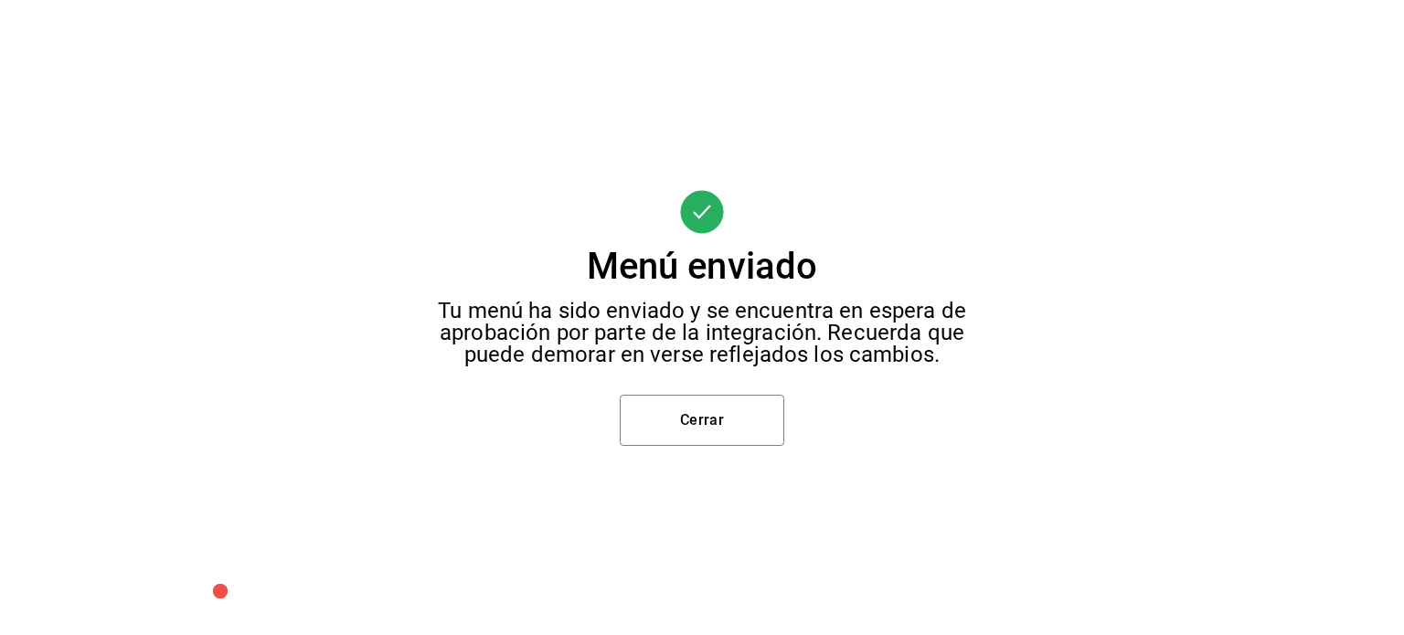
click at [682, 447] on div "Menú enviado Tu menú ha sido enviado y se encuentra en espera de aprobación por…" at bounding box center [702, 317] width 1404 height 635
click at [683, 427] on button "Cerrar" at bounding box center [702, 420] width 165 height 51
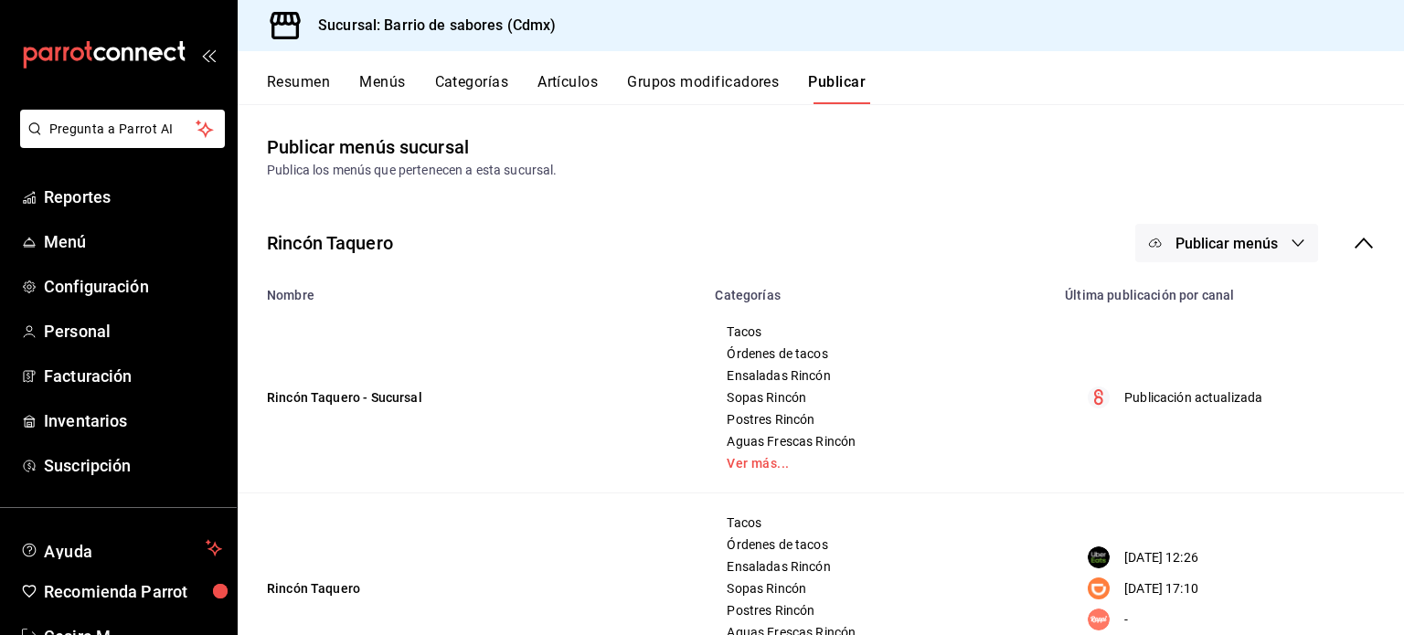
click at [1169, 263] on div "Rincón Taquero Publicar menús" at bounding box center [821, 243] width 1166 height 68
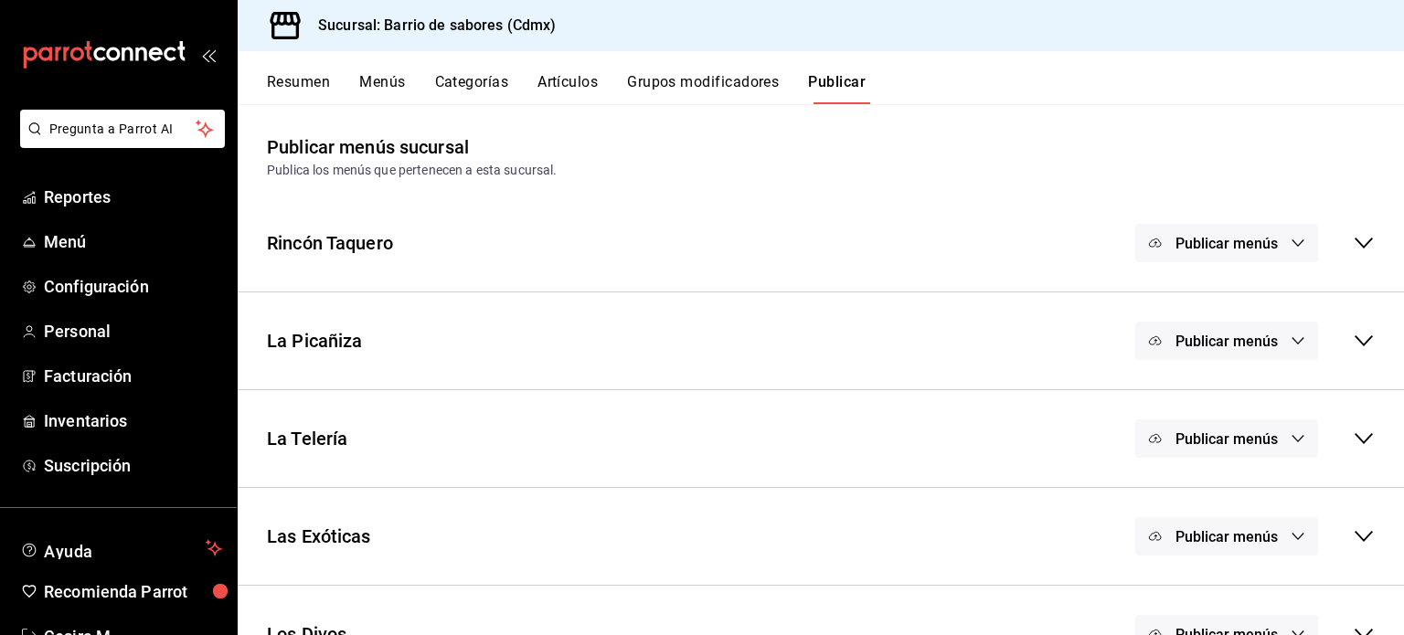
click at [1259, 240] on span "Publicar menús" at bounding box center [1226, 243] width 102 height 17
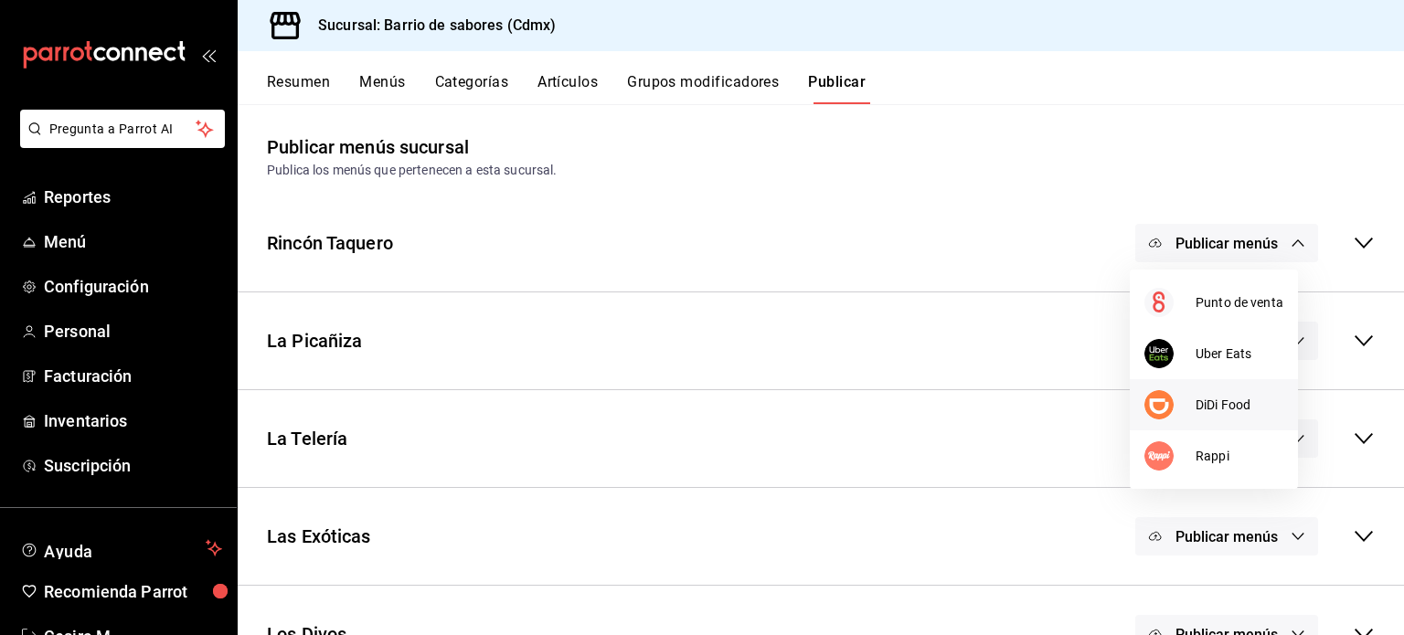
click at [1231, 383] on li "DiDi Food" at bounding box center [1214, 404] width 168 height 51
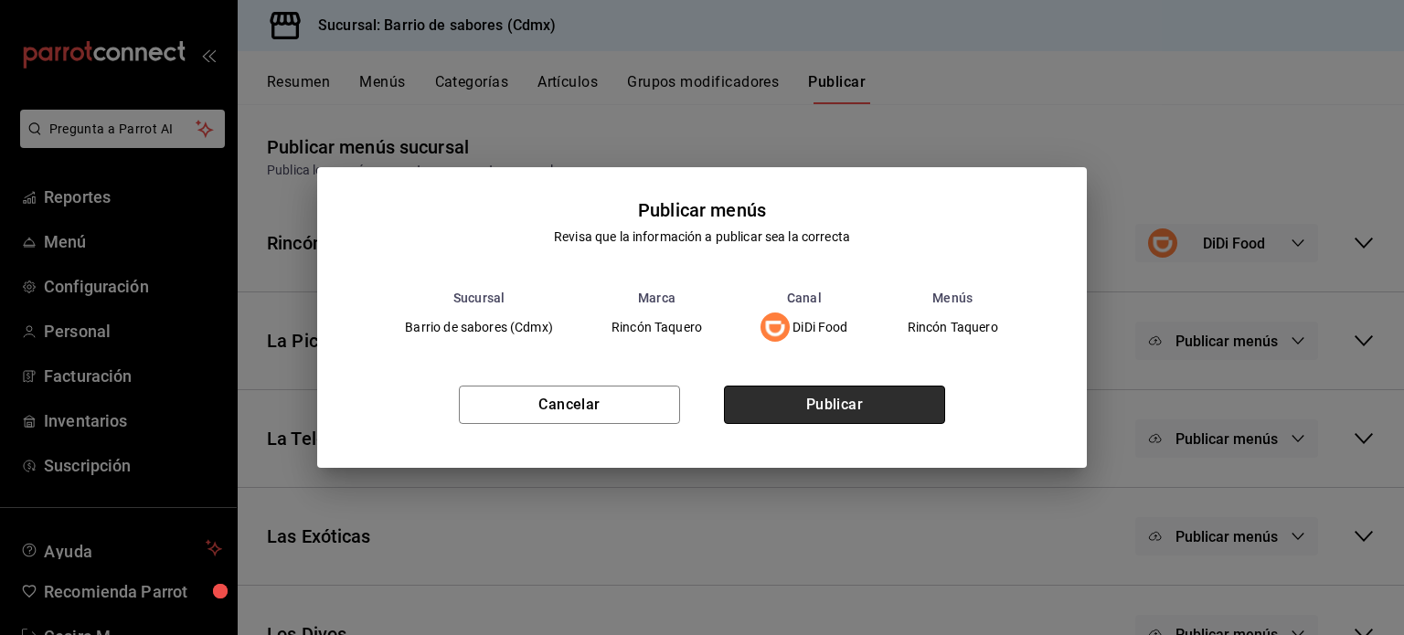
click at [837, 406] on button "Publicar" at bounding box center [834, 405] width 221 height 38
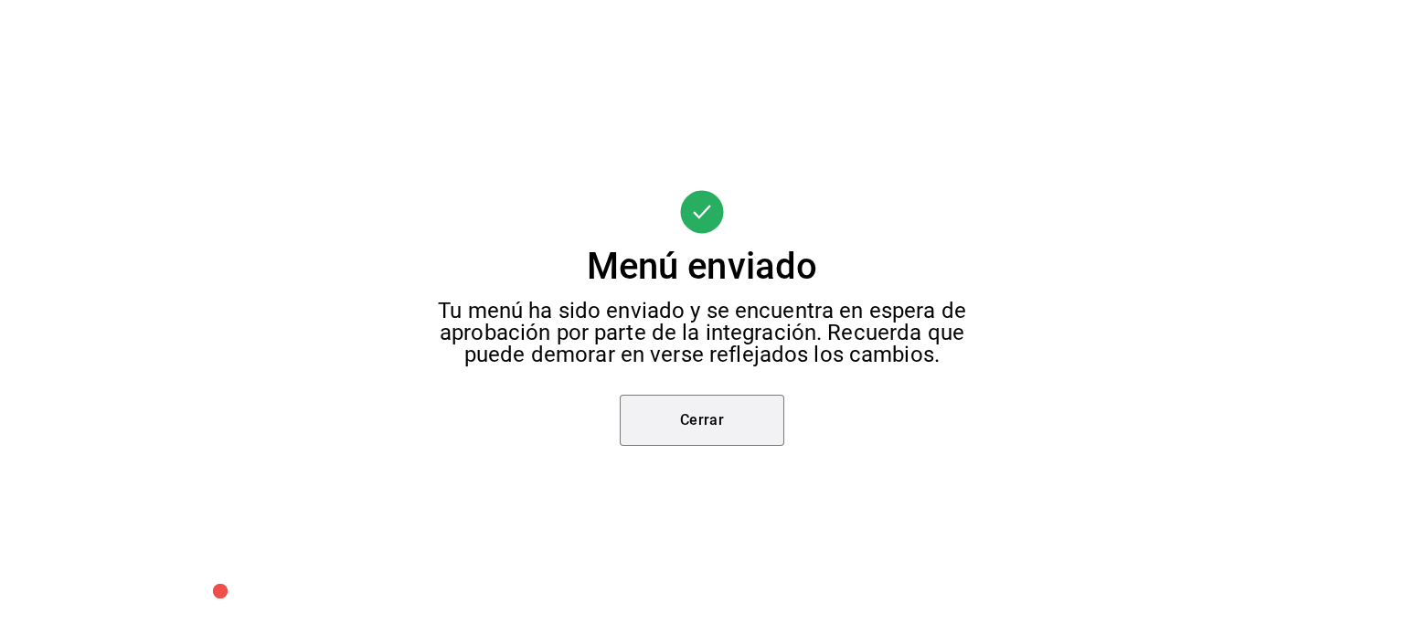
click at [766, 430] on button "Cerrar" at bounding box center [702, 420] width 165 height 51
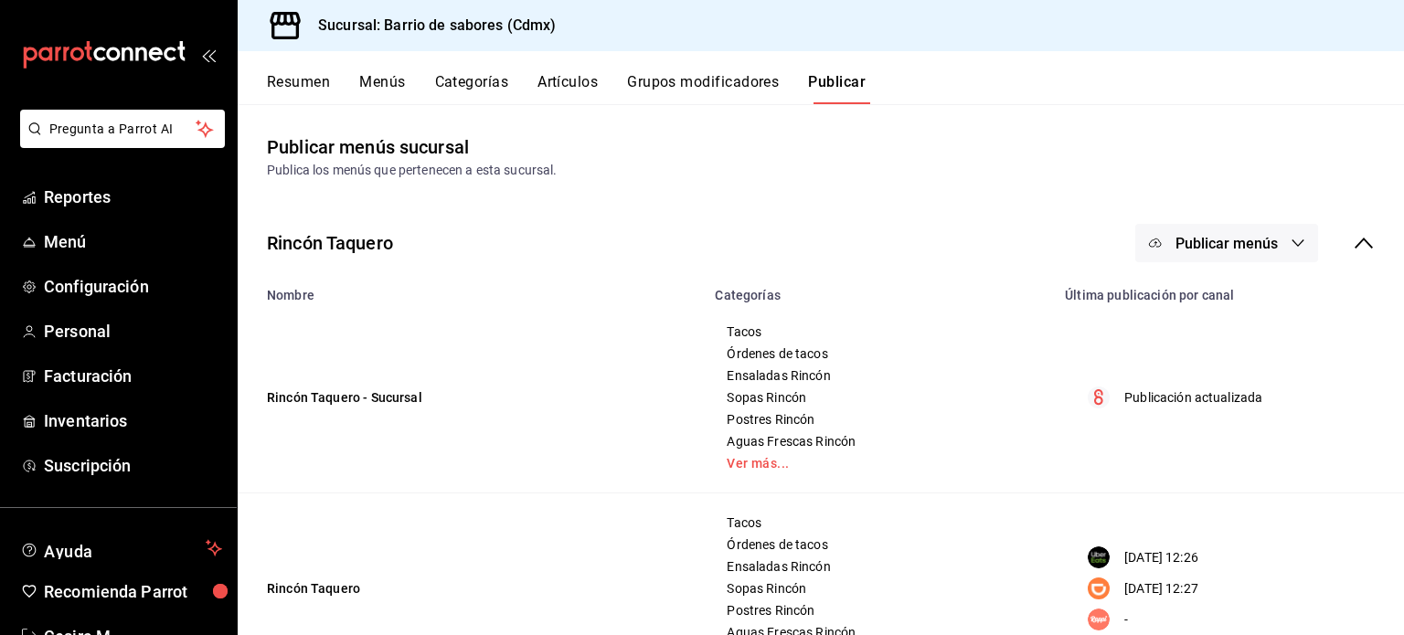
click at [1346, 230] on div "Publicar menús" at bounding box center [1254, 243] width 239 height 38
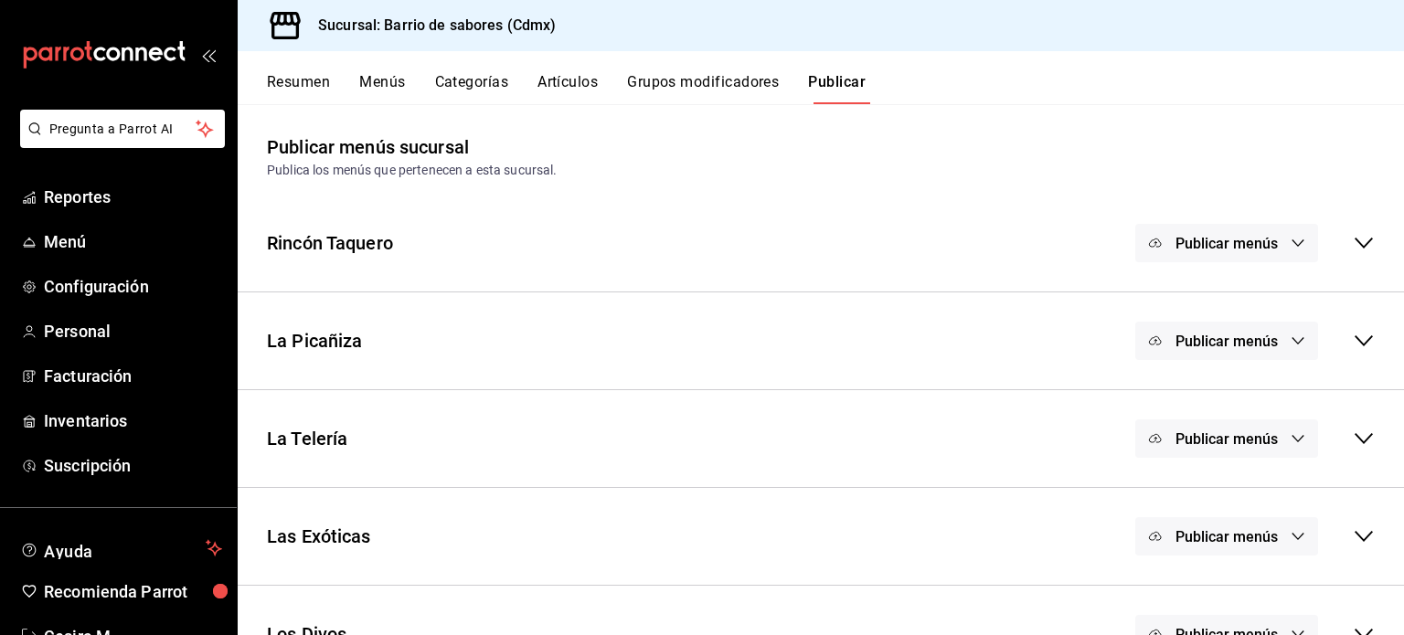
click at [1253, 348] on span "Publicar menús" at bounding box center [1226, 341] width 102 height 17
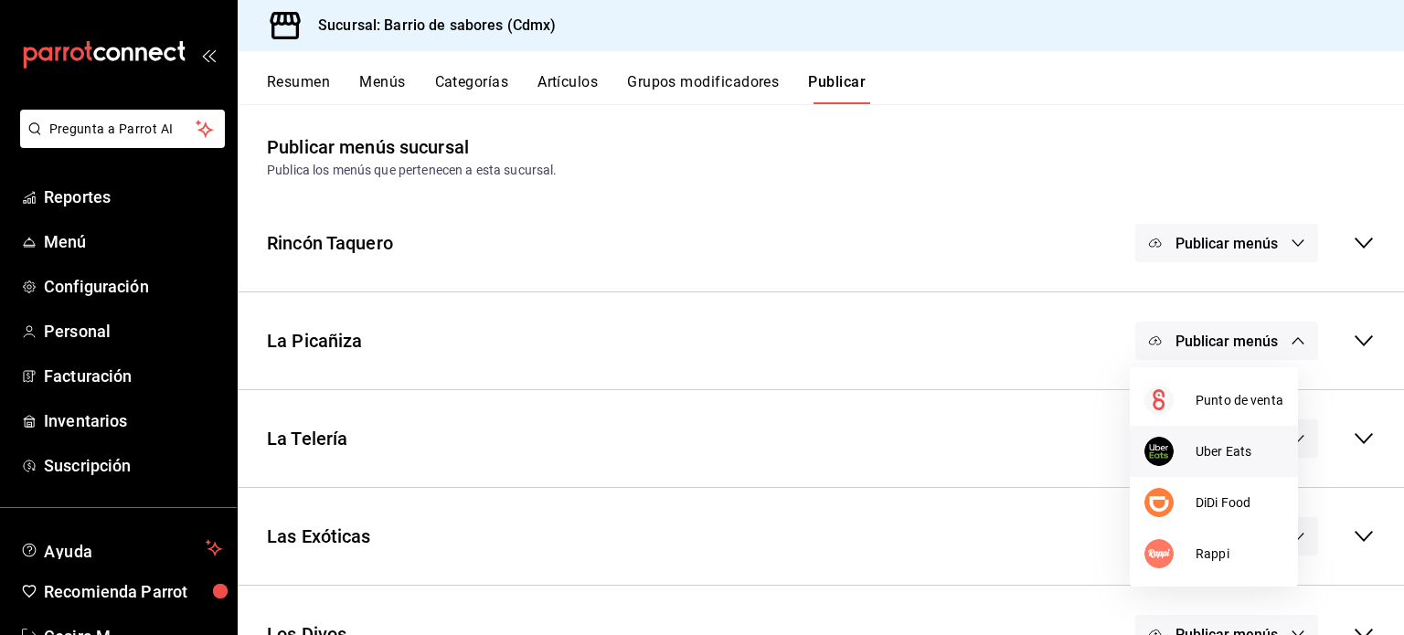
click at [1204, 454] on span "Uber Eats" at bounding box center [1240, 451] width 88 height 19
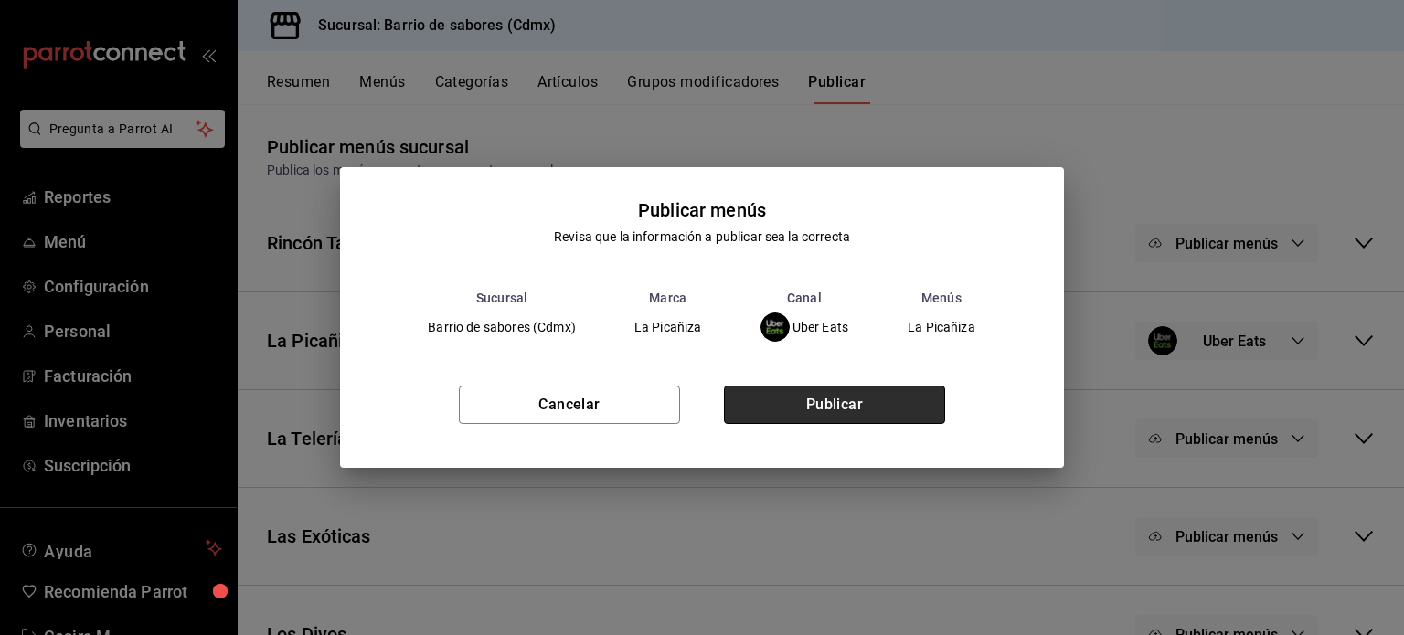
click at [782, 422] on button "Publicar" at bounding box center [834, 405] width 221 height 38
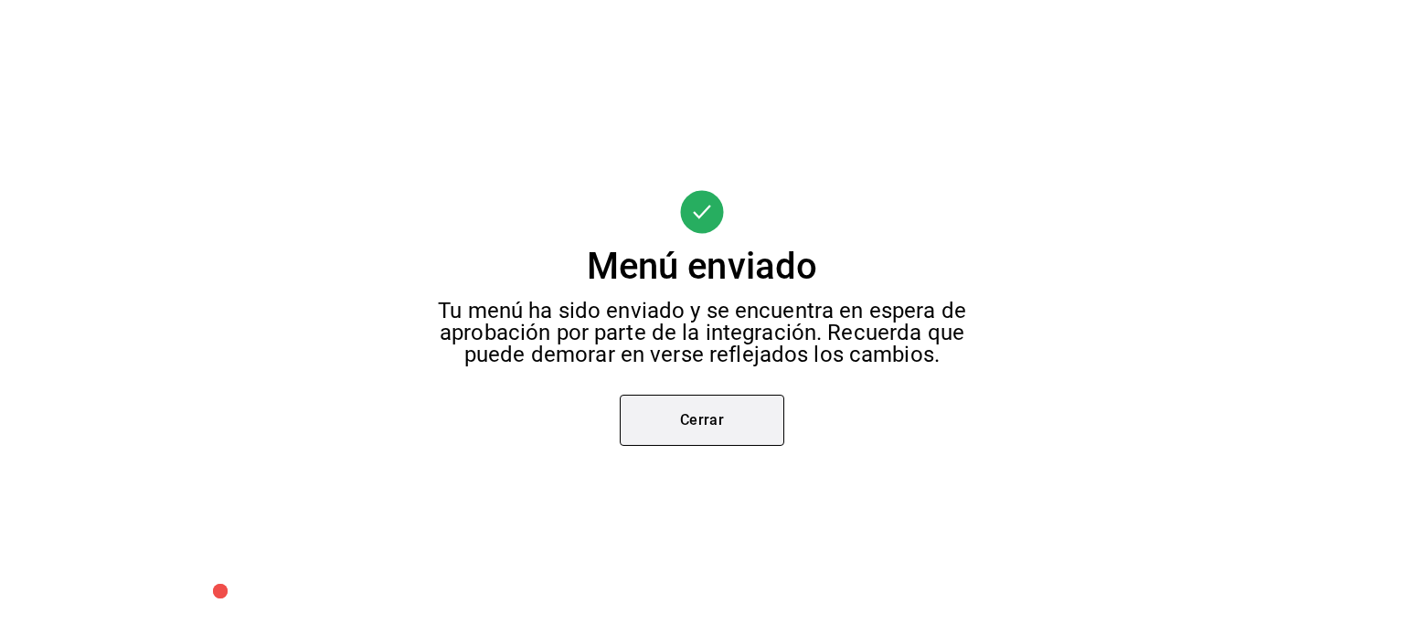
click at [738, 399] on button "Cerrar" at bounding box center [702, 420] width 165 height 51
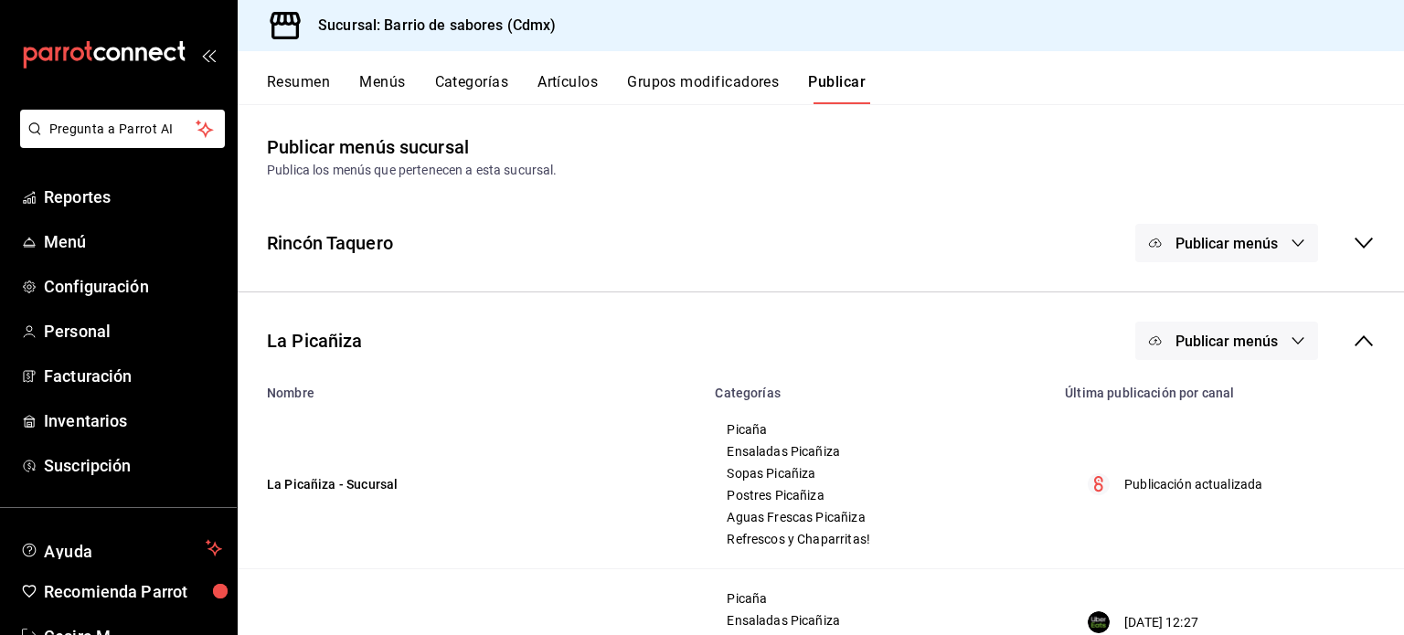
click at [1247, 346] on span "Publicar menús" at bounding box center [1226, 341] width 102 height 17
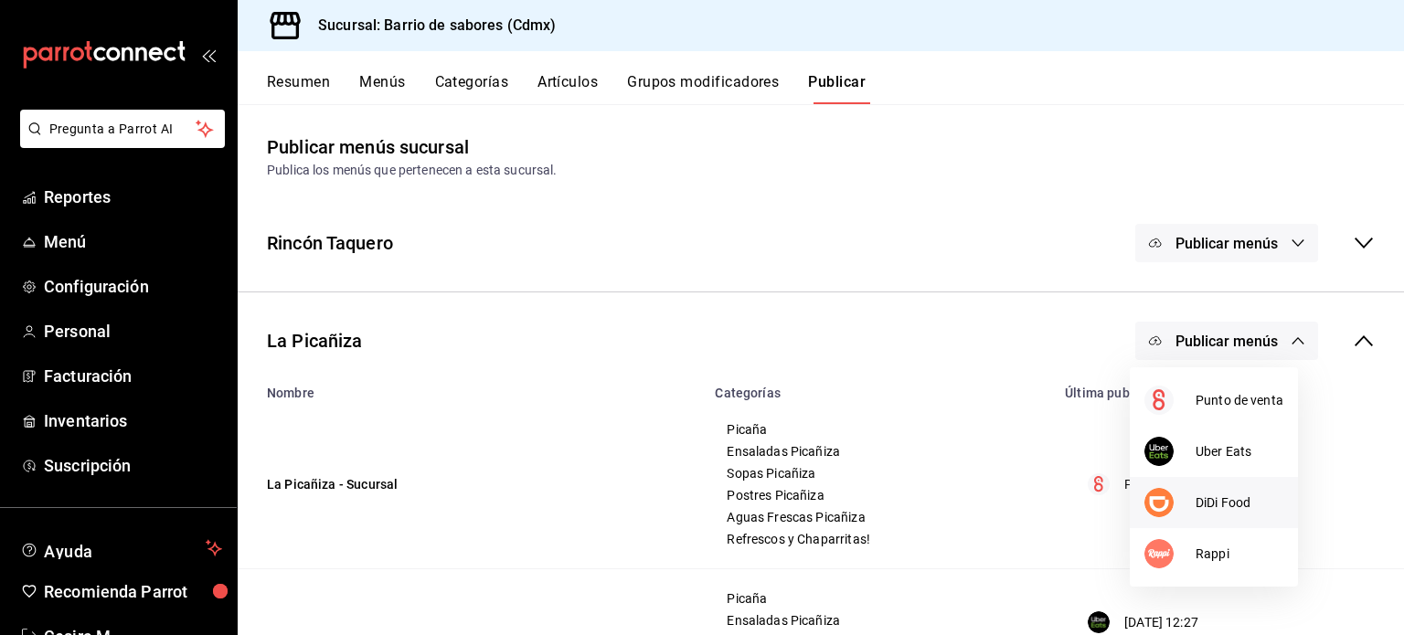
click at [1210, 505] on span "DiDi Food" at bounding box center [1240, 503] width 88 height 19
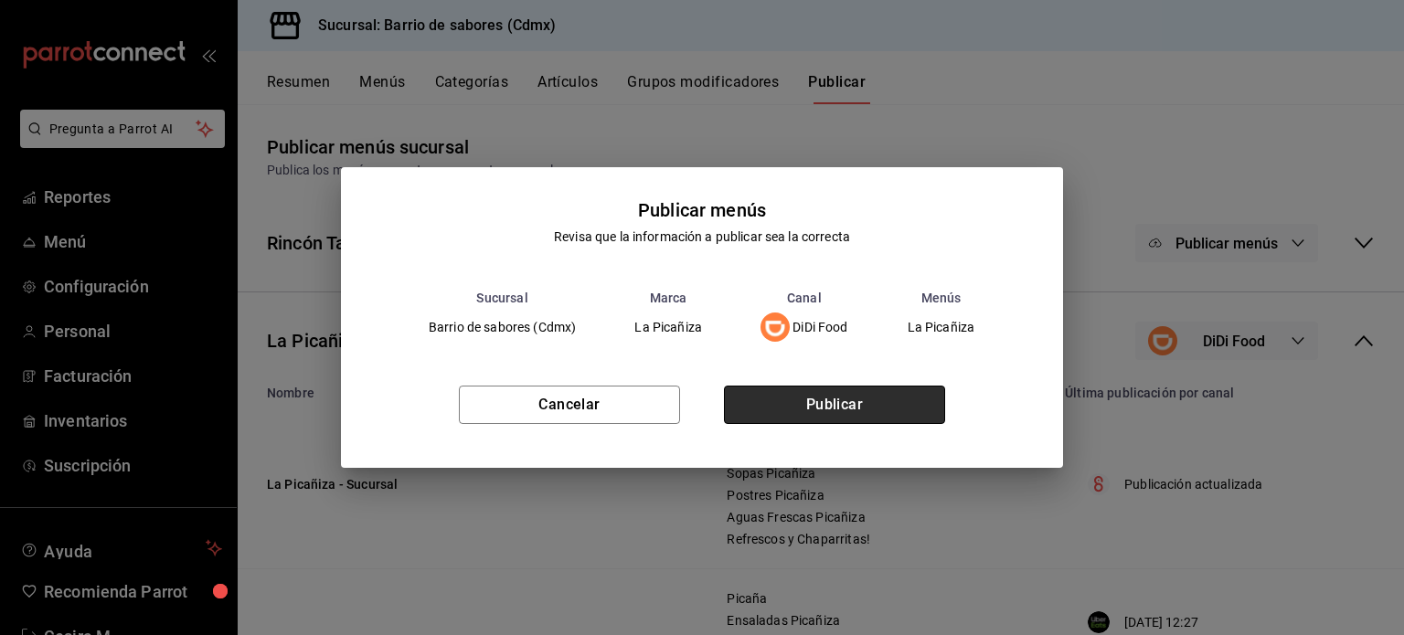
click at [907, 416] on button "Publicar" at bounding box center [834, 405] width 221 height 38
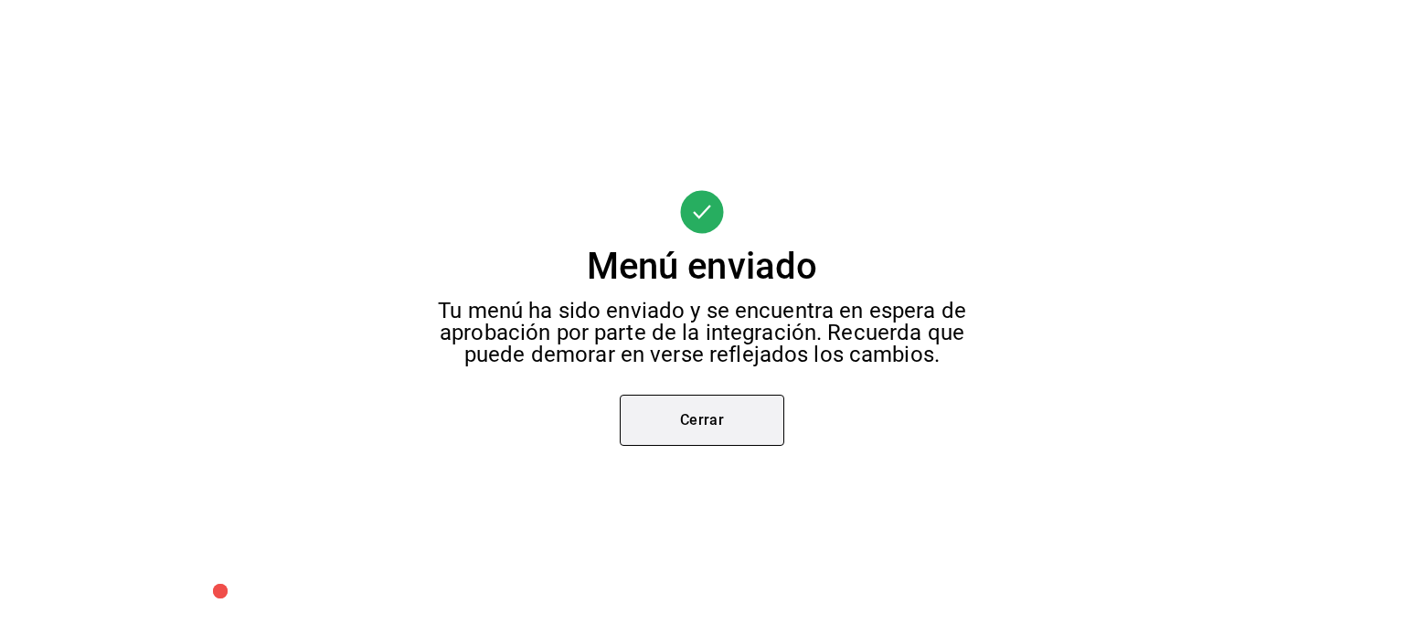
click at [724, 422] on button "Cerrar" at bounding box center [702, 420] width 165 height 51
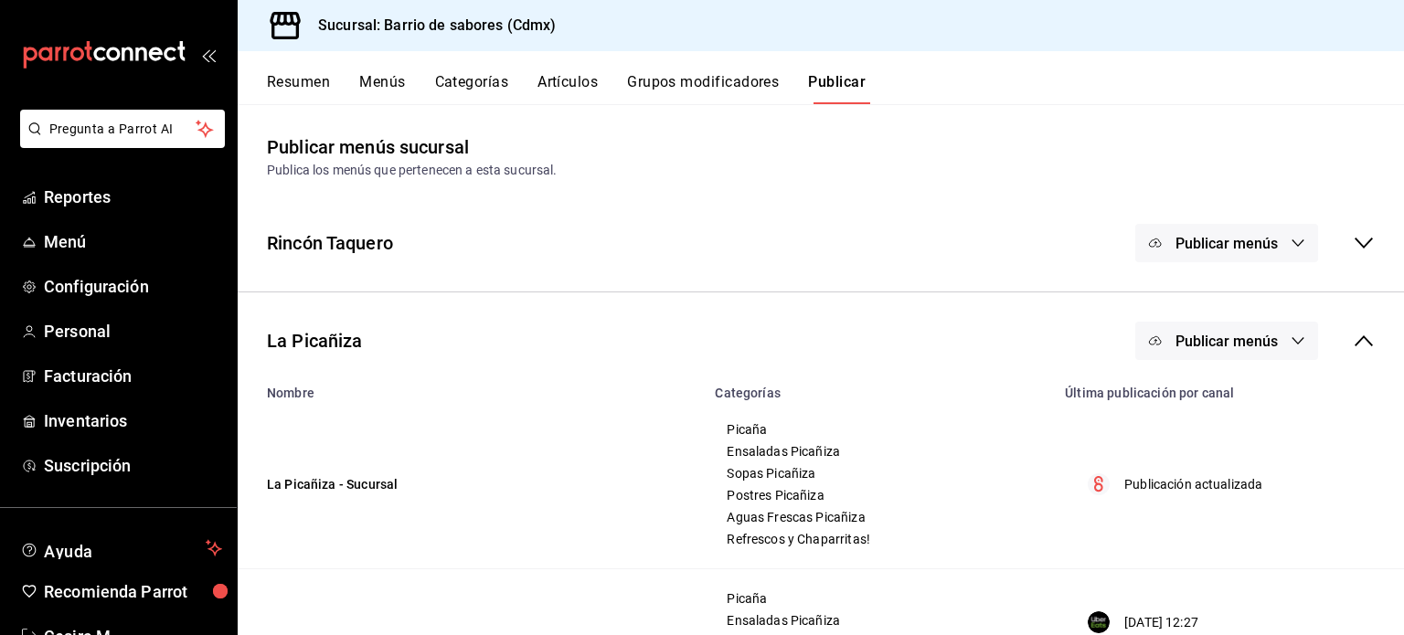
click at [1357, 345] on icon at bounding box center [1364, 341] width 22 height 22
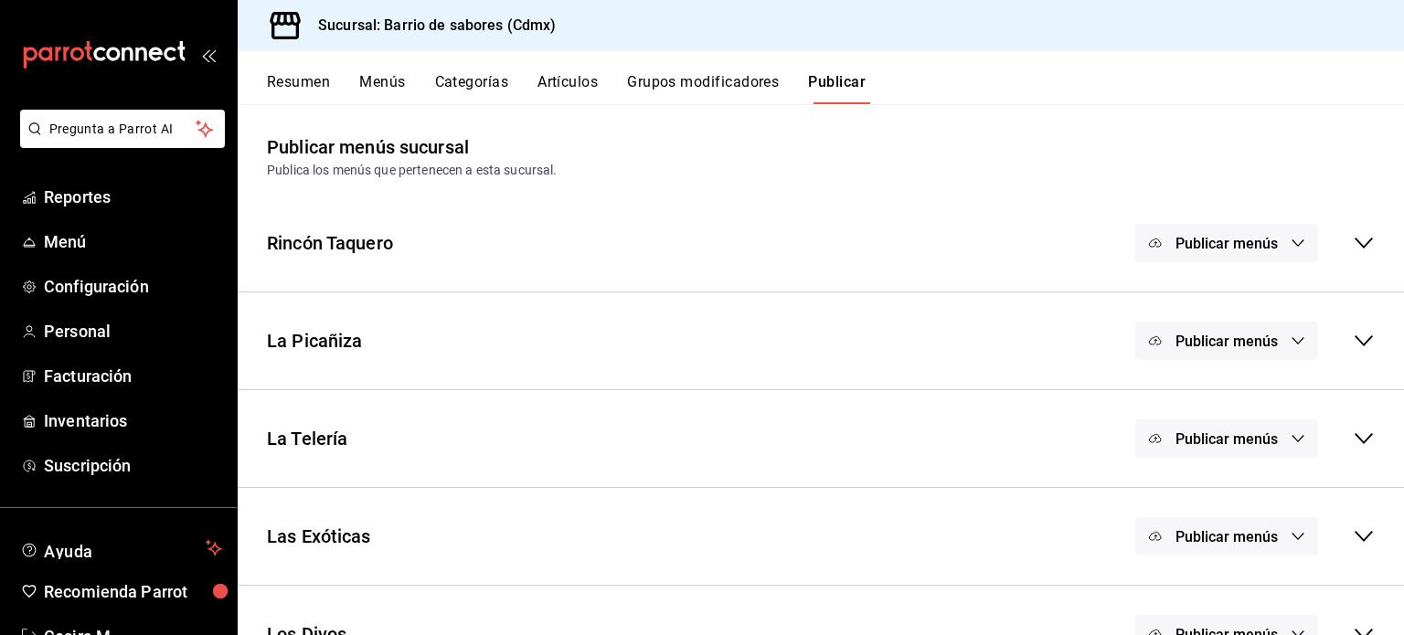
click at [1274, 445] on button "Publicar menús" at bounding box center [1226, 439] width 183 height 38
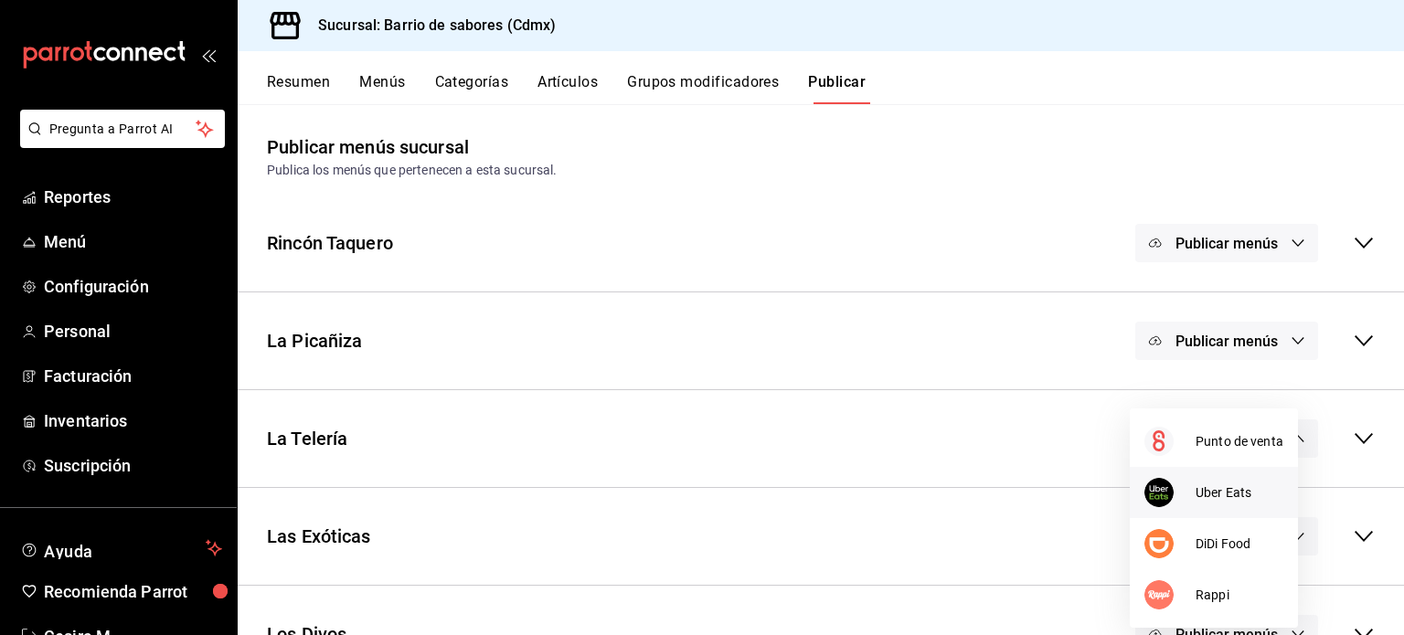
click at [1237, 494] on span "Uber Eats" at bounding box center [1240, 493] width 88 height 19
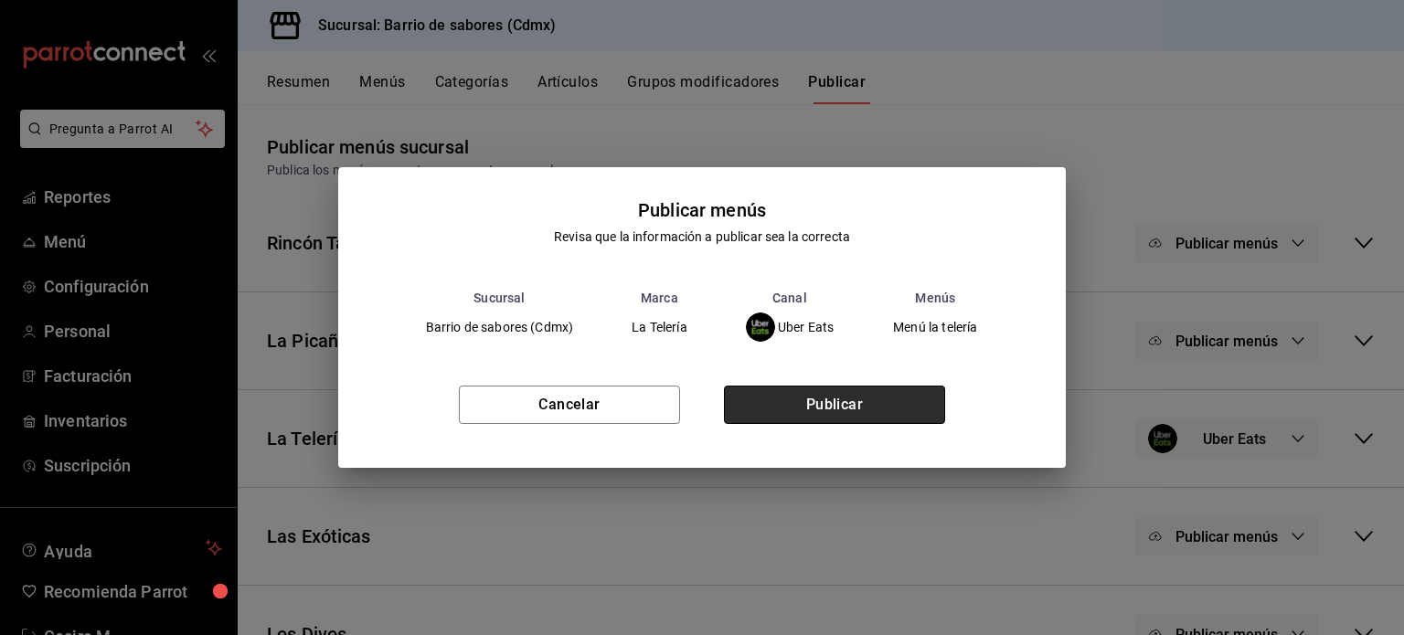
click at [859, 409] on button "Publicar" at bounding box center [834, 405] width 221 height 38
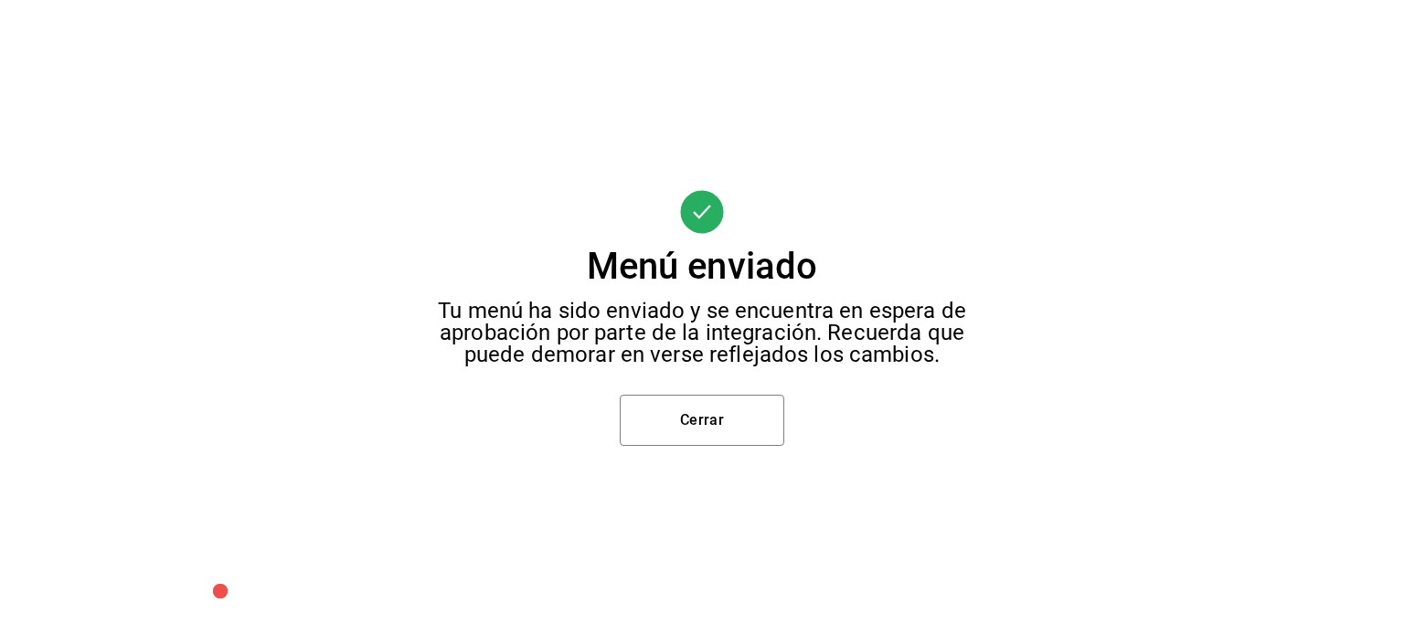
scroll to position [95, 0]
click at [722, 433] on button "Cerrar" at bounding box center [702, 420] width 165 height 51
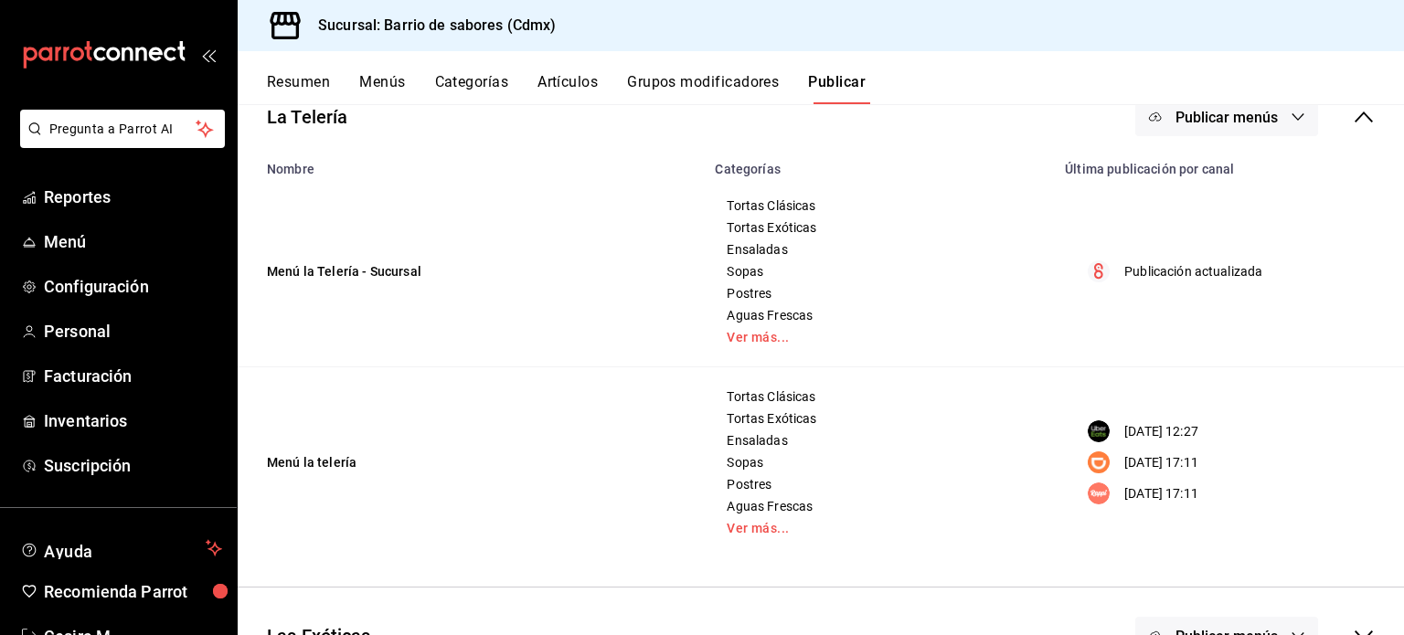
scroll to position [186, 0]
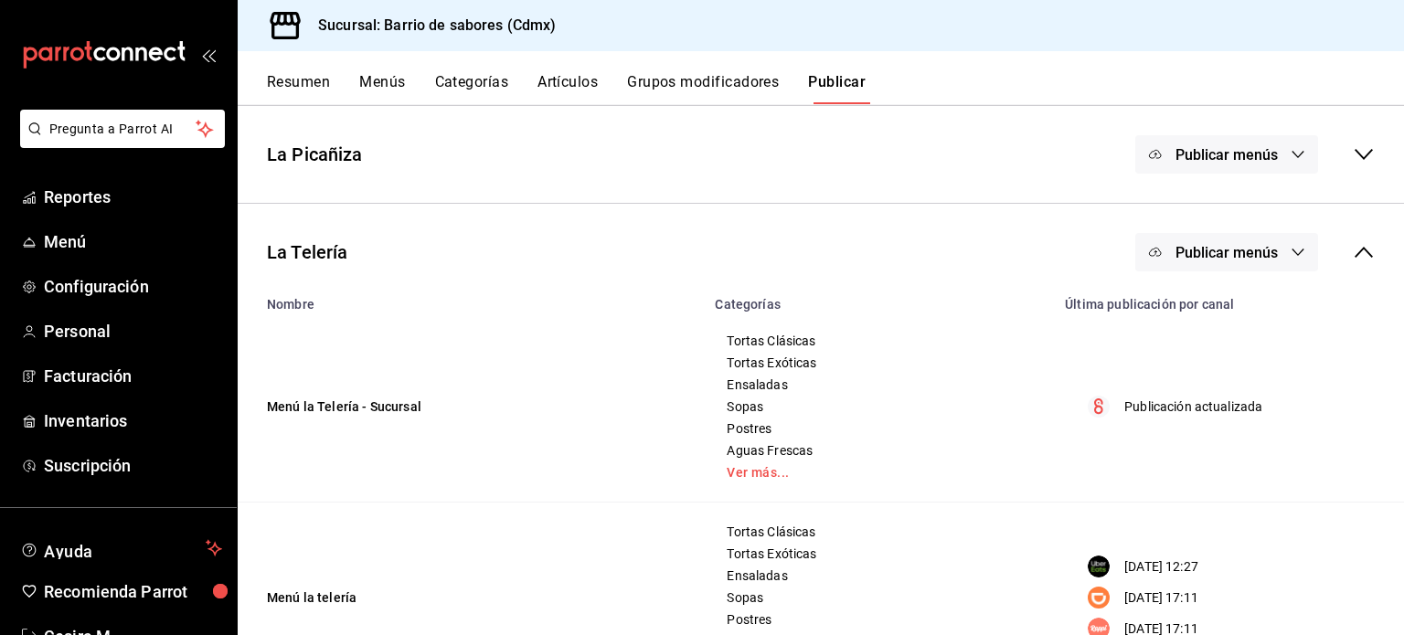
click at [1245, 255] on span "Publicar menús" at bounding box center [1226, 252] width 102 height 17
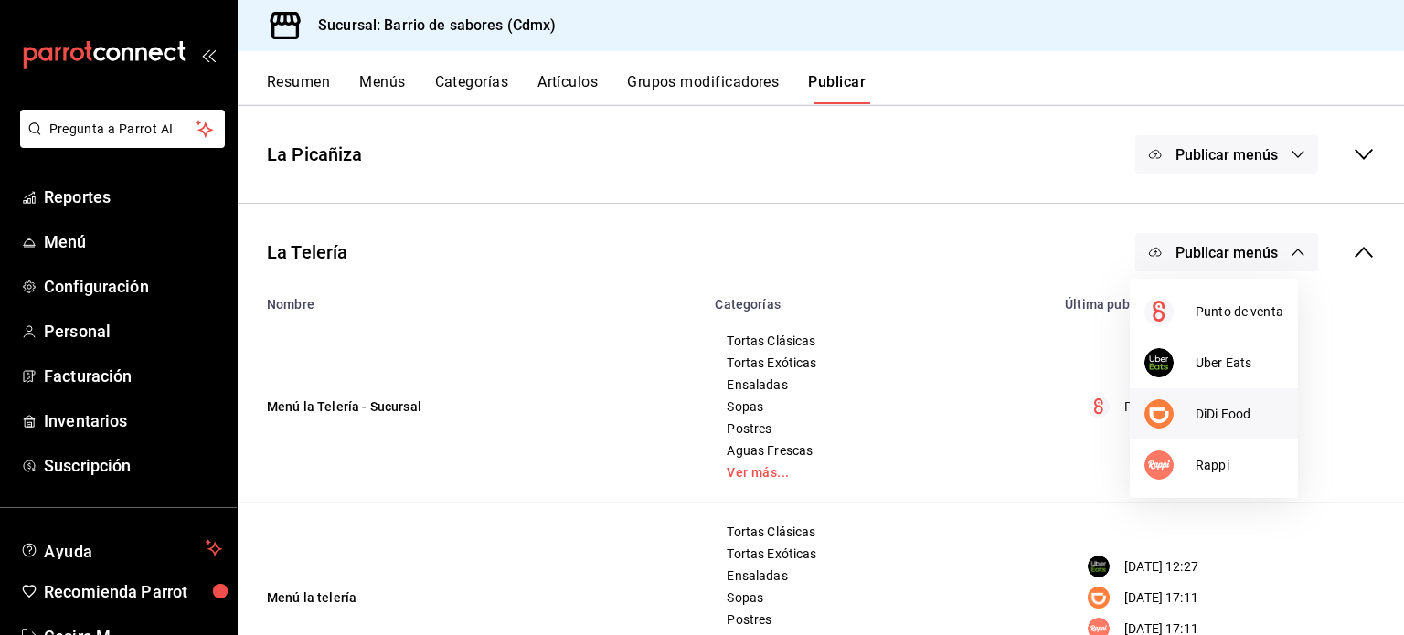
drag, startPoint x: 1174, startPoint y: 387, endPoint x: 1174, endPoint y: 414, distance: 27.4
click at [1174, 414] on ul "Punto de venta Uber Eats DiDi Food Rappi" at bounding box center [1214, 388] width 168 height 219
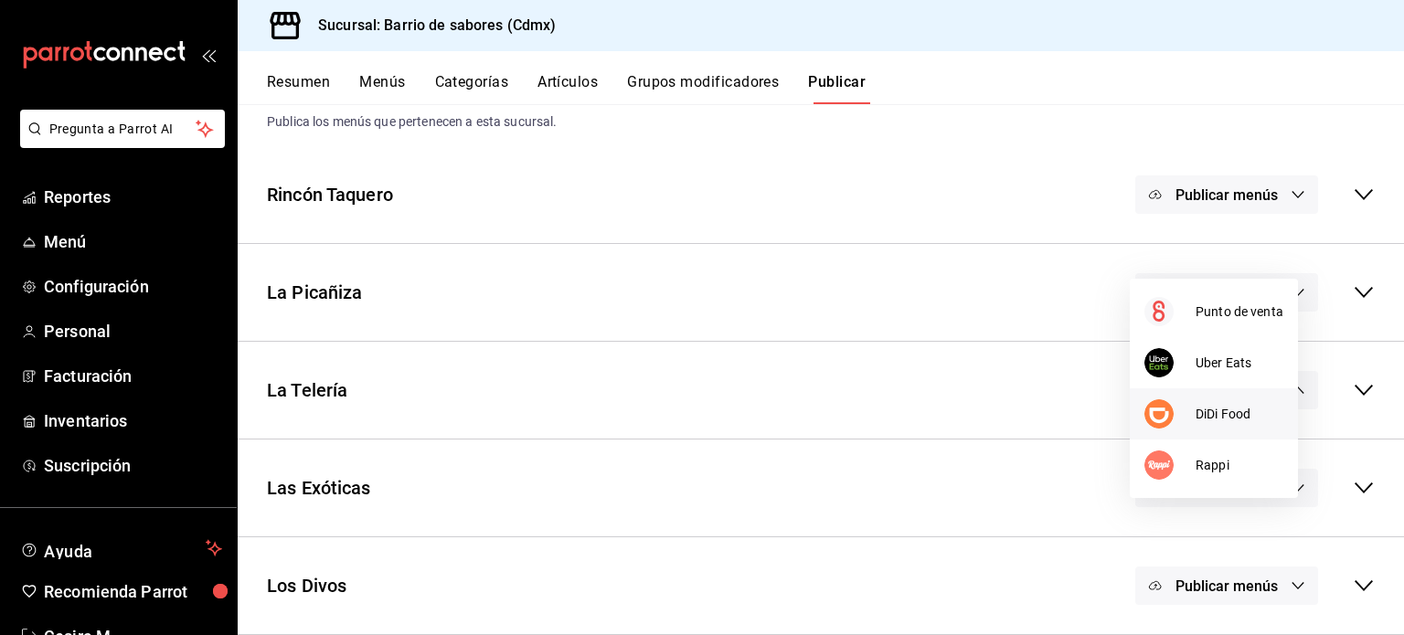
scroll to position [48, 0]
click at [1174, 414] on div at bounding box center [1169, 413] width 51 height 29
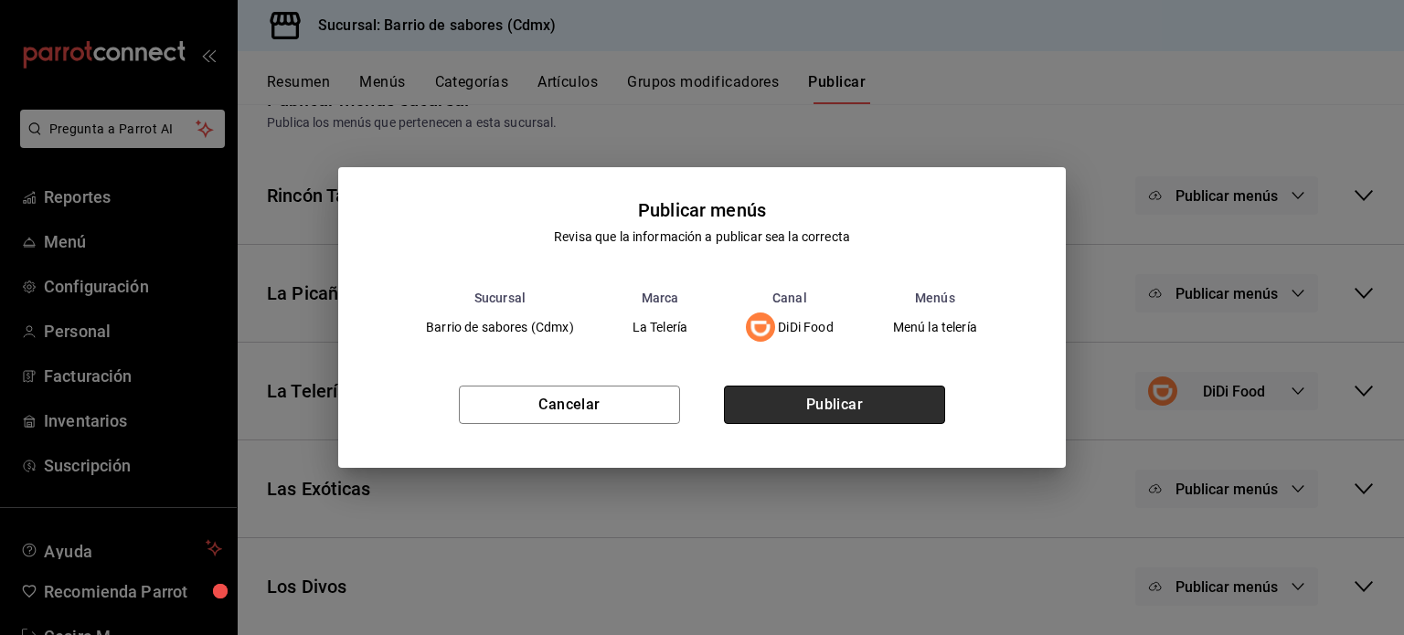
click at [851, 398] on button "Publicar" at bounding box center [834, 405] width 221 height 38
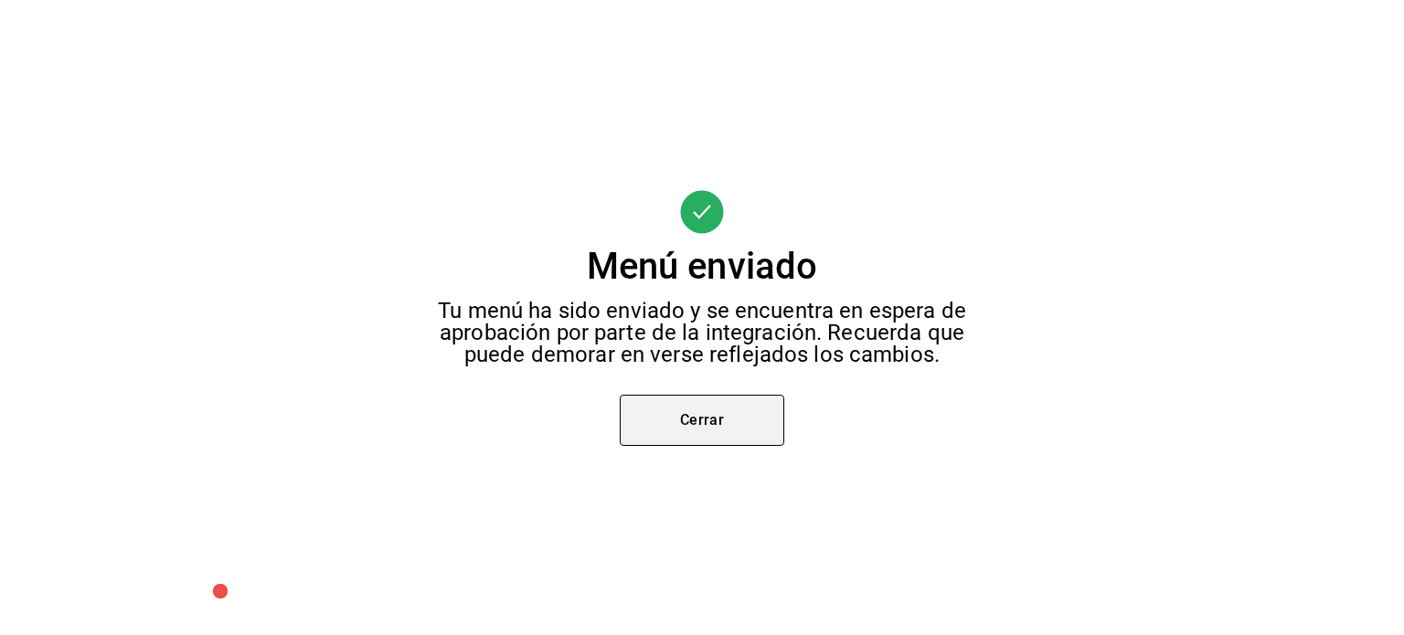
click at [643, 438] on button "Cerrar" at bounding box center [702, 420] width 165 height 51
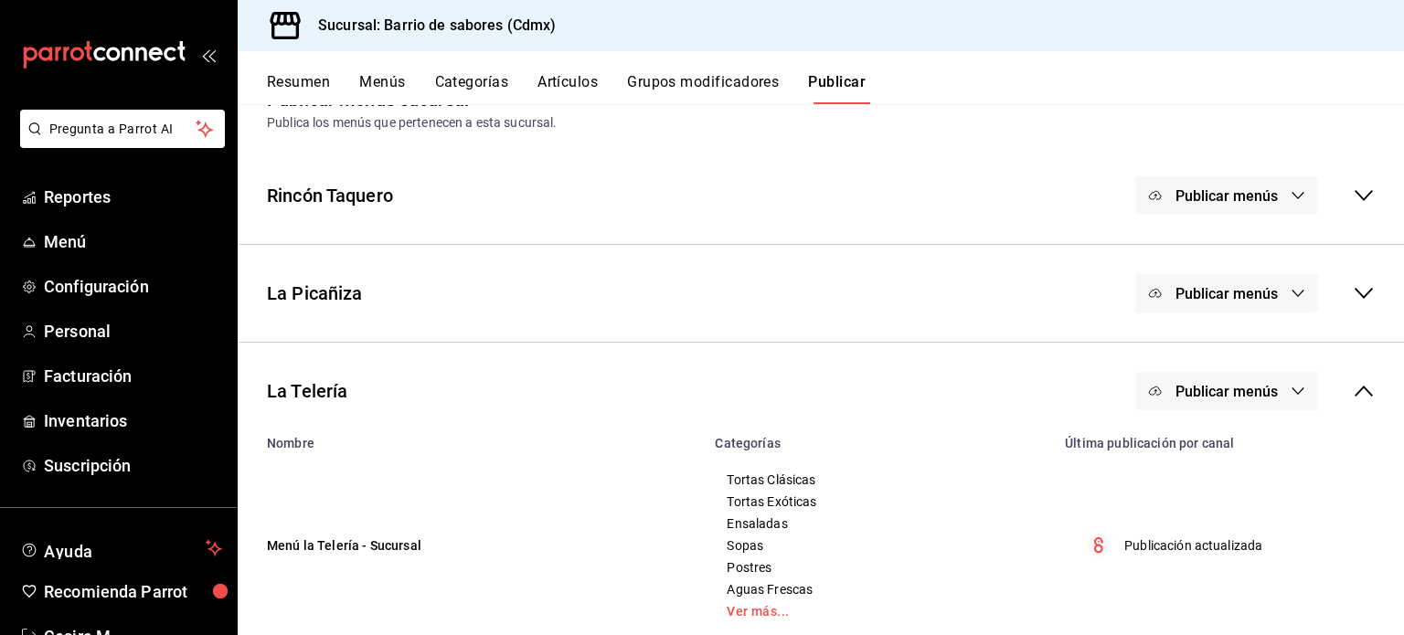
scroll to position [95, 0]
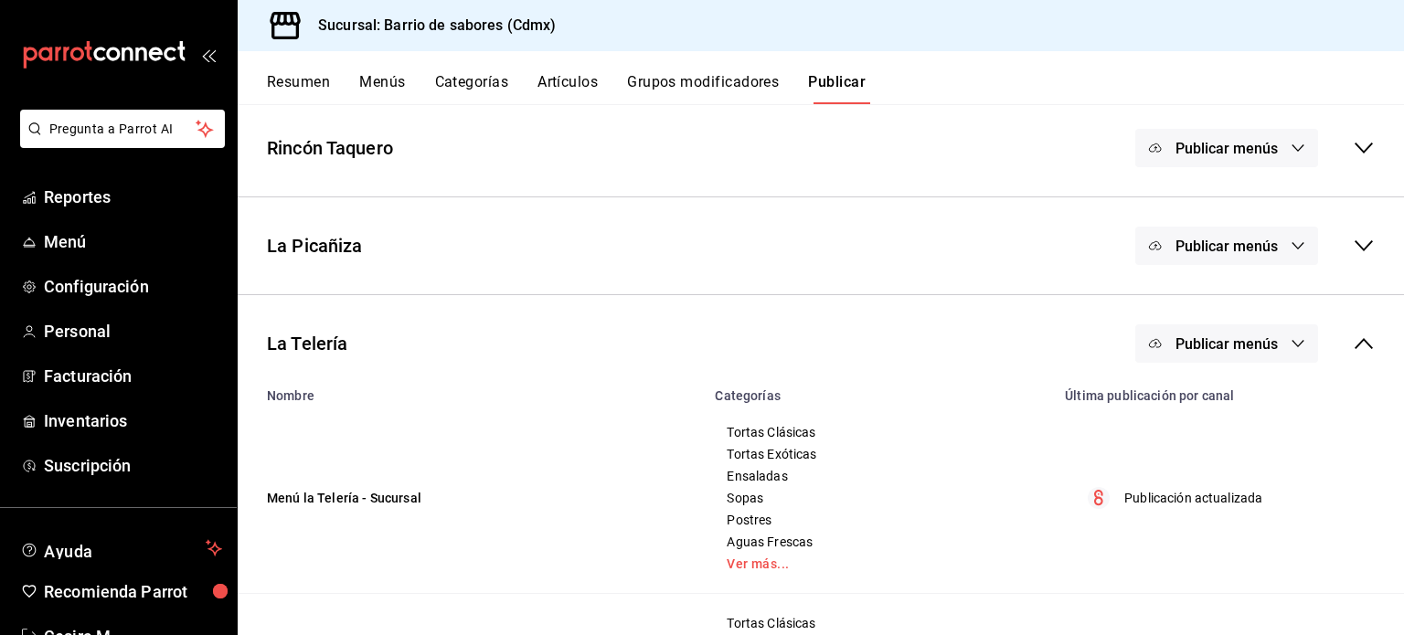
click at [1261, 352] on button "Publicar menús" at bounding box center [1226, 343] width 183 height 38
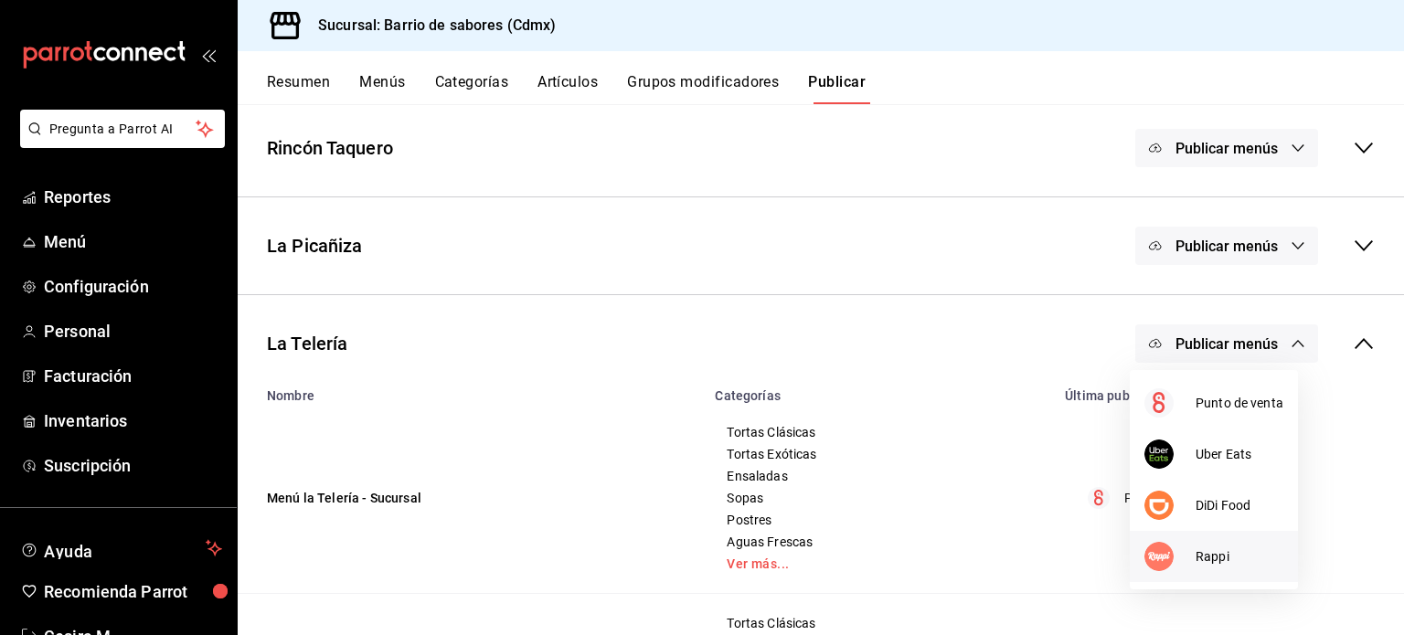
click at [1225, 544] on li "Rappi" at bounding box center [1214, 556] width 168 height 51
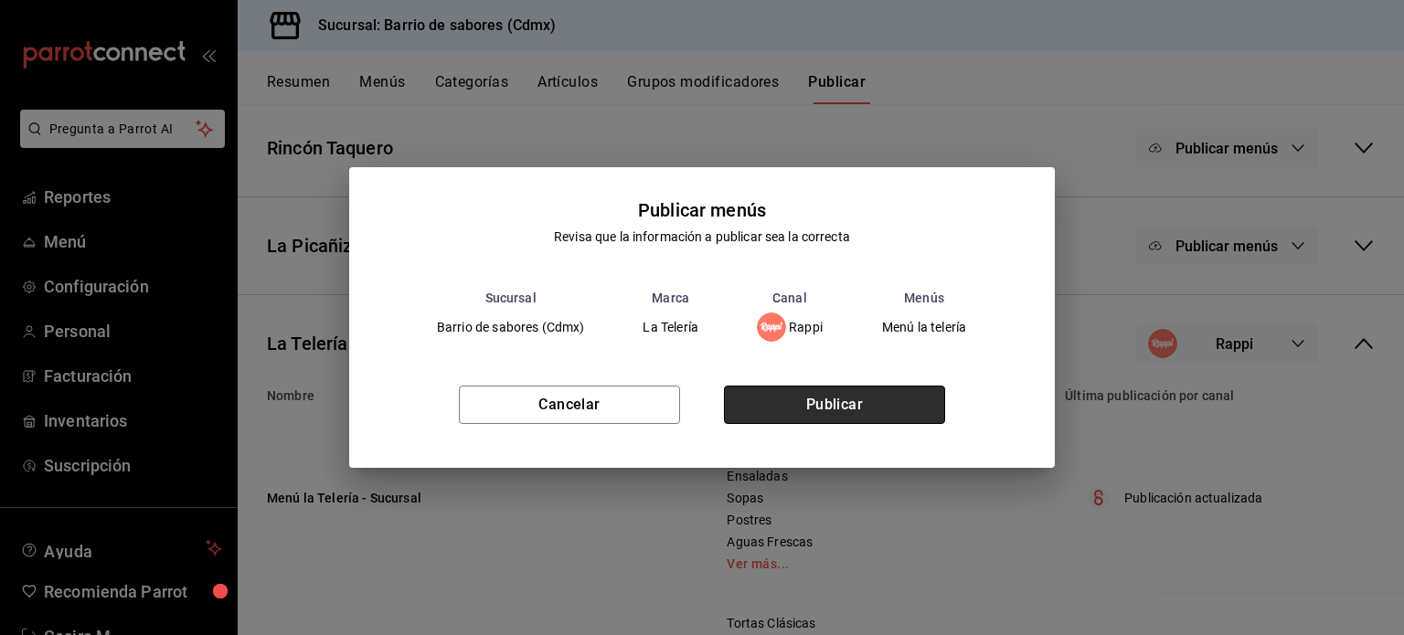
click at [866, 405] on button "Publicar" at bounding box center [834, 405] width 221 height 38
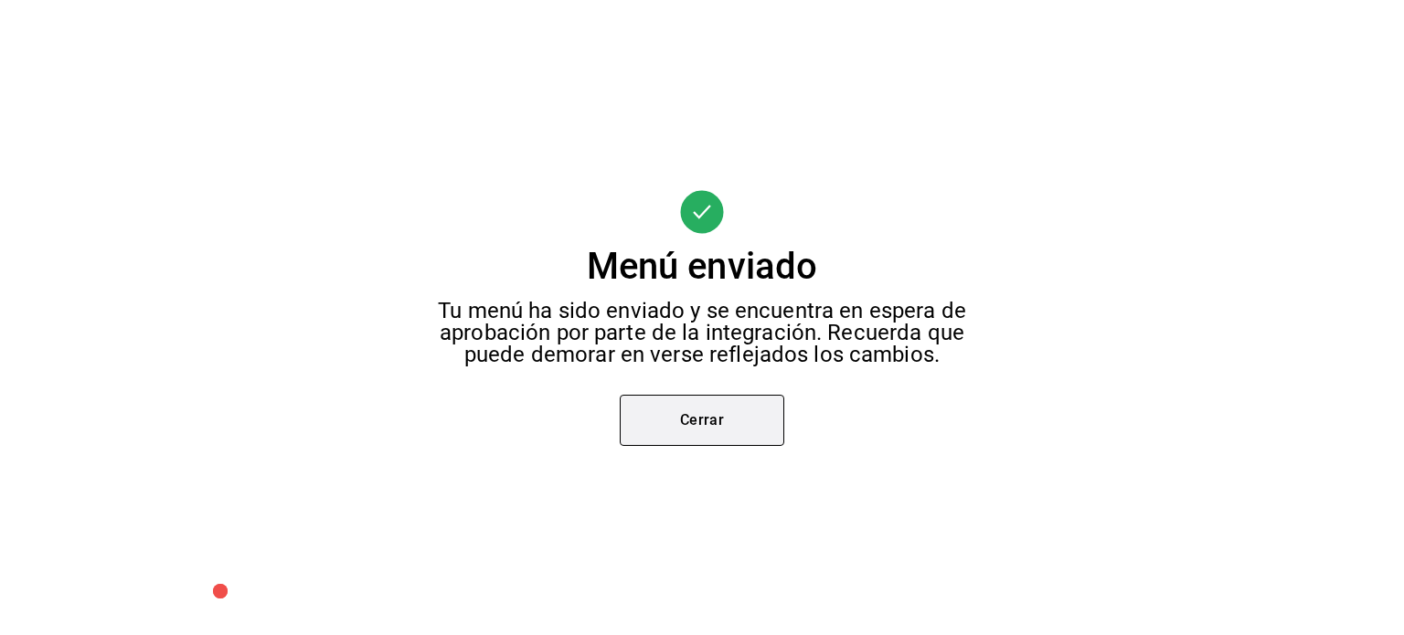
scroll to position [73, 0]
click at [707, 443] on button "Cerrar" at bounding box center [702, 420] width 165 height 51
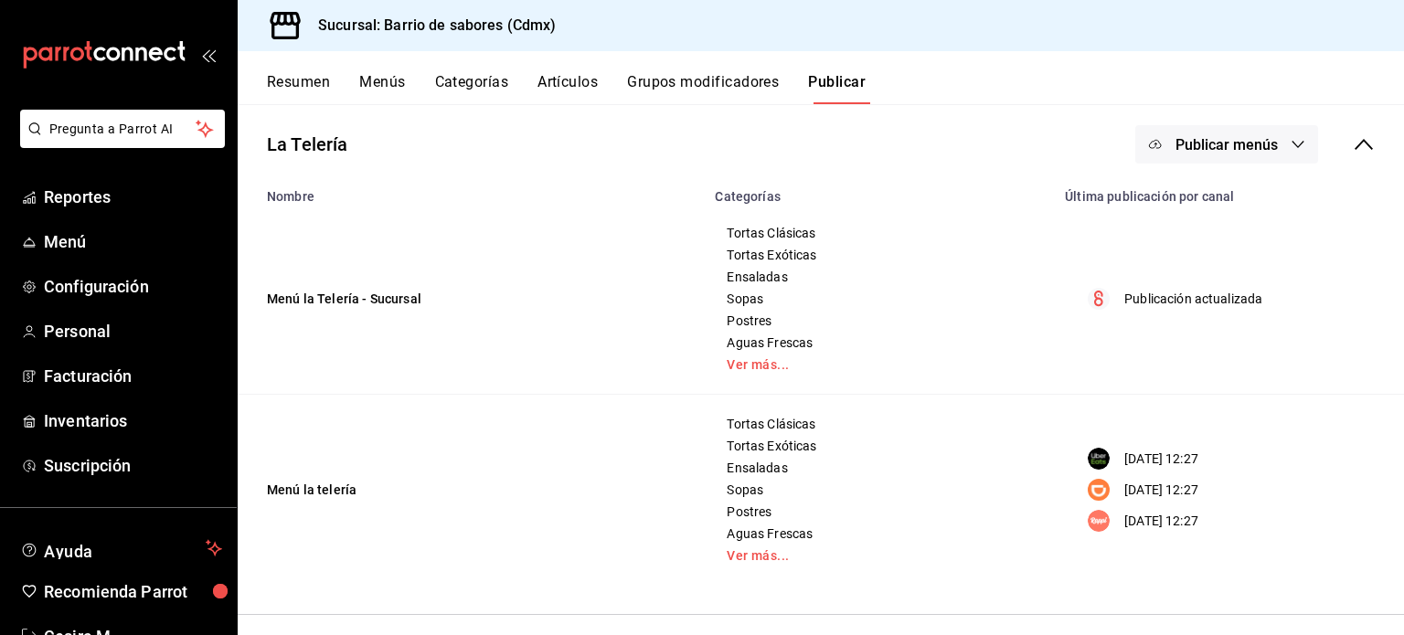
scroll to position [278, 0]
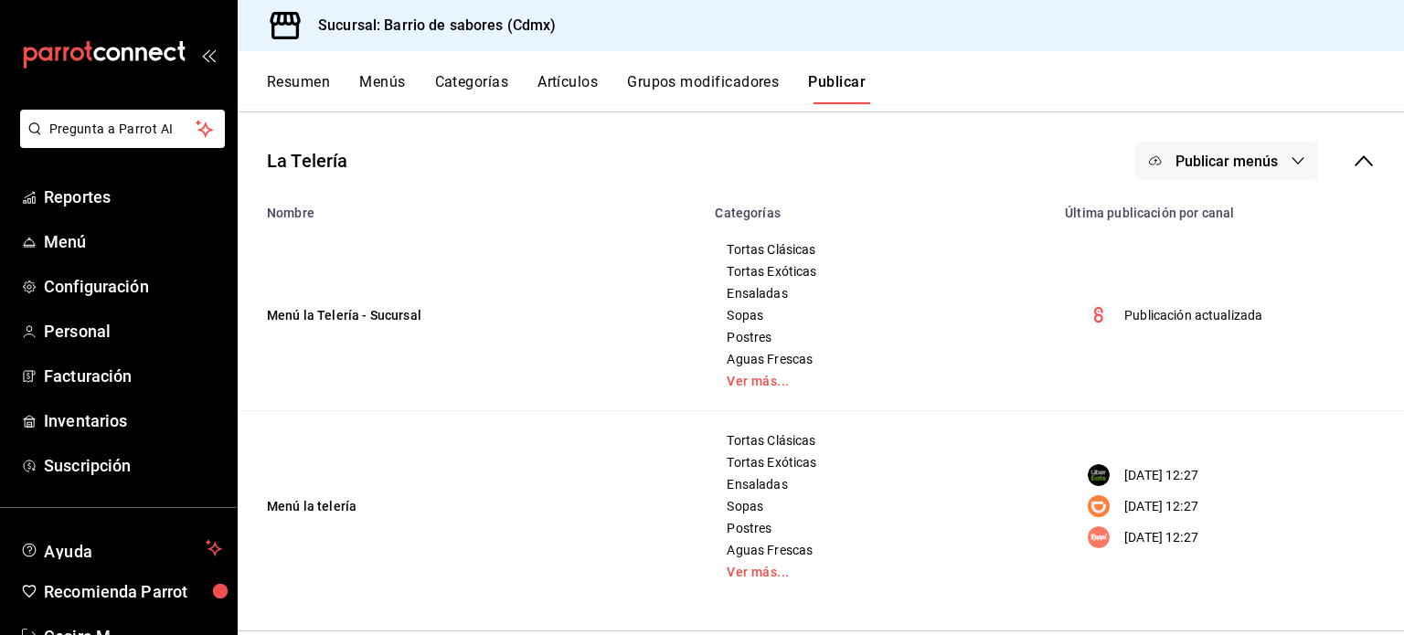
click at [1353, 156] on icon at bounding box center [1364, 161] width 22 height 22
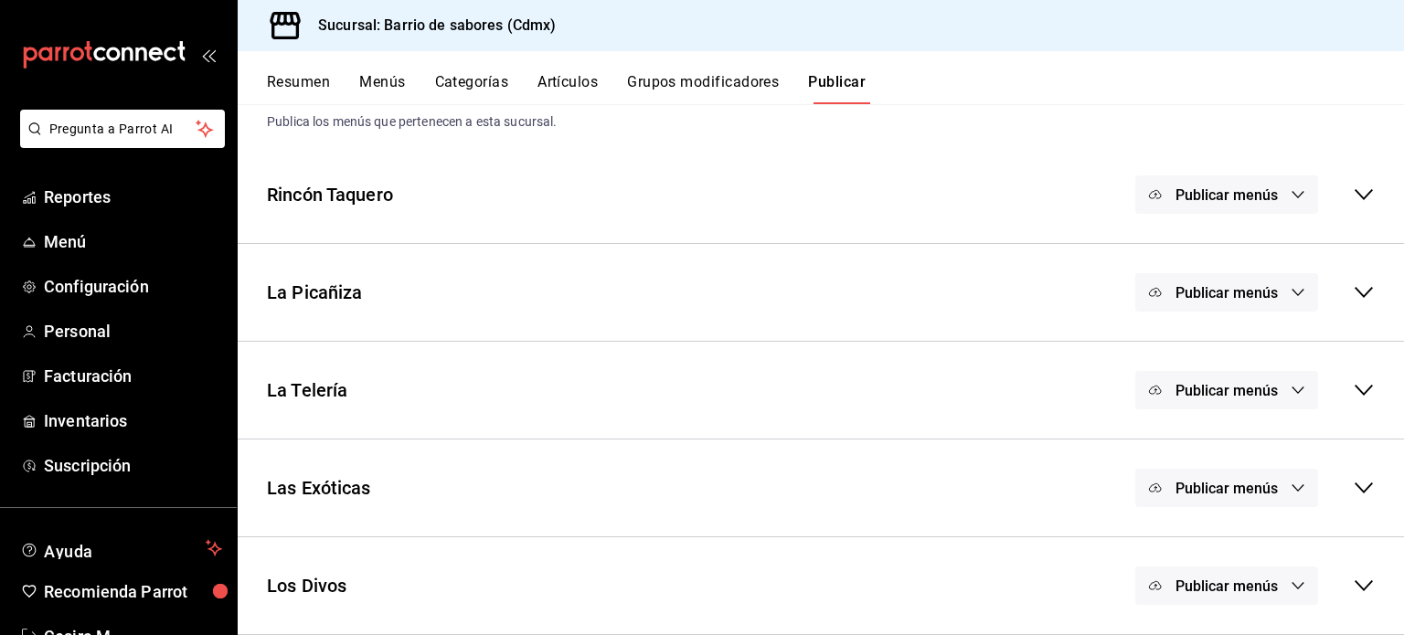
scroll to position [48, 0]
click at [1235, 492] on span "Publicar menús" at bounding box center [1226, 489] width 102 height 17
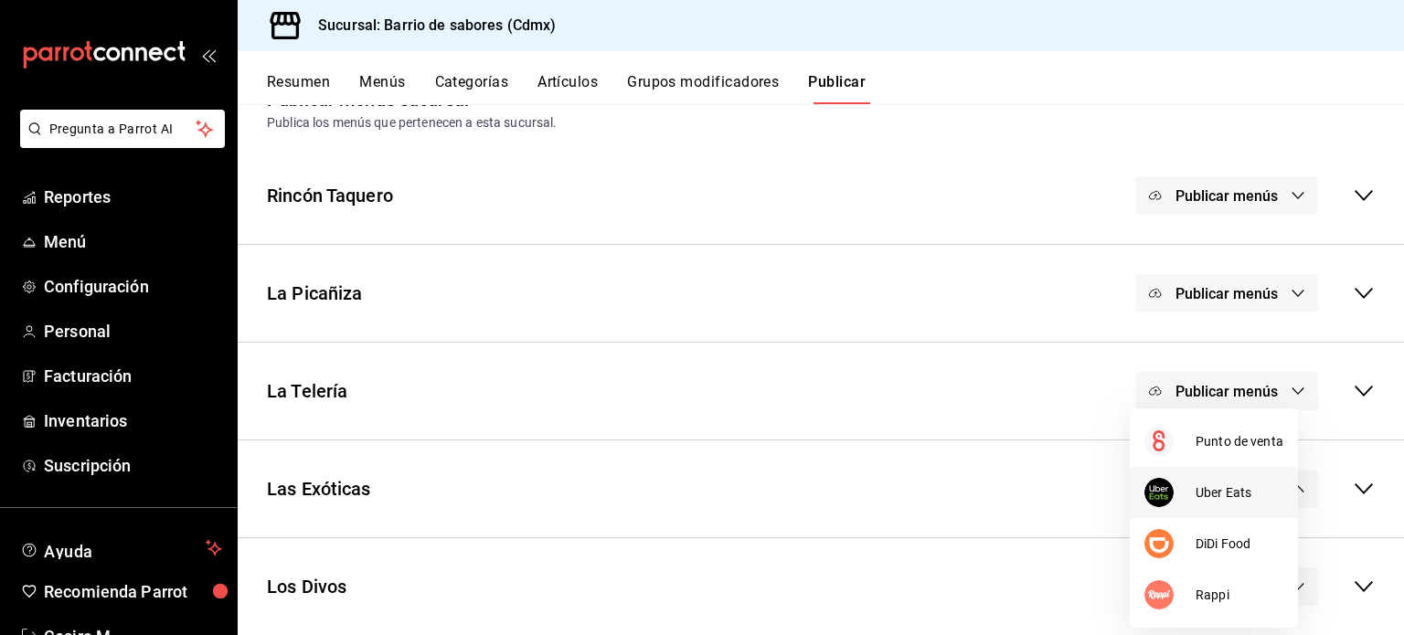
click at [1212, 492] on span "Uber Eats" at bounding box center [1240, 493] width 88 height 19
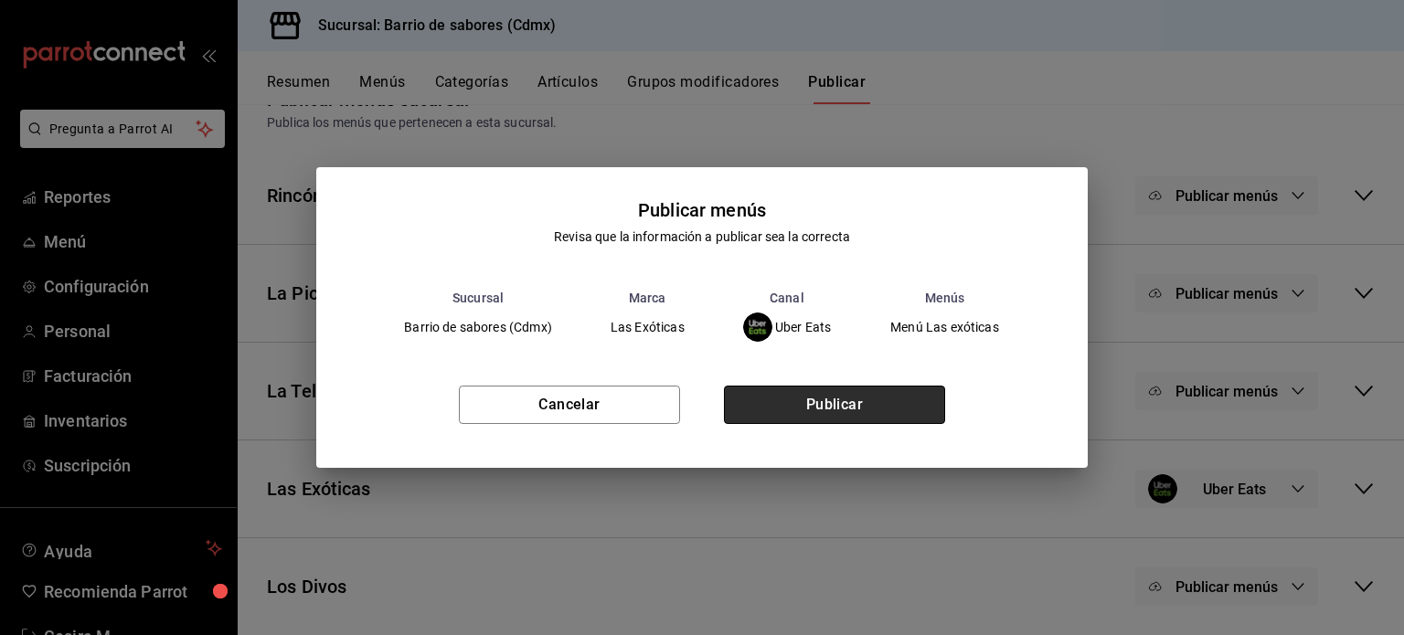
click at [930, 399] on button "Publicar" at bounding box center [834, 405] width 221 height 38
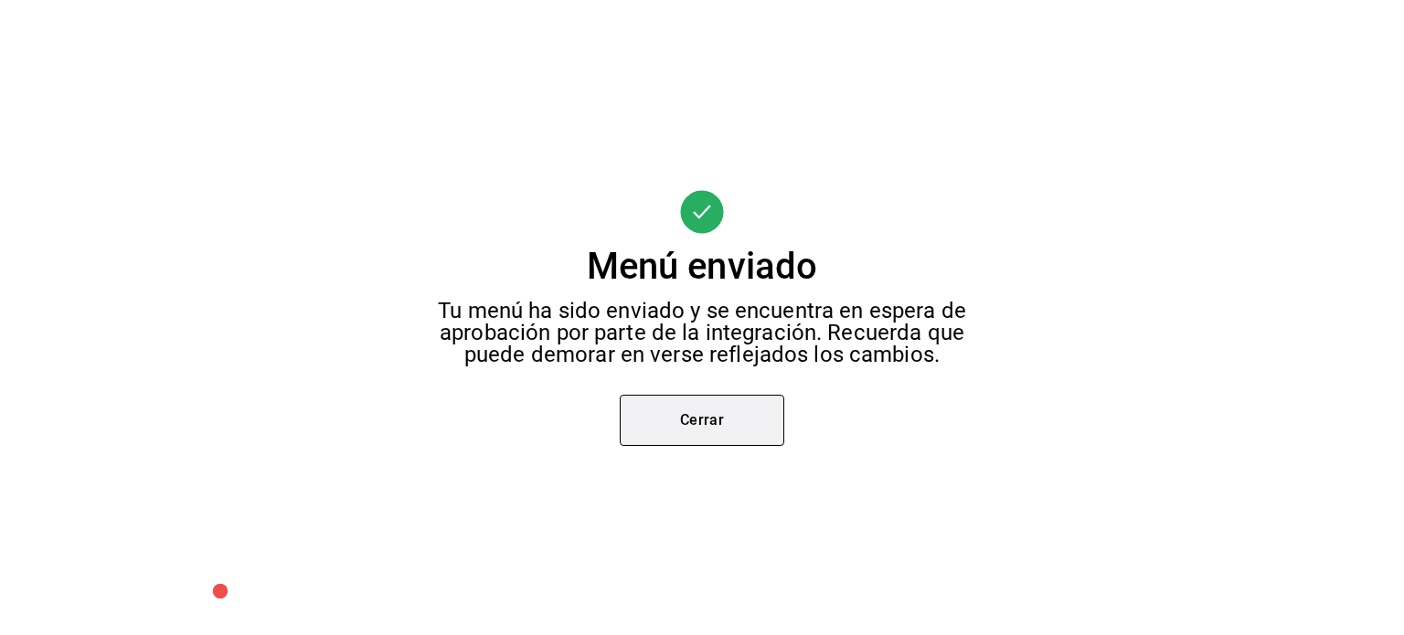
click at [708, 405] on button "Cerrar" at bounding box center [702, 420] width 165 height 51
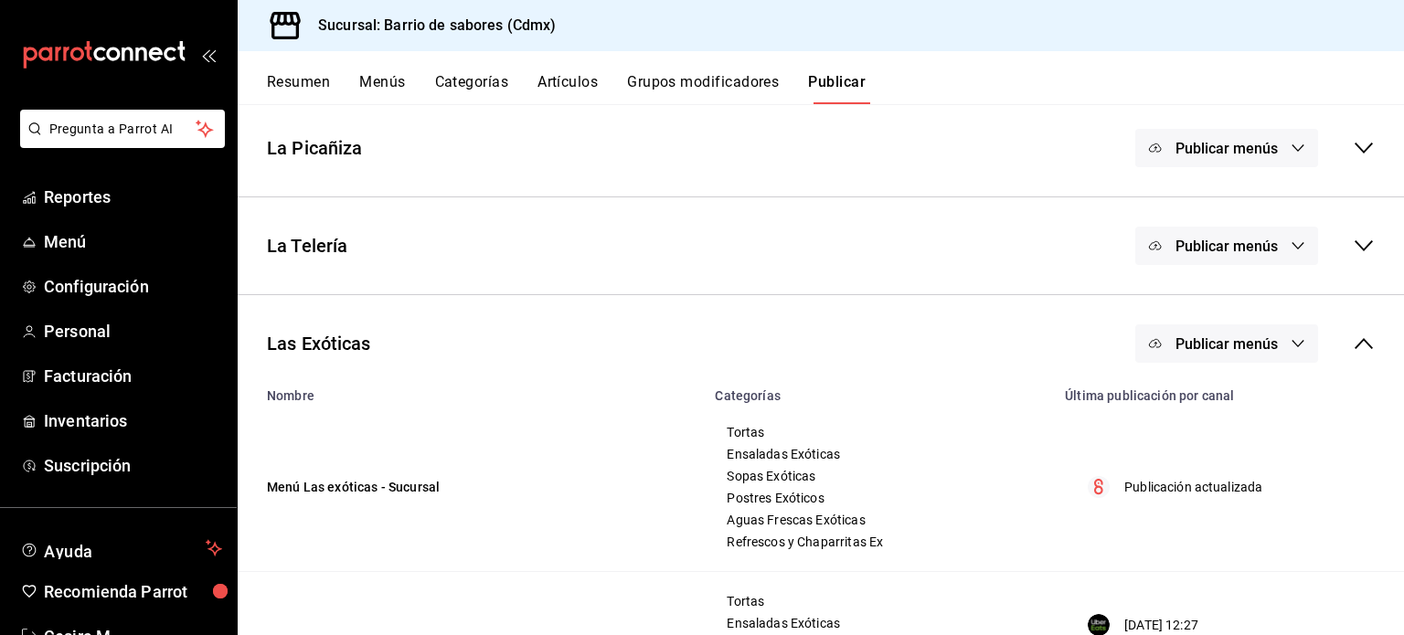
click at [1254, 356] on button "Publicar menús" at bounding box center [1226, 343] width 183 height 38
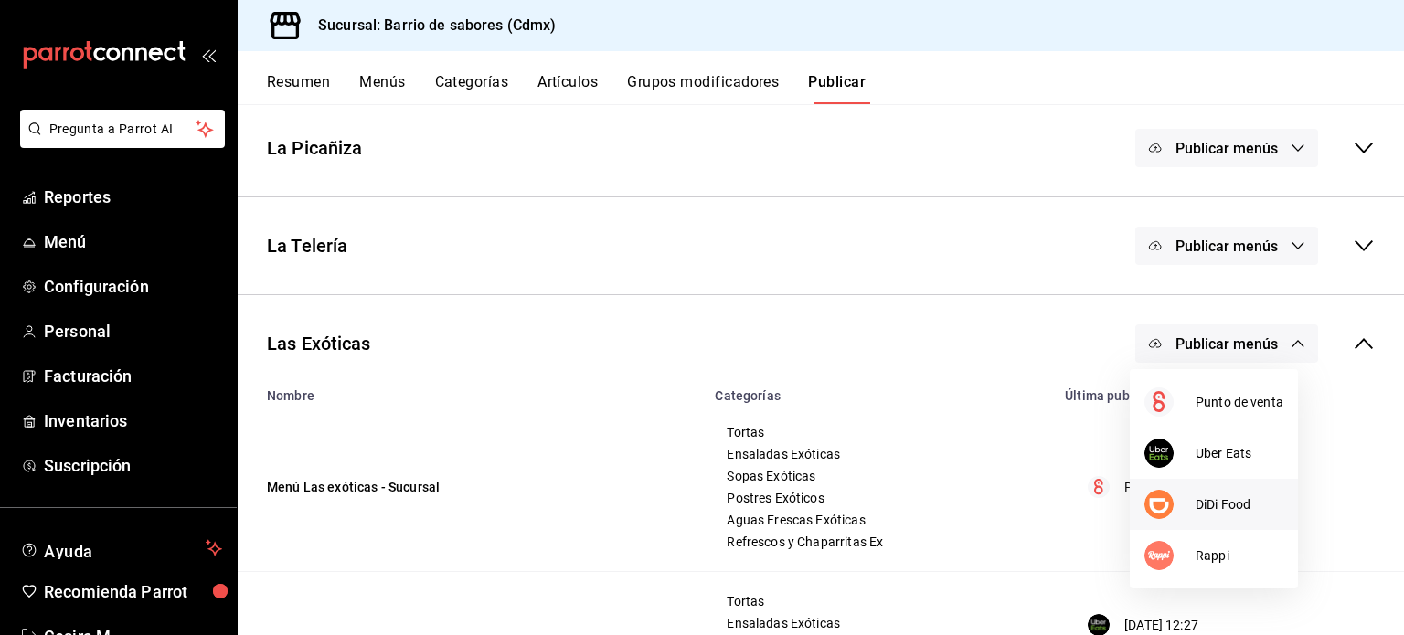
click at [1204, 505] on span "DiDi Food" at bounding box center [1240, 504] width 88 height 19
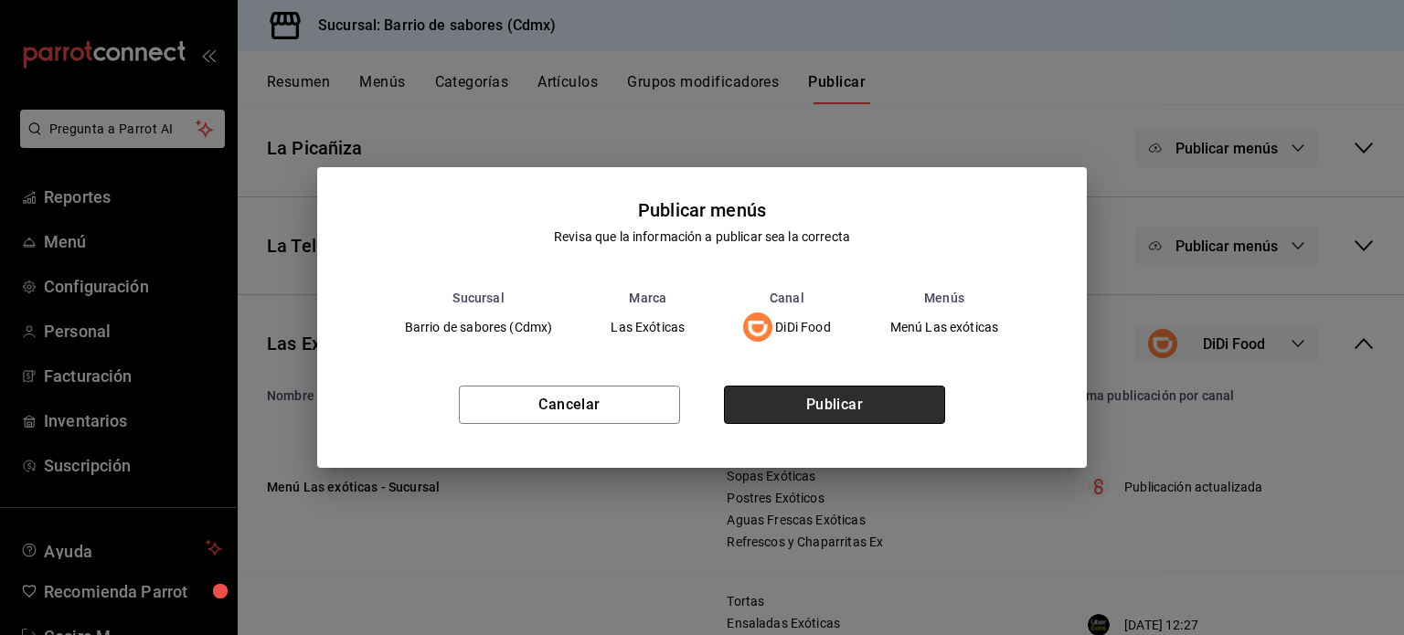
click at [823, 413] on button "Publicar" at bounding box center [834, 405] width 221 height 38
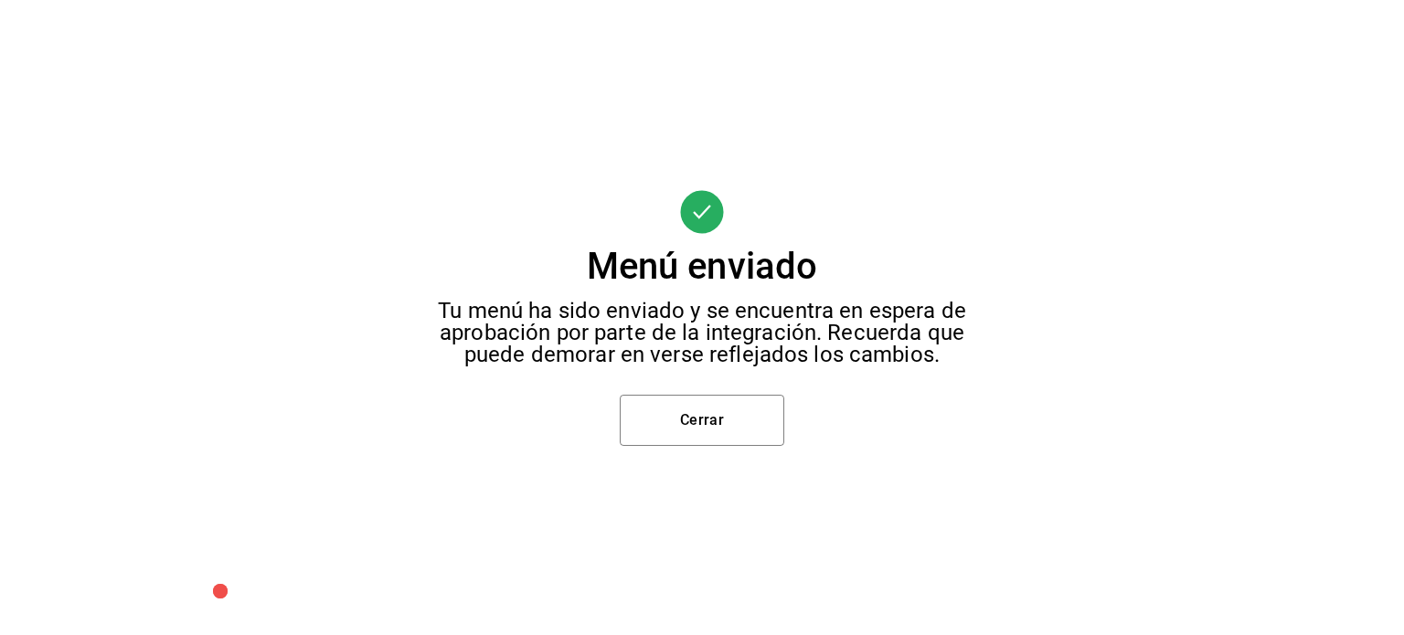
scroll to position [73, 0]
click at [680, 430] on button "Cerrar" at bounding box center [702, 420] width 165 height 51
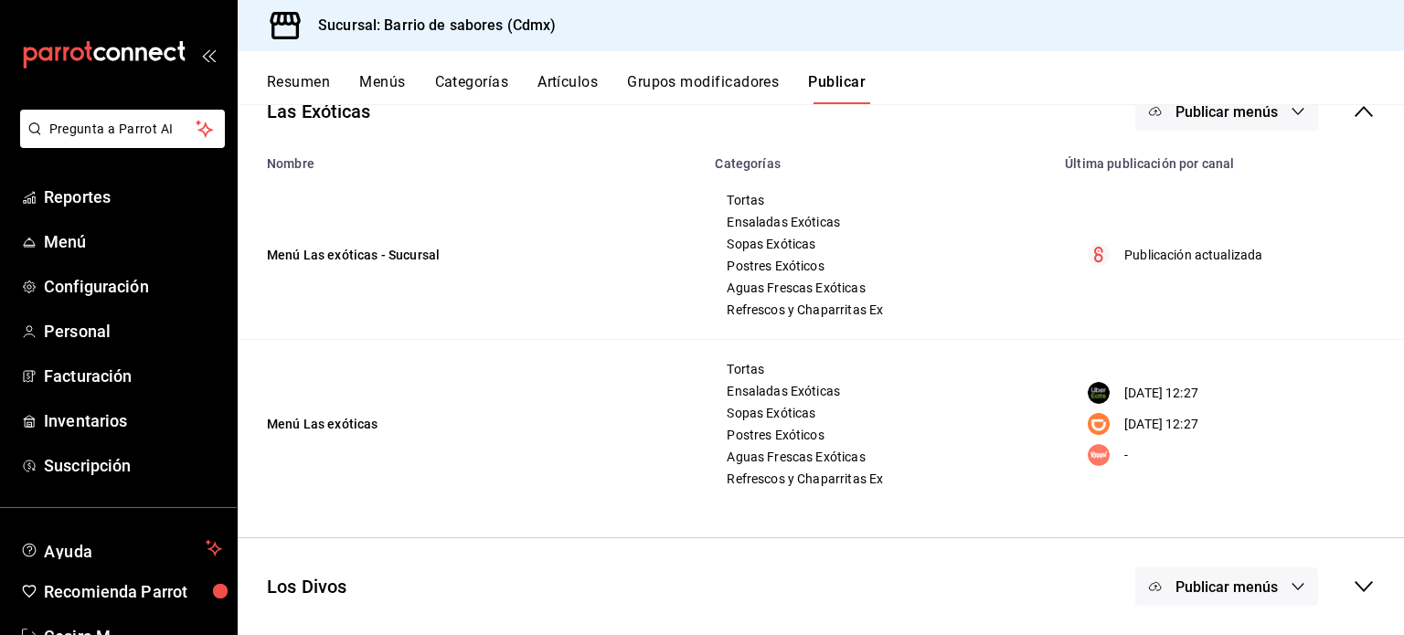
click at [1341, 126] on div "Publicar menús" at bounding box center [1254, 111] width 239 height 38
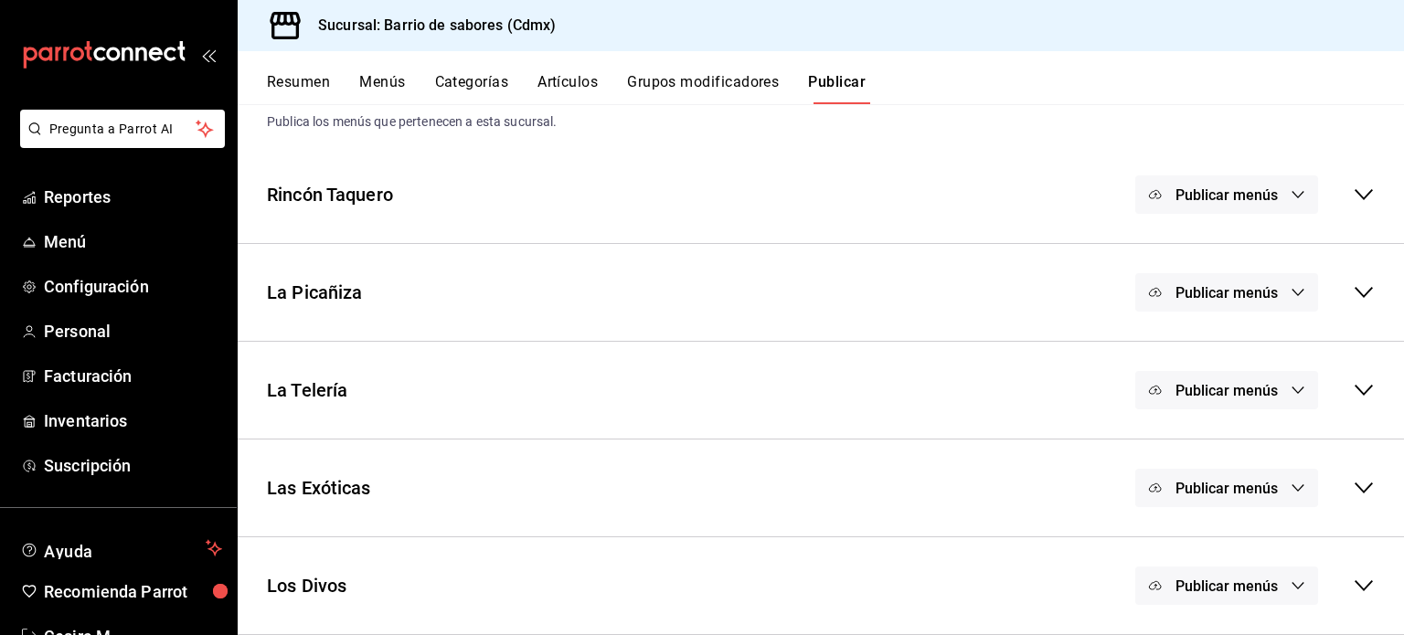
scroll to position [48, 0]
click at [1236, 587] on span "Publicar menús" at bounding box center [1226, 587] width 102 height 17
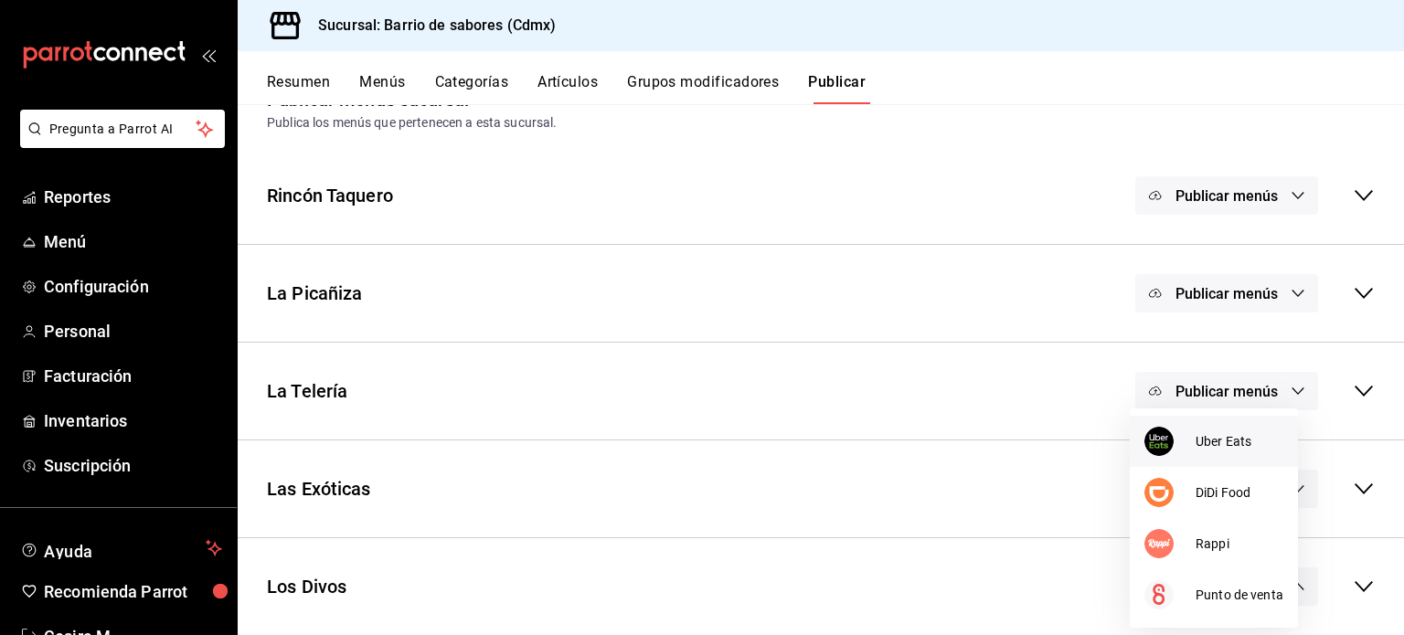
click at [1240, 441] on span "Uber Eats" at bounding box center [1240, 441] width 88 height 19
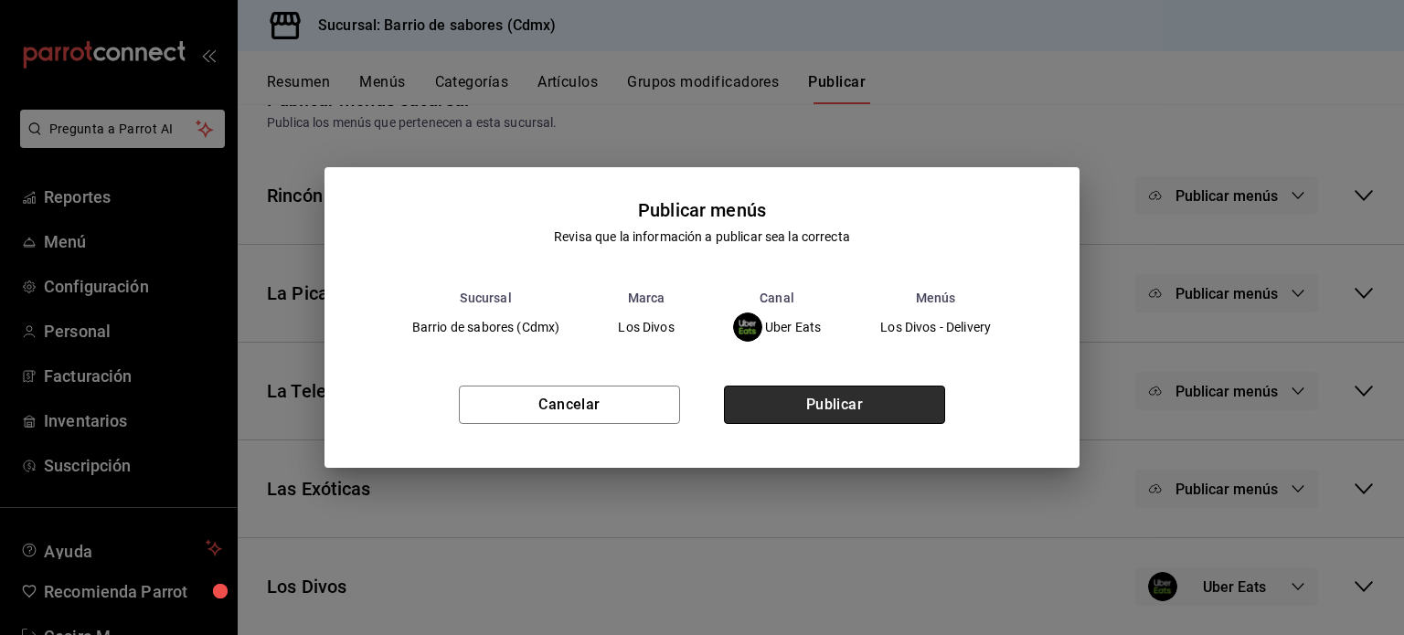
click at [927, 399] on button "Publicar" at bounding box center [834, 405] width 221 height 38
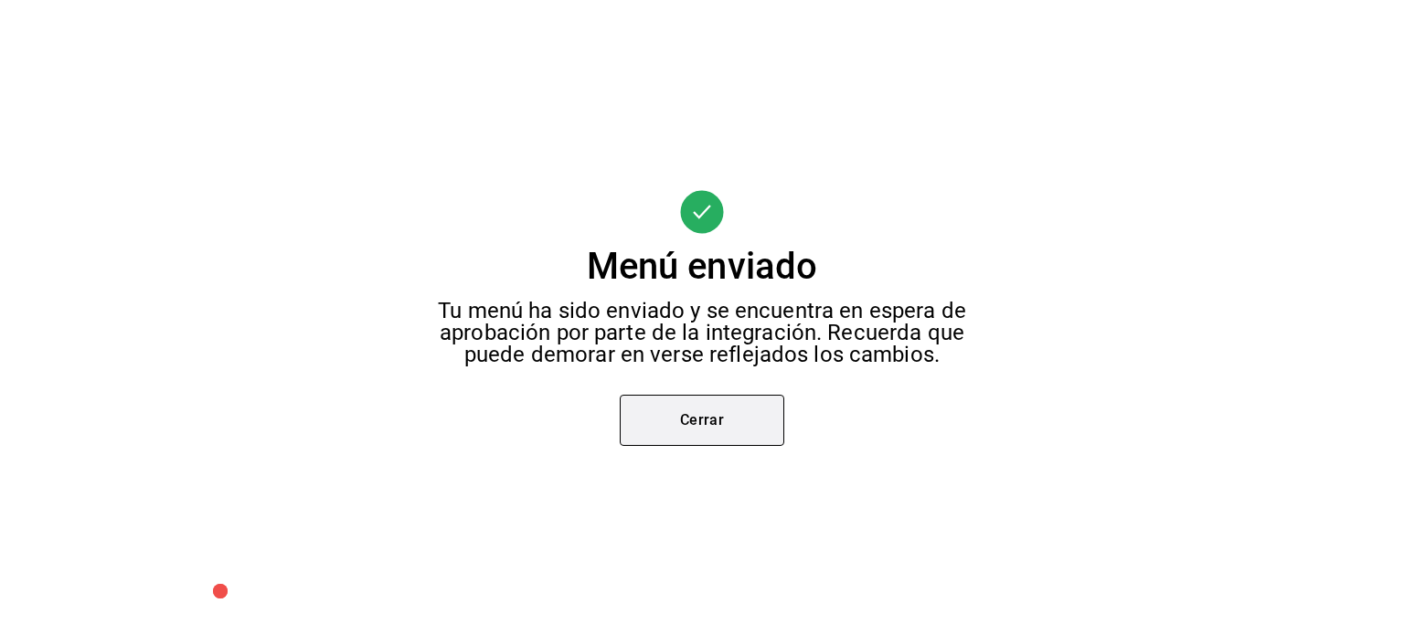
click at [746, 430] on button "Cerrar" at bounding box center [702, 420] width 165 height 51
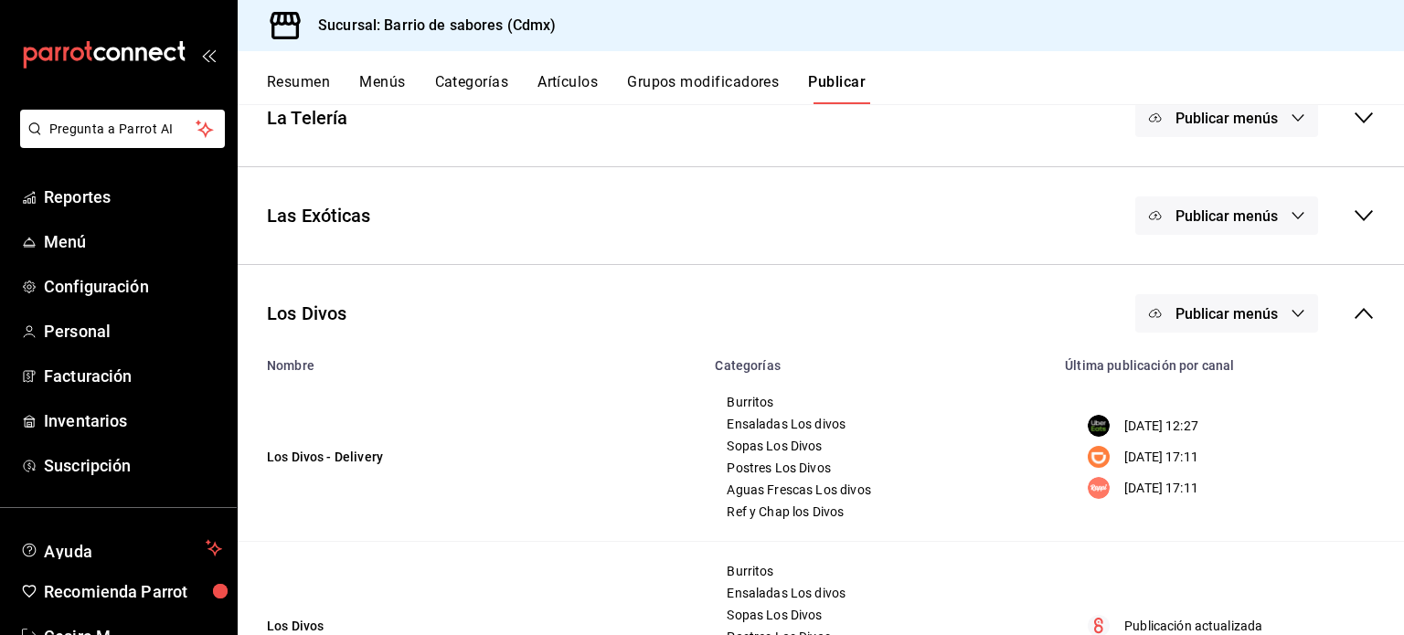
scroll to position [425, 0]
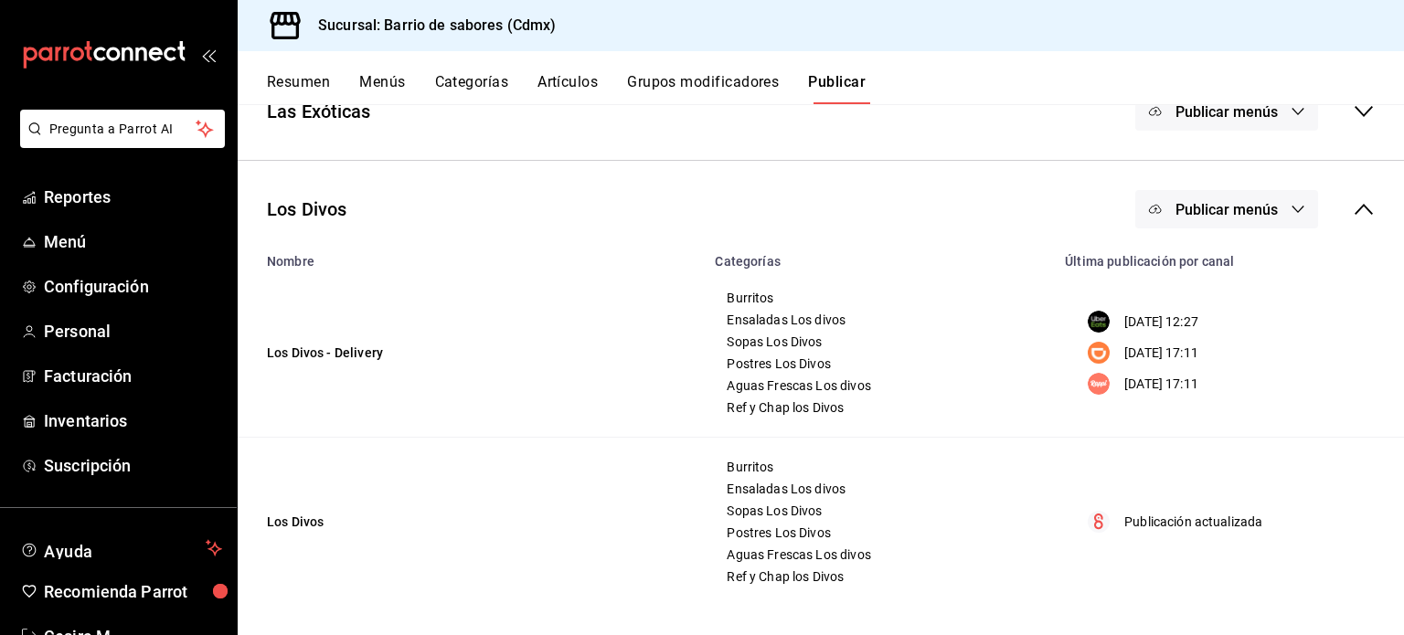
click at [1259, 201] on span "Publicar menús" at bounding box center [1226, 209] width 102 height 17
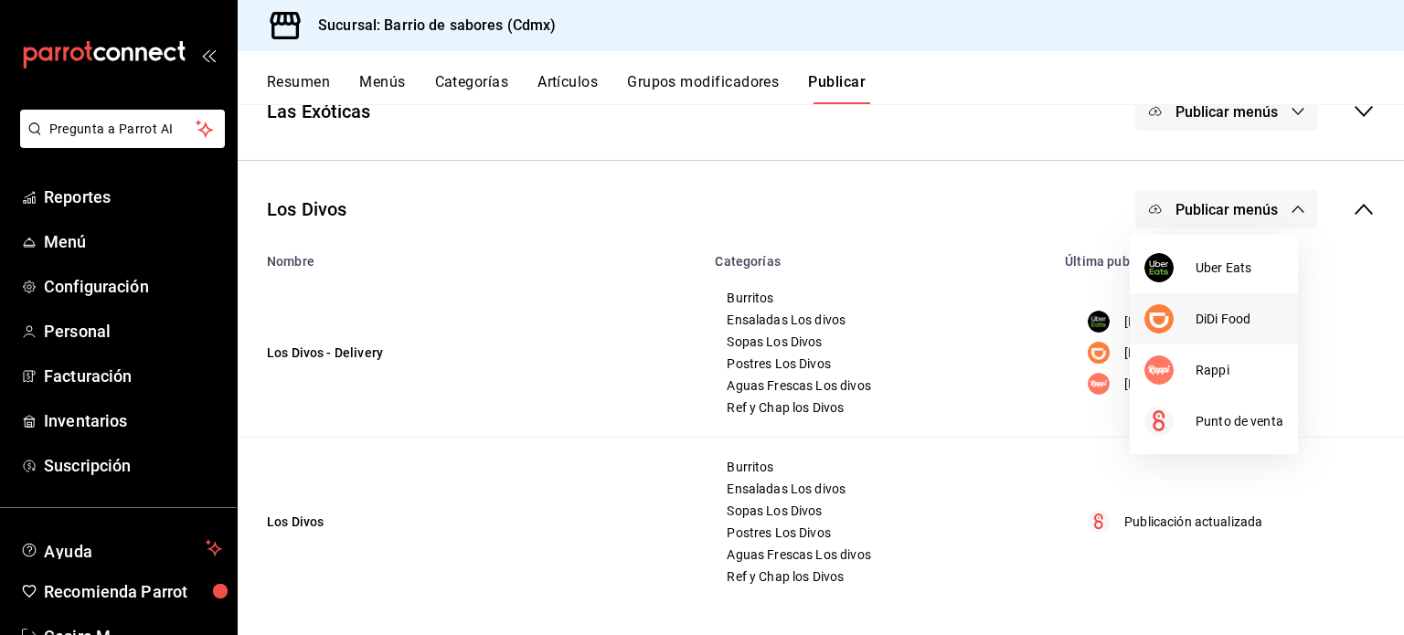
click at [1251, 313] on span "DiDi Food" at bounding box center [1240, 319] width 88 height 19
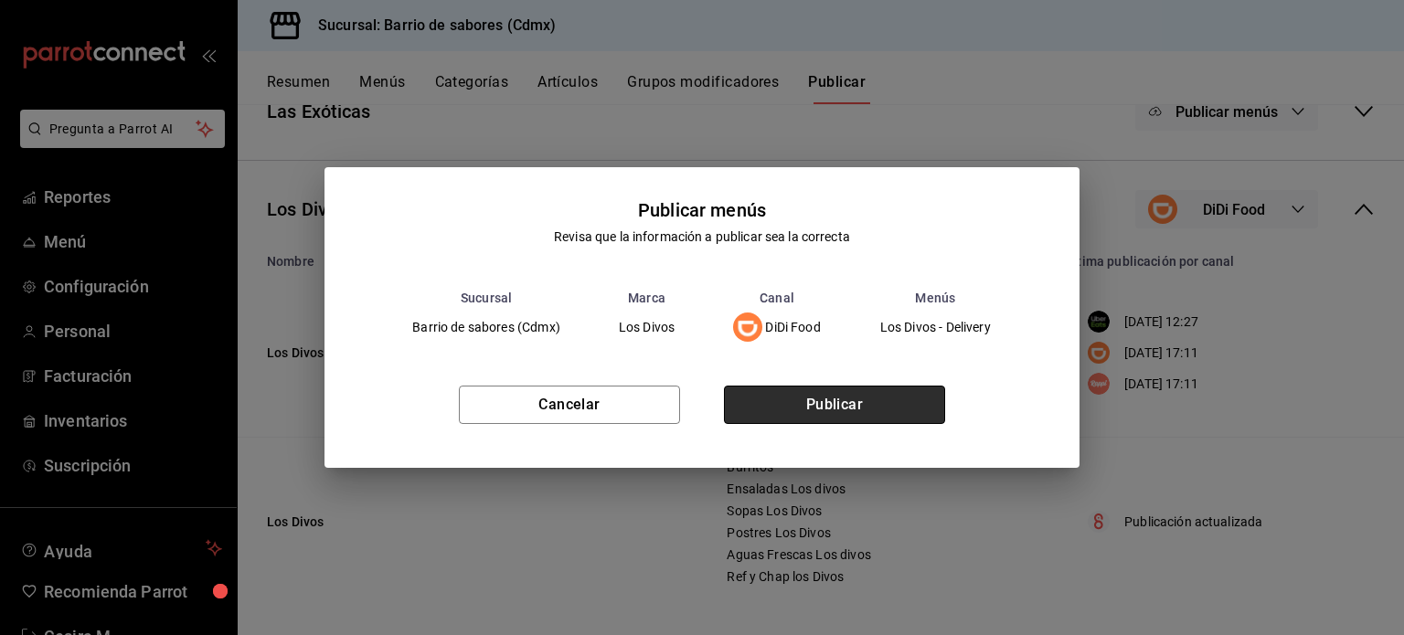
click at [866, 394] on button "Publicar" at bounding box center [834, 405] width 221 height 38
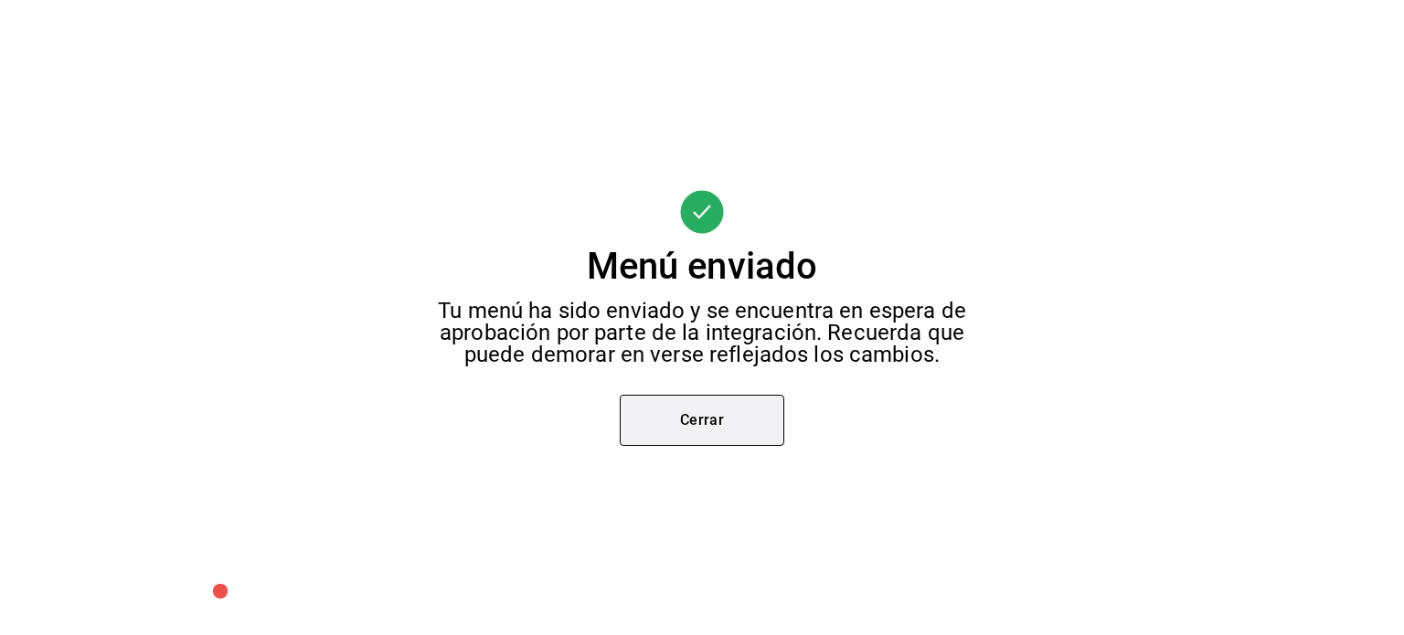
click at [692, 415] on button "Cerrar" at bounding box center [702, 420] width 165 height 51
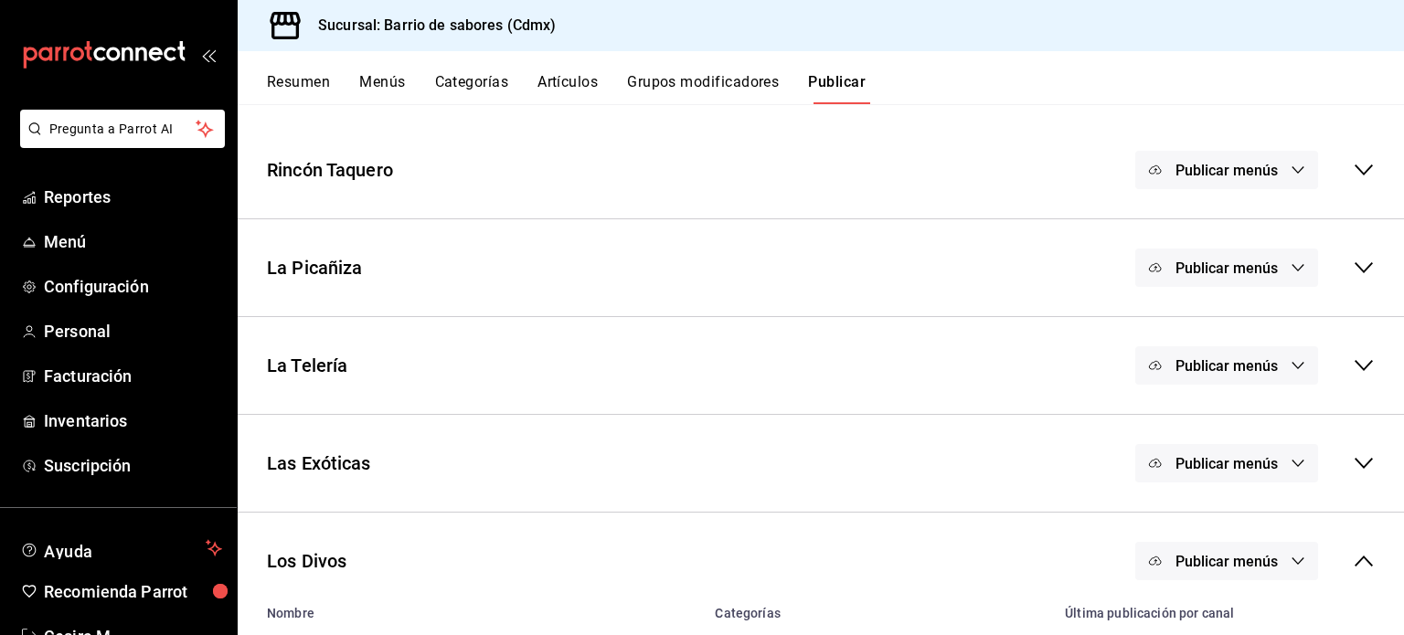
scroll to position [290, 0]
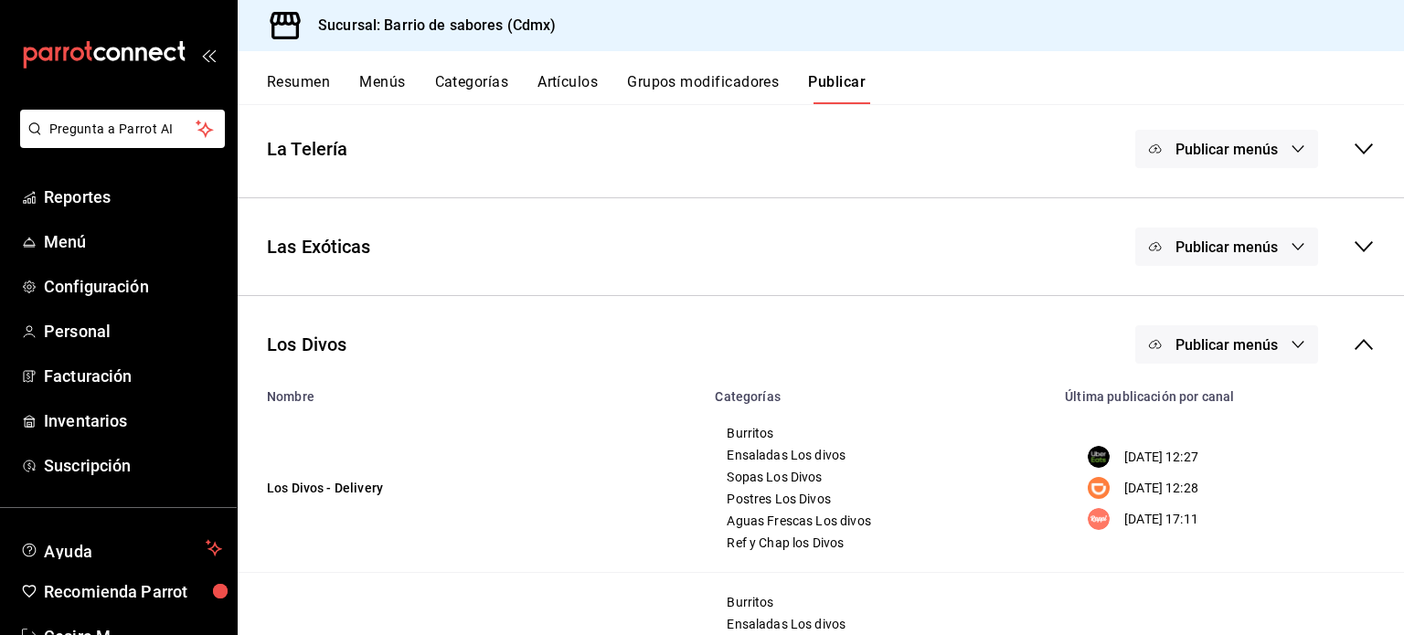
click at [1226, 345] on span "Publicar menús" at bounding box center [1226, 344] width 102 height 17
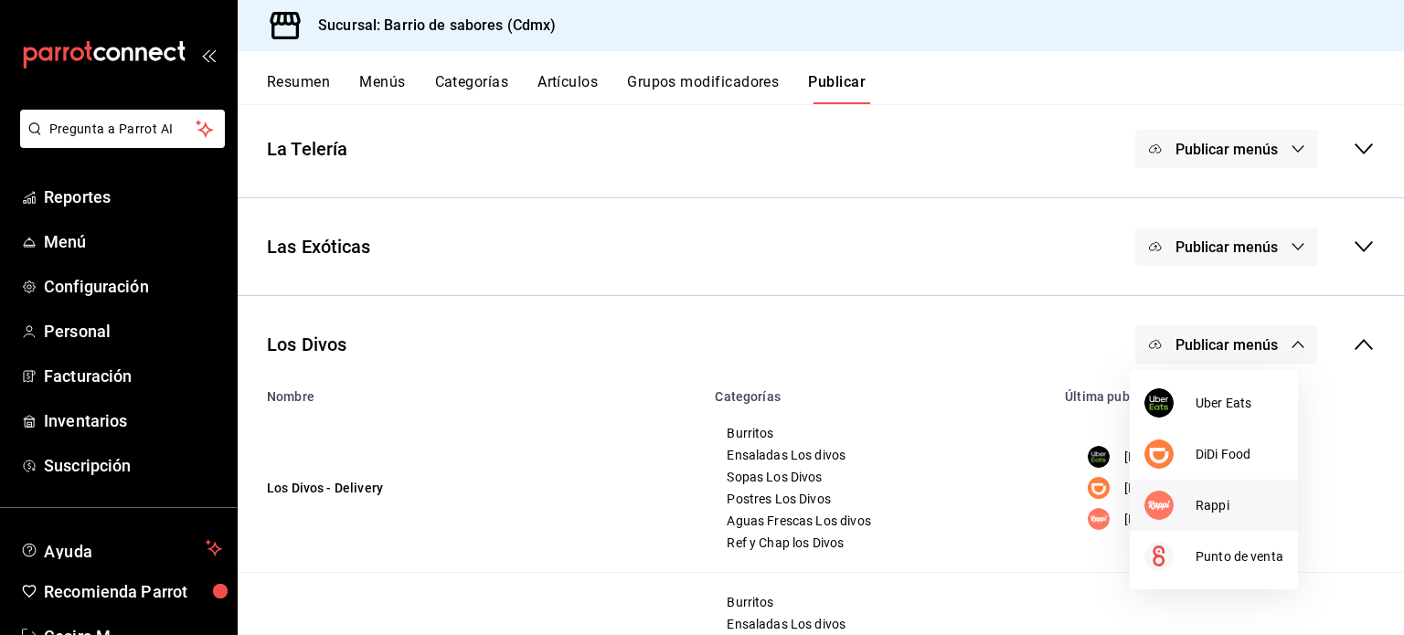
click at [1185, 518] on div at bounding box center [1169, 505] width 51 height 29
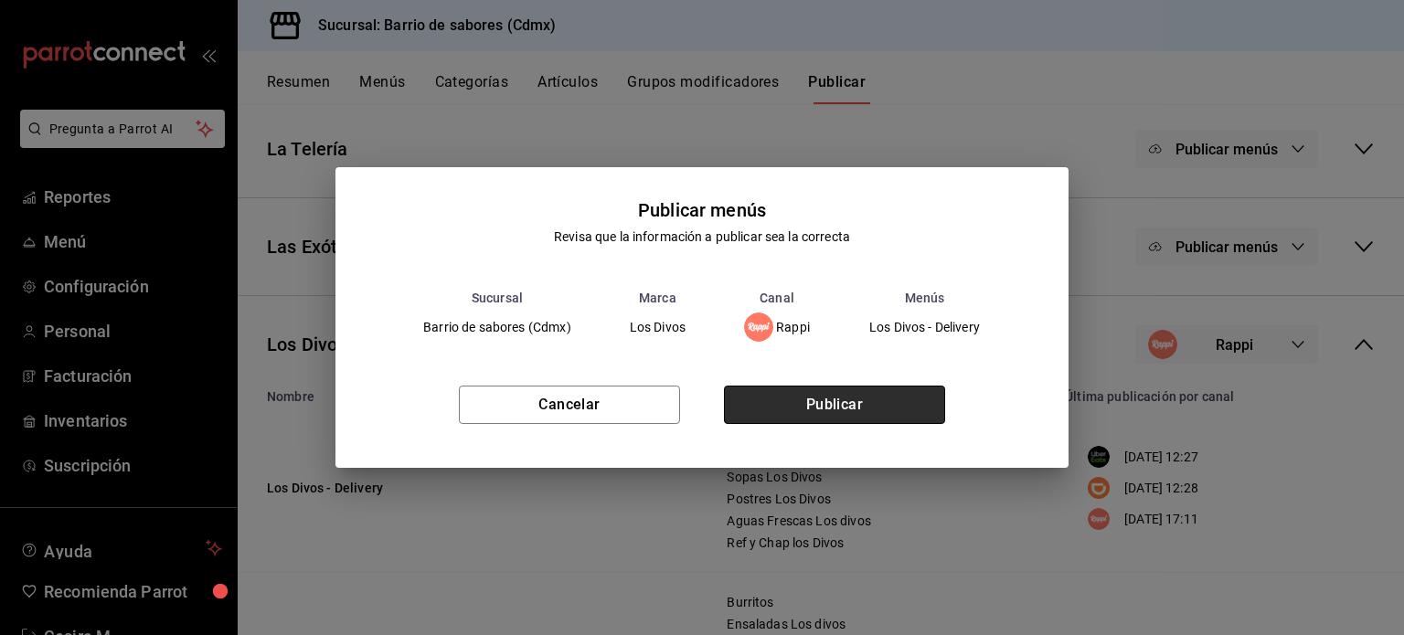
click at [882, 405] on button "Publicar" at bounding box center [834, 405] width 221 height 38
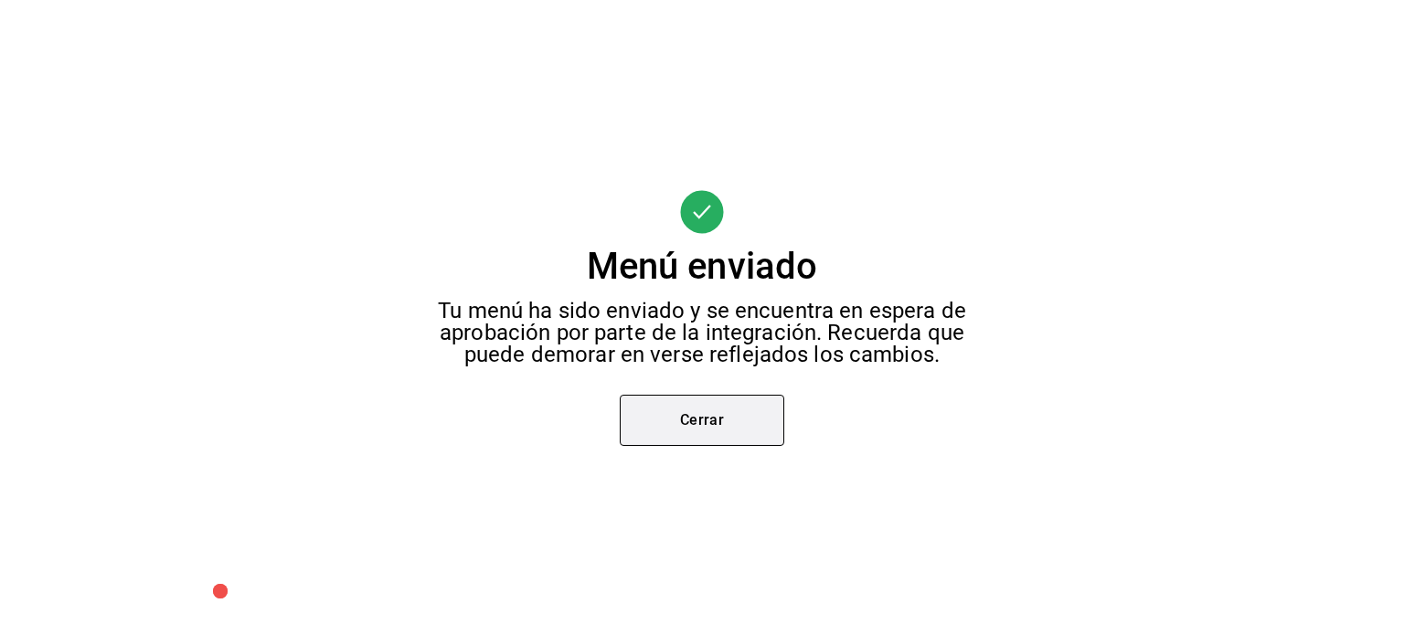
click at [700, 416] on button "Cerrar" at bounding box center [702, 420] width 165 height 51
